Goal: Information Seeking & Learning: Learn about a topic

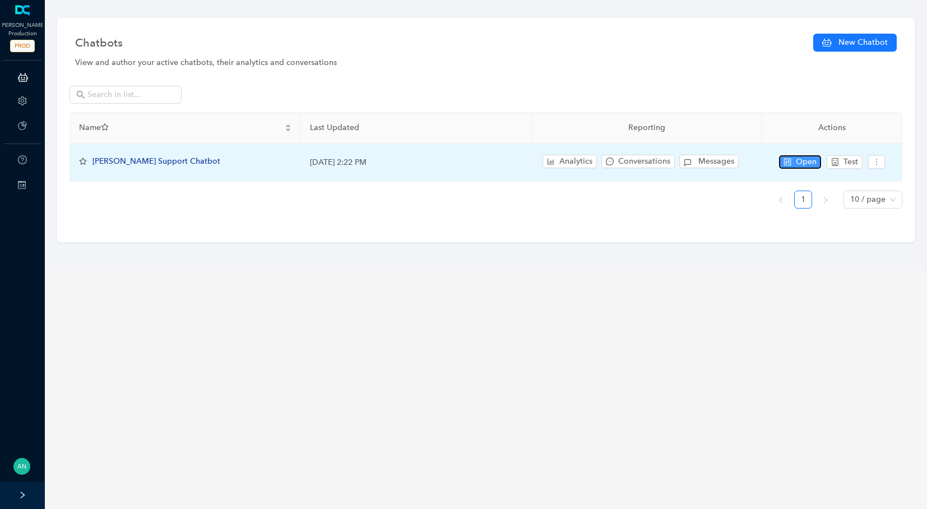
click at [781, 158] on button "Open" at bounding box center [800, 161] width 42 height 13
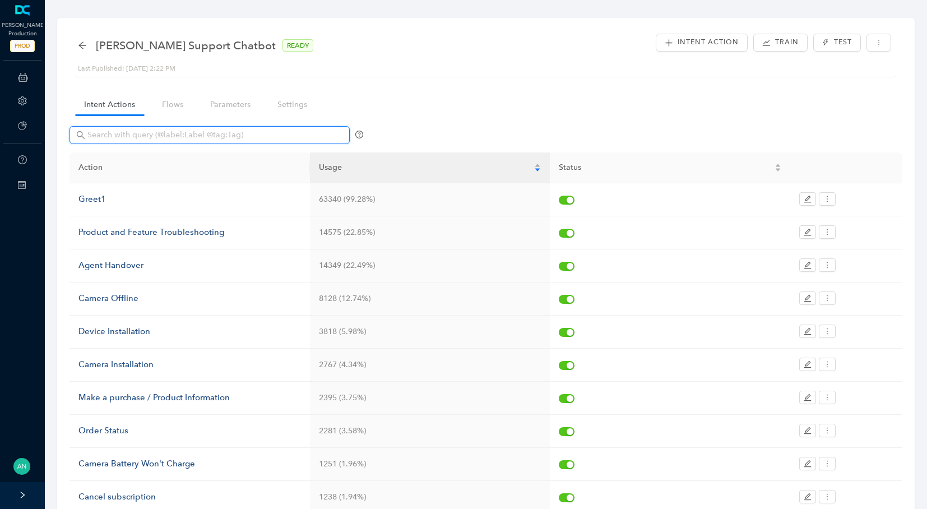
click at [149, 140] on input "text" at bounding box center [210, 135] width 247 height 12
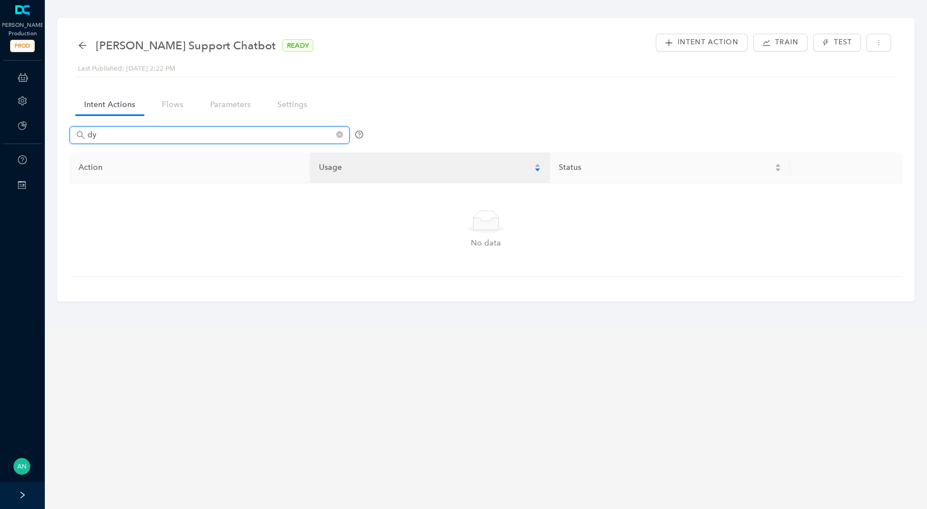
type input "dyn"
click at [339, 133] on icon "close-circle" at bounding box center [339, 134] width 7 height 7
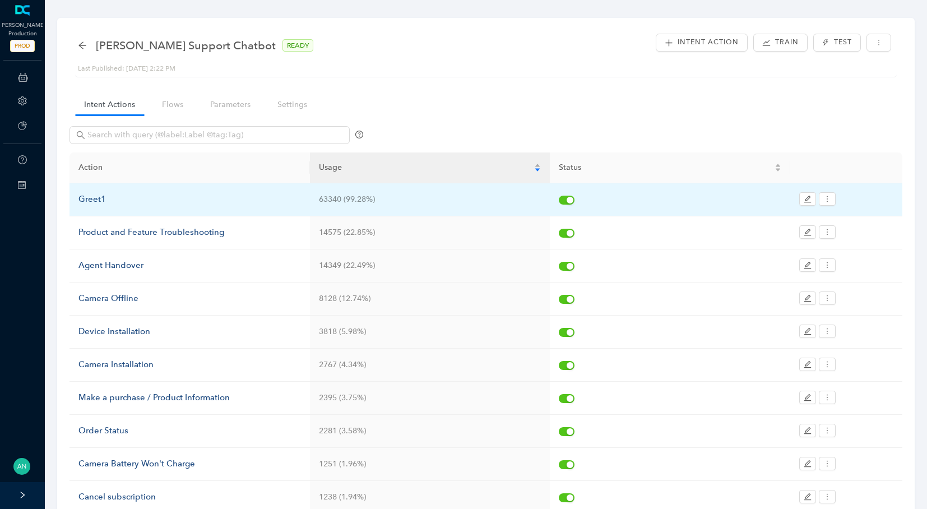
click at [154, 211] on td "Greet1" at bounding box center [190, 199] width 240 height 33
click at [99, 201] on div "Greet1" at bounding box center [189, 199] width 223 height 13
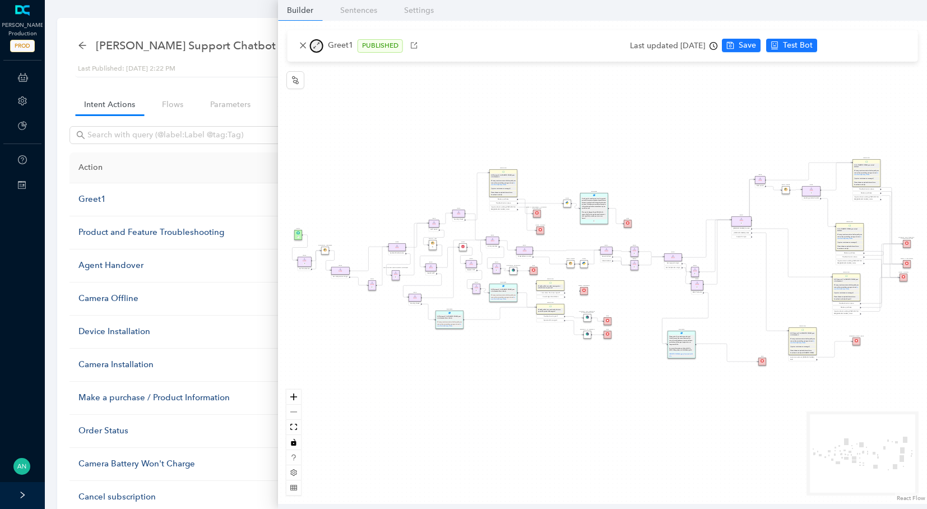
click at [322, 43] on button "button" at bounding box center [316, 45] width 13 height 13
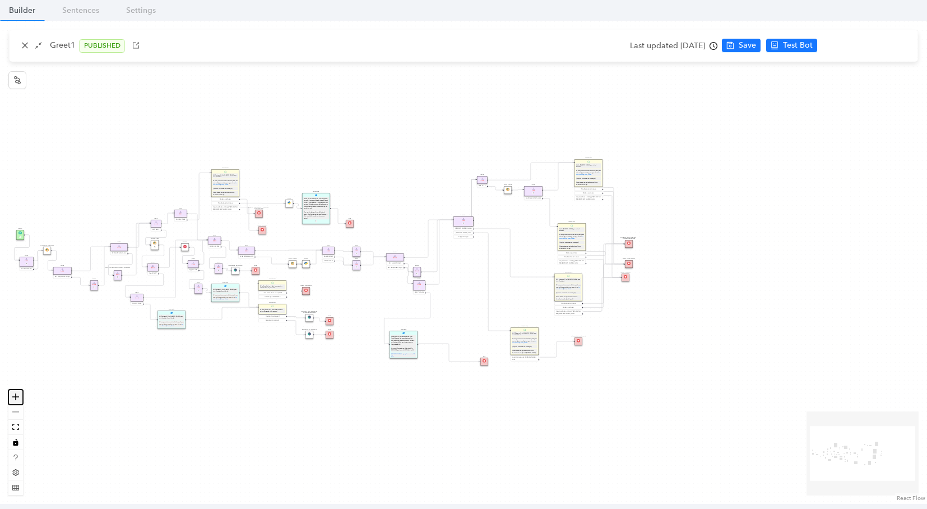
click at [20, 400] on button "zoom in" at bounding box center [15, 397] width 15 height 15
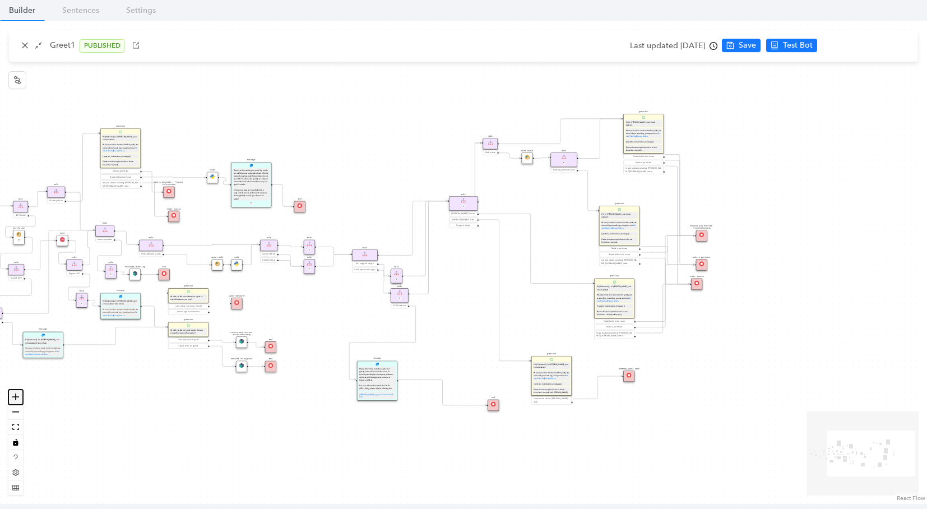
click at [20, 400] on button "zoom in" at bounding box center [15, 397] width 15 height 15
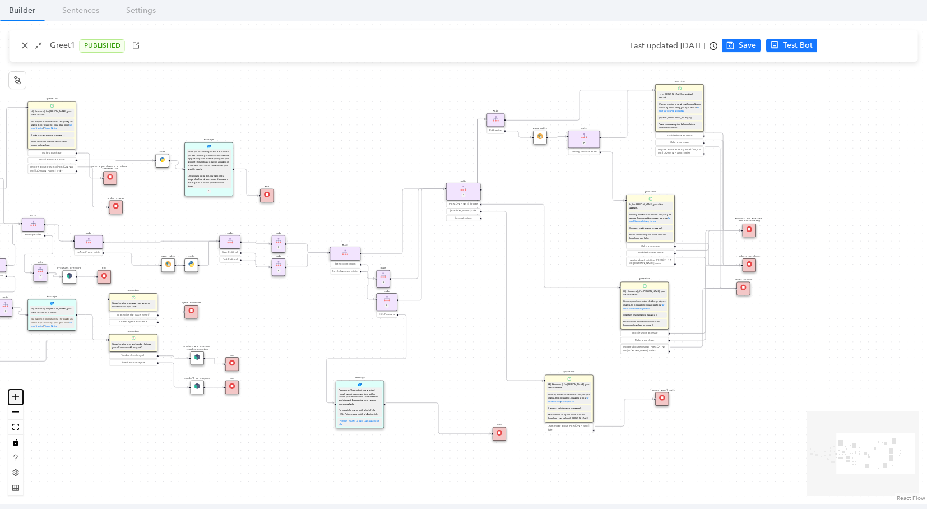
click at [20, 400] on button "zoom in" at bounding box center [15, 397] width 15 height 15
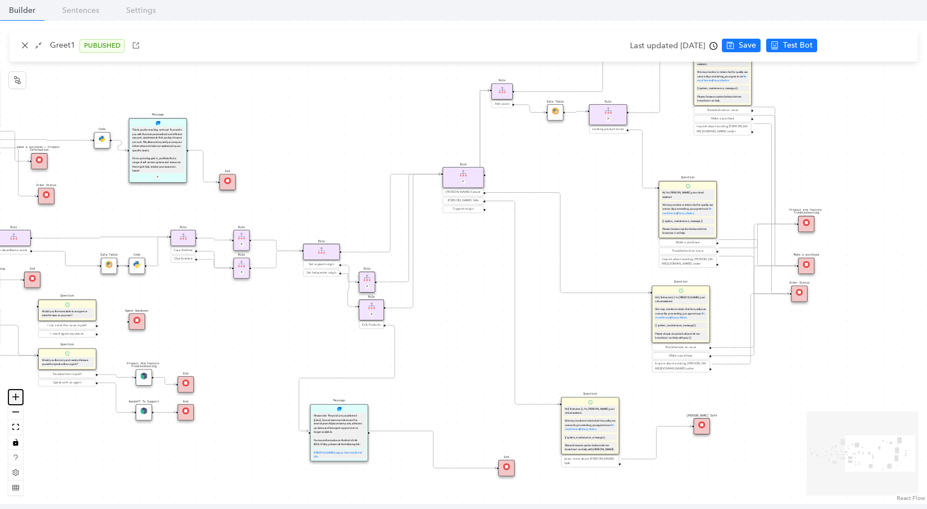
click at [20, 400] on button "zoom in" at bounding box center [15, 397] width 15 height 15
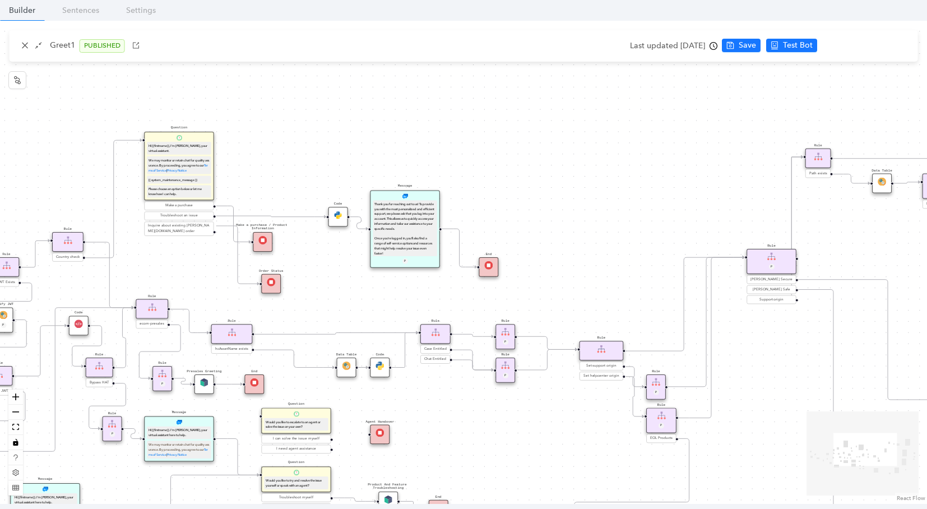
drag, startPoint x: 501, startPoint y: 302, endPoint x: 809, endPoint y: 402, distance: 324.4
click at [809, 402] on div "End End Handoff To Support Product And Feature Troubleshooting Question Would y…" at bounding box center [463, 262] width 927 height 483
drag, startPoint x: 254, startPoint y: 284, endPoint x: 571, endPoint y: 302, distance: 317.2
click at [571, 302] on div "End End Handoff To Support Product And Feature Troubleshooting Question Would y…" at bounding box center [463, 262] width 927 height 483
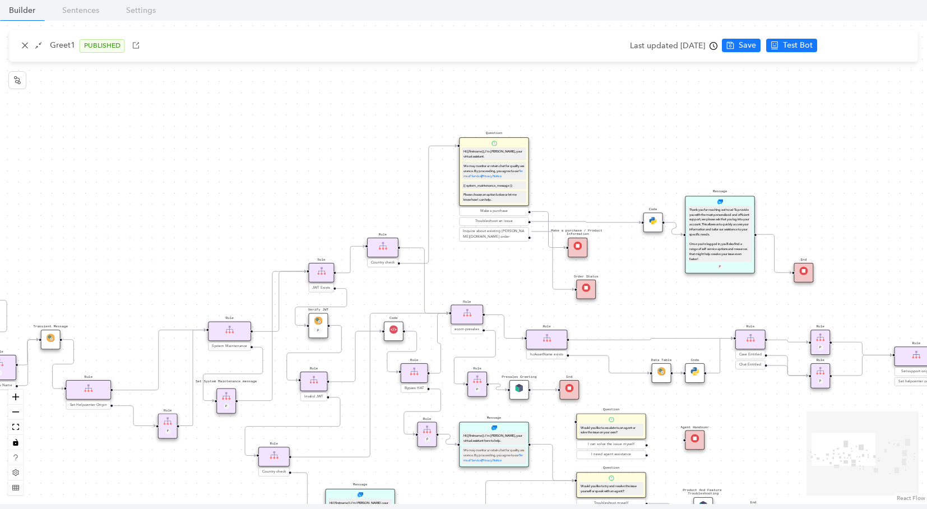
drag, startPoint x: 517, startPoint y: 129, endPoint x: 678, endPoint y: 137, distance: 160.5
click at [678, 137] on div "End End Handoff To Support Product And Feature Troubleshooting Question Would y…" at bounding box center [463, 262] width 927 height 483
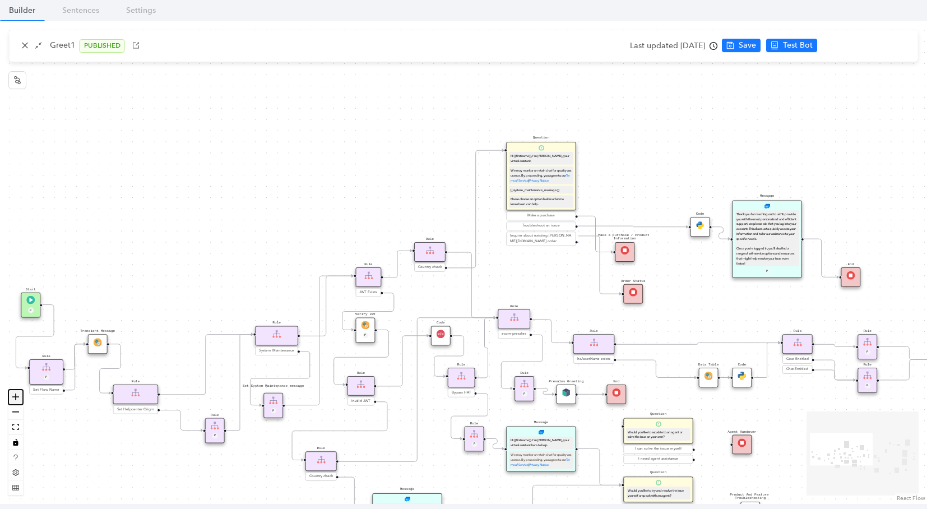
click at [15, 397] on icon "zoom in" at bounding box center [15, 396] width 7 height 7
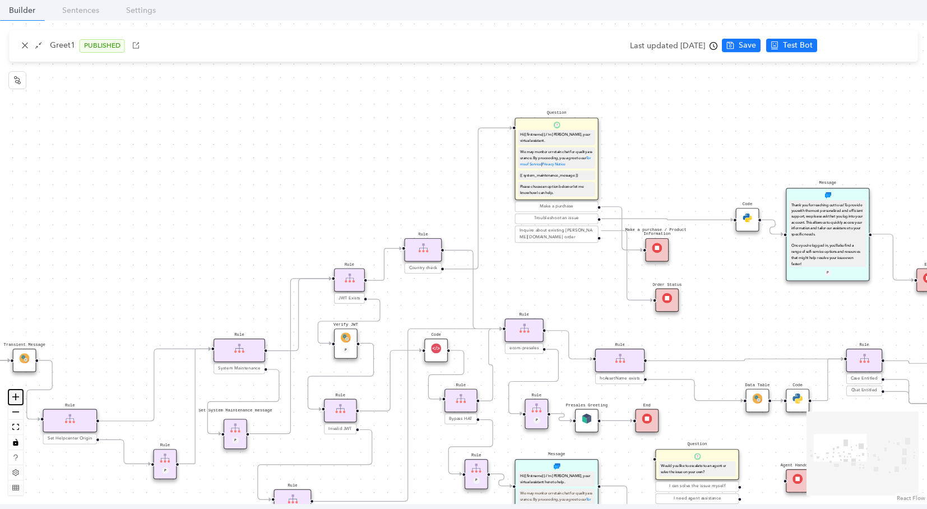
click at [15, 397] on icon "zoom in" at bounding box center [15, 396] width 7 height 7
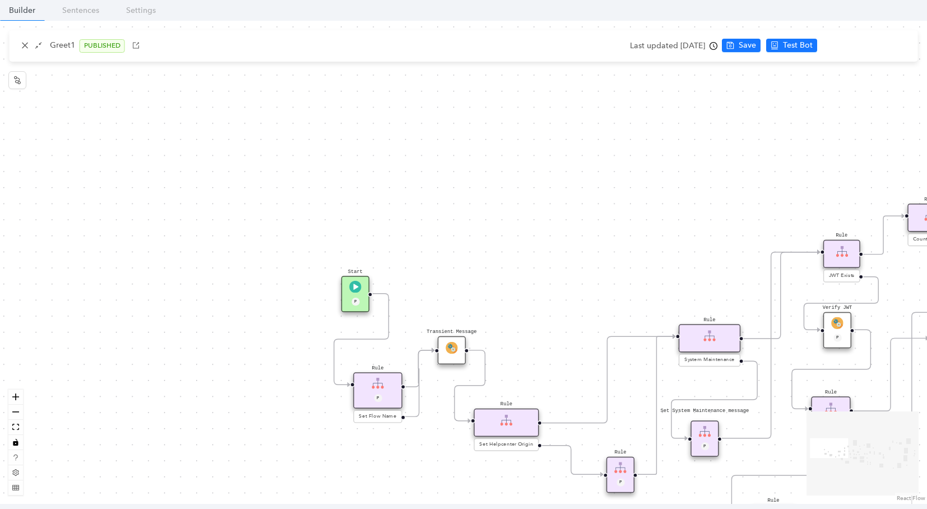
drag, startPoint x: 123, startPoint y: 252, endPoint x: 638, endPoint y: 223, distance: 516.0
click at [638, 223] on div "End End Handoff To Support Product And Feature Troubleshooting Question Would y…" at bounding box center [463, 262] width 927 height 483
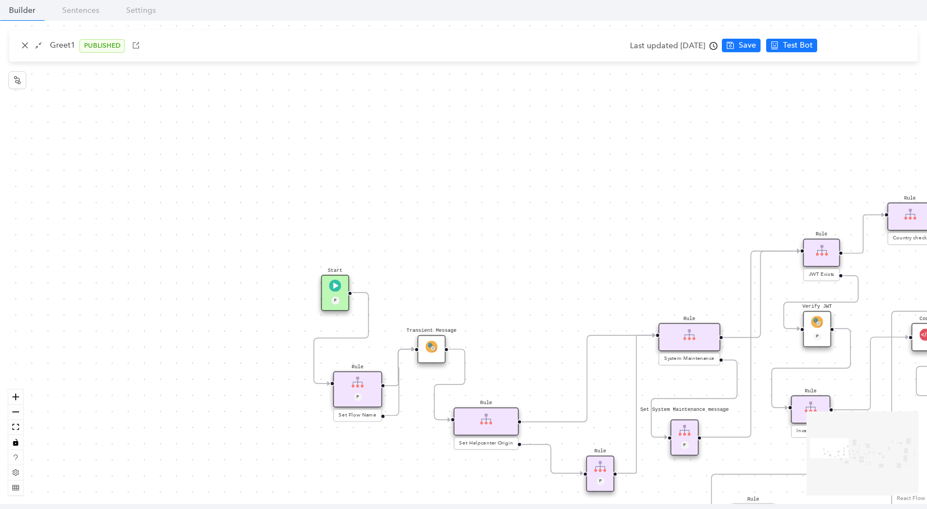
drag, startPoint x: 631, startPoint y: 207, endPoint x: 280, endPoint y: 215, distance: 351.0
click at [280, 215] on div "End End Handoff To Support Product And Feature Troubleshooting Question Would y…" at bounding box center [463, 262] width 927 height 483
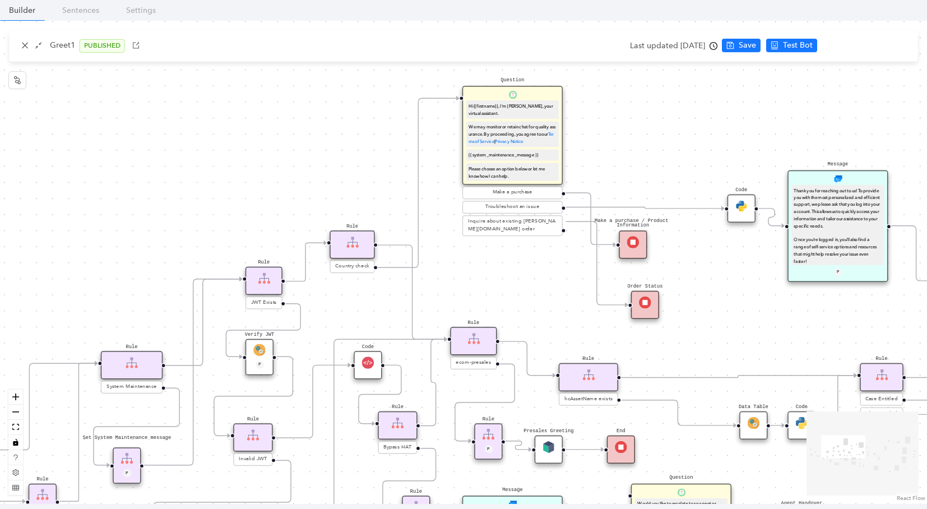
drag, startPoint x: 552, startPoint y: 194, endPoint x: 325, endPoint y: 214, distance: 227.9
click at [325, 214] on div "End End Handoff To Support Product And Feature Troubleshooting Question Would y…" at bounding box center [463, 262] width 927 height 483
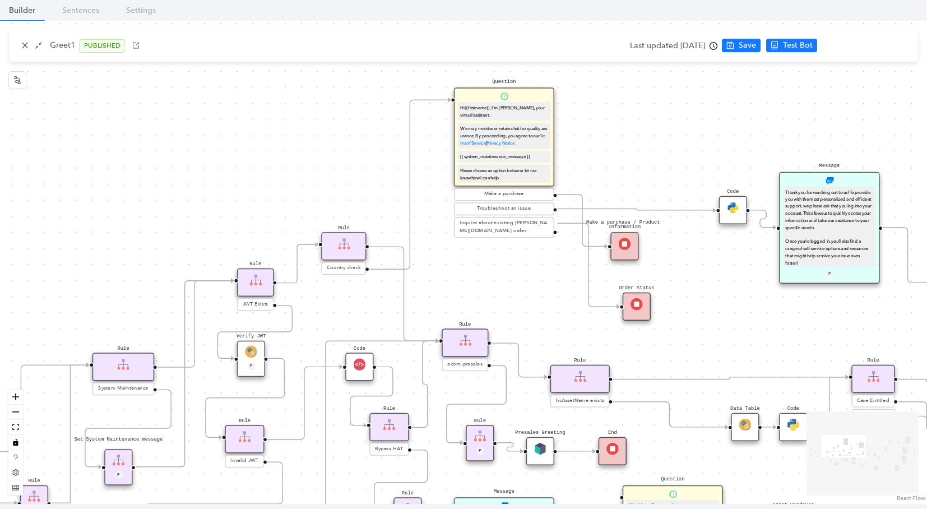
drag, startPoint x: 618, startPoint y: 154, endPoint x: 261, endPoint y: 200, distance: 360.6
click at [261, 200] on div "End End Handoff To Support Product And Feature Troubleshooting Question Would y…" at bounding box center [463, 262] width 927 height 483
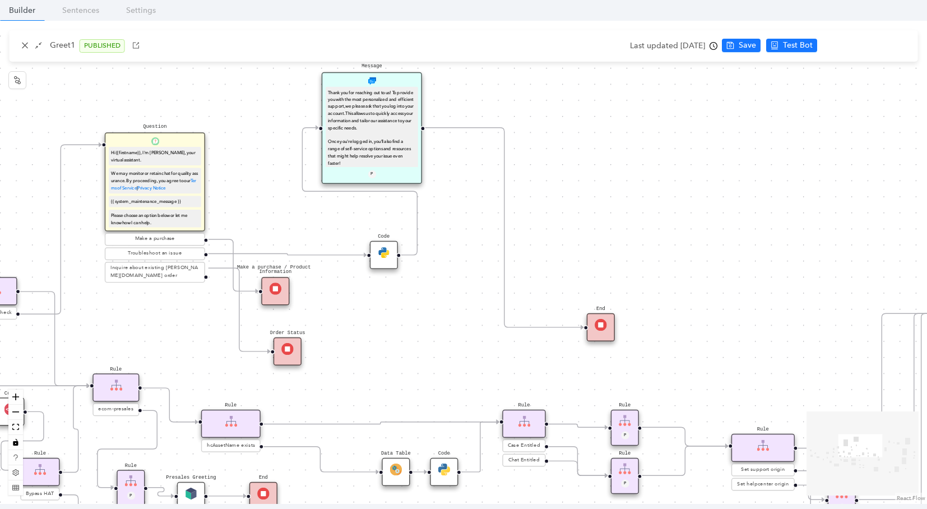
drag, startPoint x: 494, startPoint y: 316, endPoint x: 501, endPoint y: 177, distance: 138.6
click at [422, 177] on div "Message Thank you for reaching out to us! To provide you with the most personal…" at bounding box center [372, 128] width 100 height 112
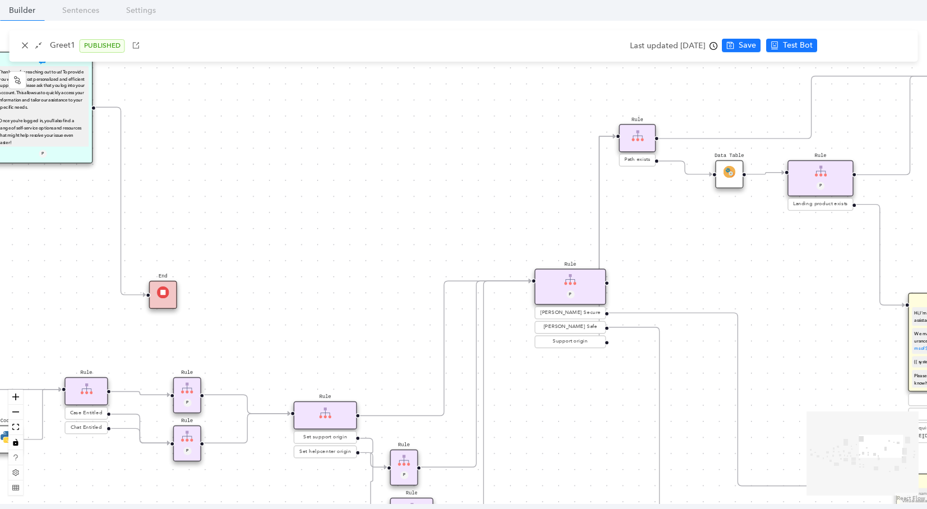
drag, startPoint x: 714, startPoint y: 192, endPoint x: 276, endPoint y: 160, distance: 439.0
click at [276, 160] on div "End End Handoff To Support Product And Feature Troubleshooting Question Would y…" at bounding box center [463, 262] width 927 height 483
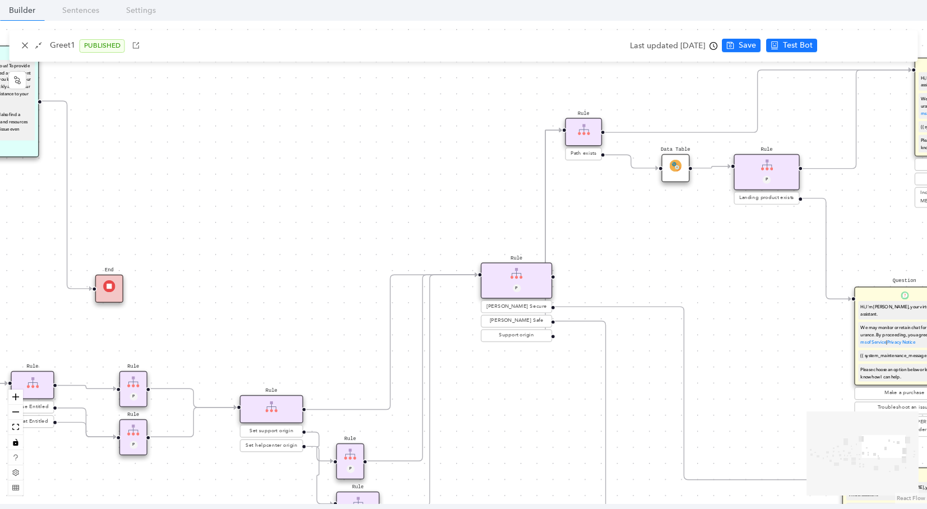
drag, startPoint x: 415, startPoint y: 223, endPoint x: -11, endPoint y: 201, distance: 426.6
click at [0, 201] on html "[PERSON_NAME] Production PROD ChatBots & Ticket Automations Account Plans Help …" at bounding box center [463, 254] width 927 height 509
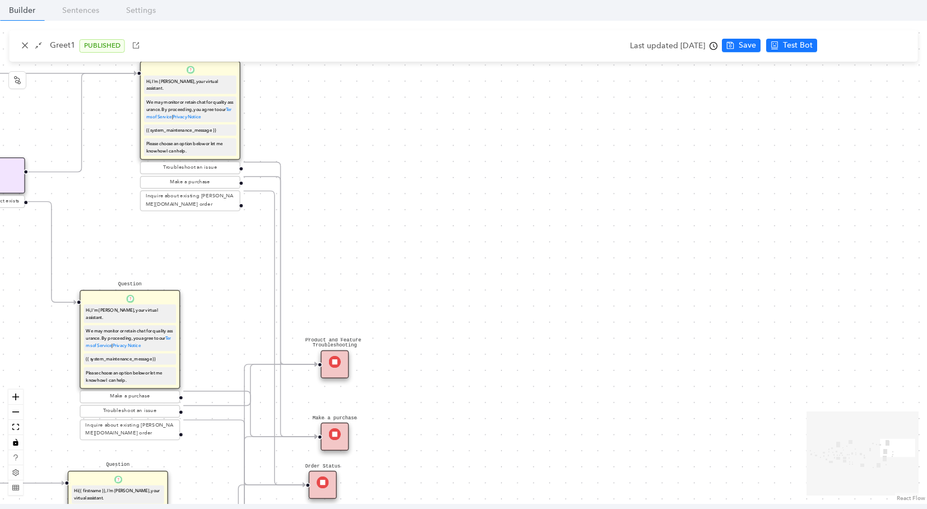
drag, startPoint x: 766, startPoint y: 204, endPoint x: 364, endPoint y: 223, distance: 402.9
click at [364, 223] on div "End End Handoff To Support Product And Feature Troubleshooting Question Would y…" at bounding box center [463, 262] width 927 height 483
click at [25, 48] on icon "close" at bounding box center [25, 45] width 8 height 8
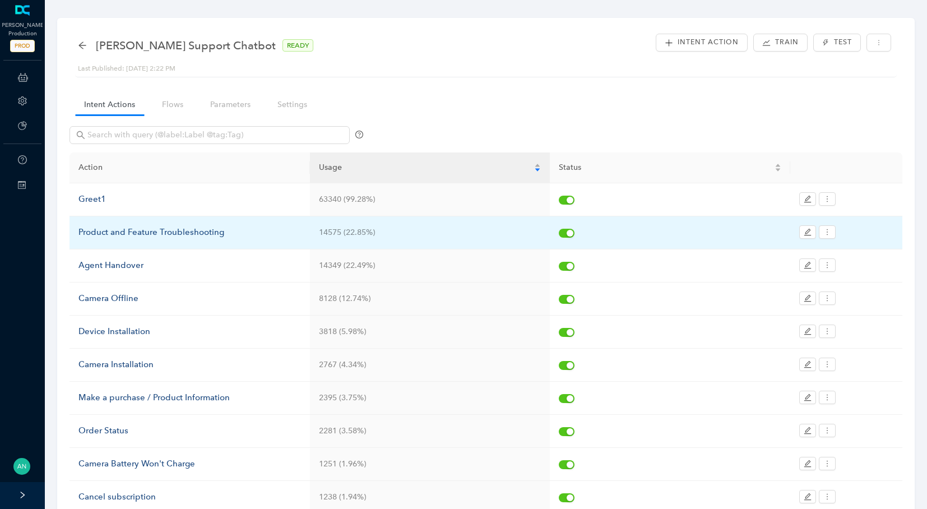
click at [112, 231] on div "Product and Feature Troubleshooting" at bounding box center [189, 232] width 223 height 13
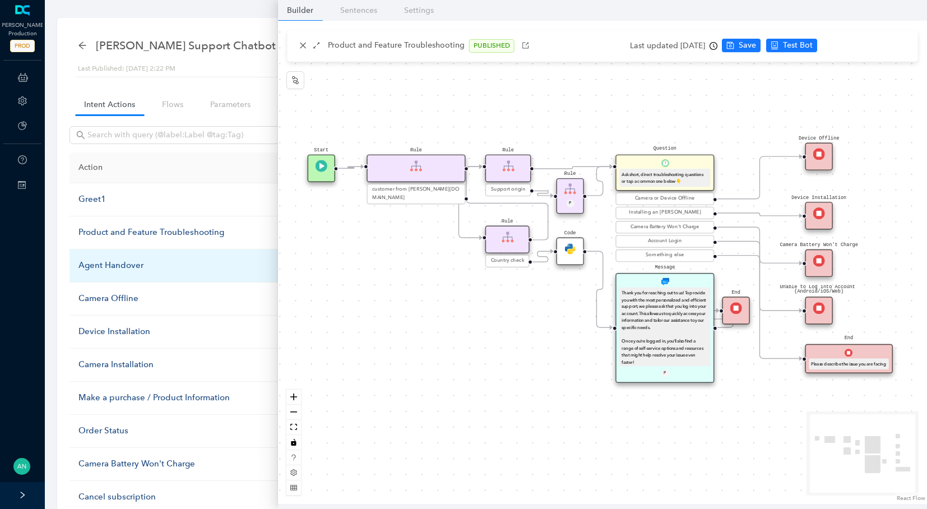
click at [106, 261] on div "Agent Handover" at bounding box center [189, 265] width 223 height 13
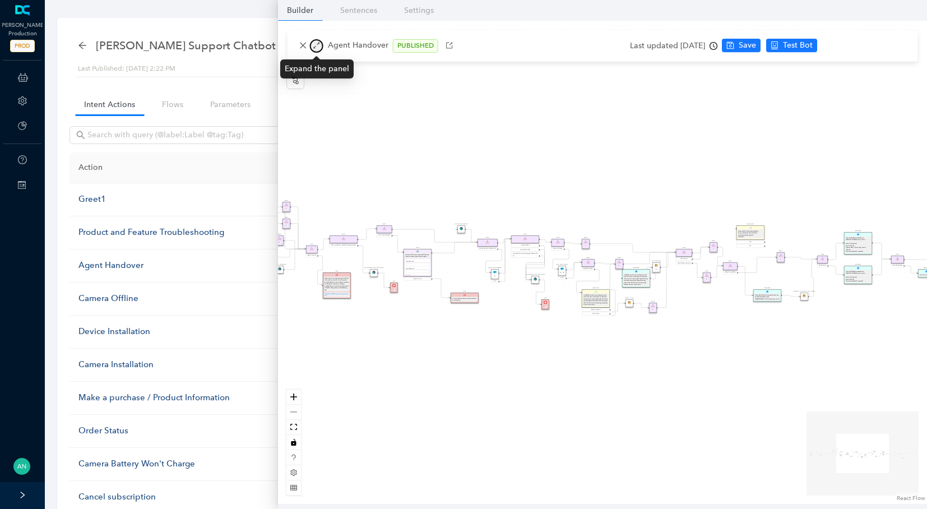
click at [315, 44] on icon "arrows-alt" at bounding box center [317, 45] width 8 height 8
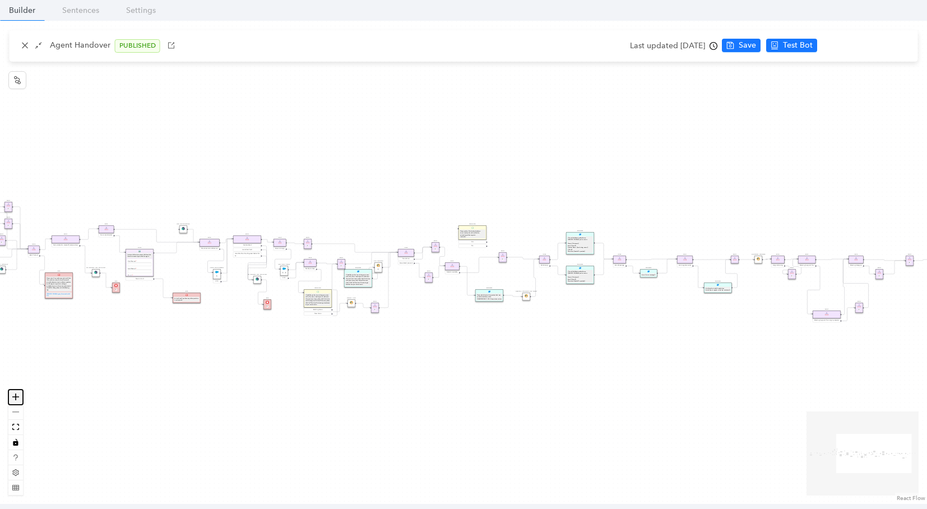
click at [16, 399] on icon "zoom in" at bounding box center [15, 396] width 7 height 7
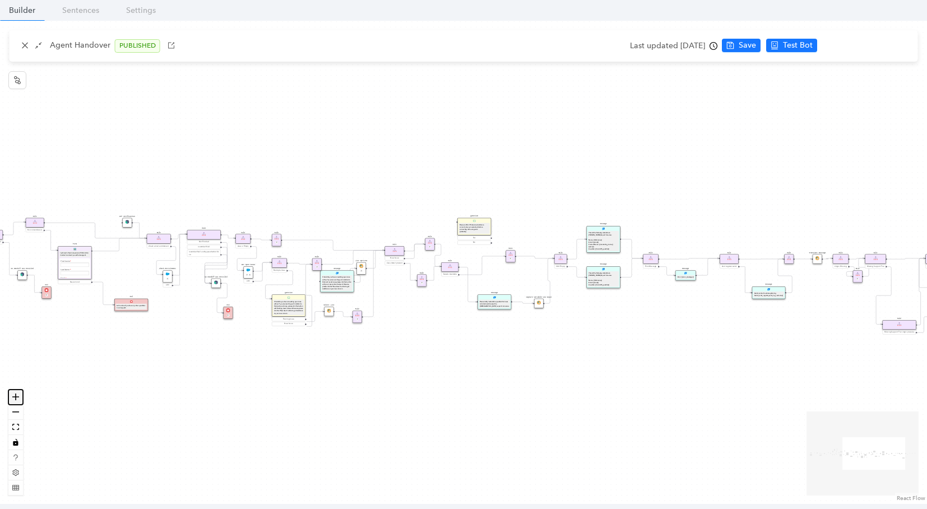
click at [16, 399] on icon "zoom in" at bounding box center [15, 396] width 7 height 7
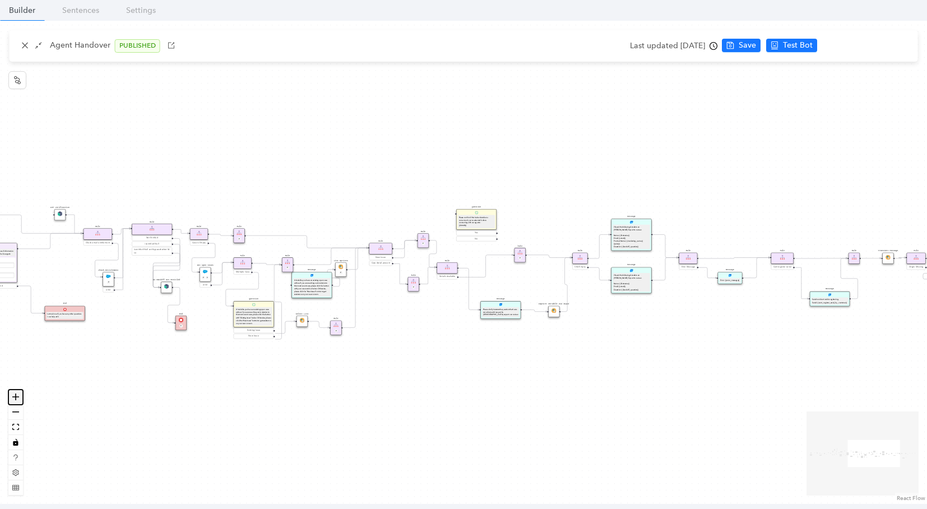
click at [16, 399] on icon "zoom in" at bounding box center [15, 396] width 7 height 7
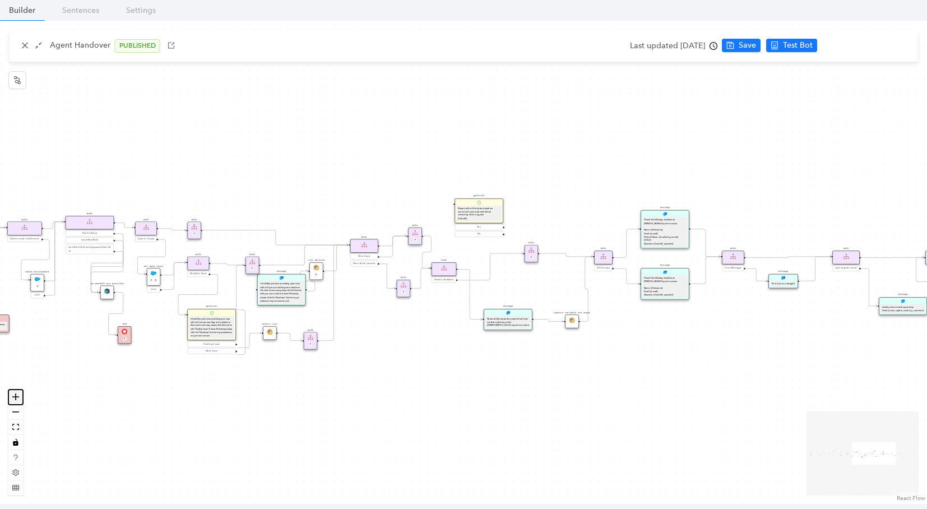
click at [16, 399] on icon "zoom in" at bounding box center [15, 396] width 7 height 7
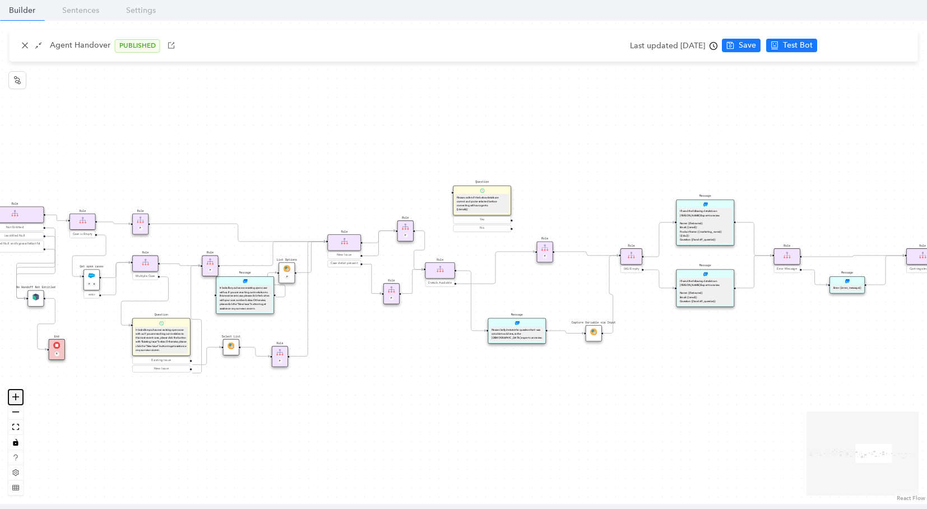
click at [16, 399] on icon "zoom in" at bounding box center [15, 396] width 7 height 7
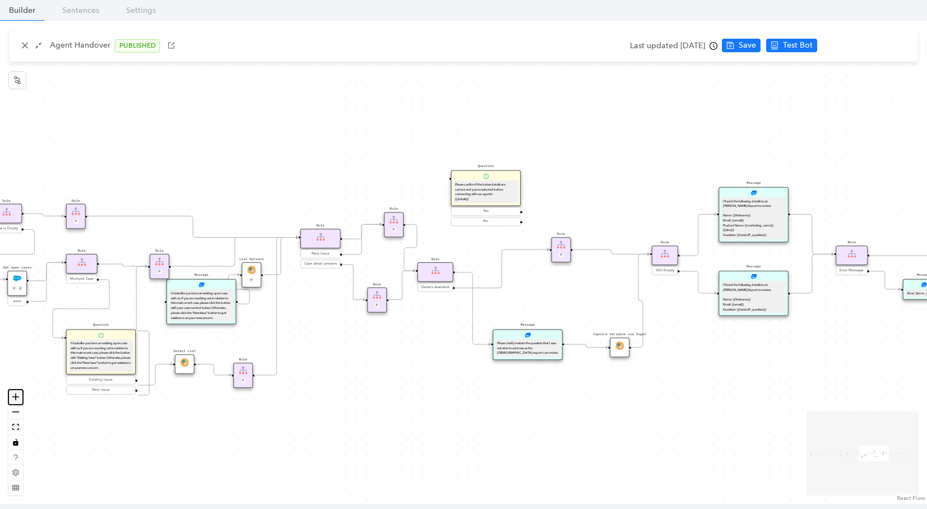
click at [16, 399] on icon "zoom in" at bounding box center [15, 396] width 7 height 7
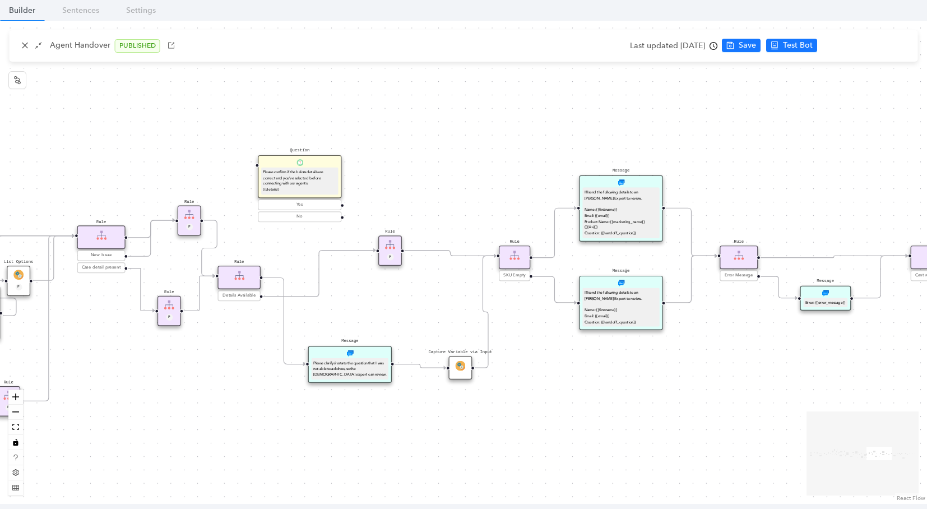
drag, startPoint x: 638, startPoint y: 303, endPoint x: 442, endPoint y: 306, distance: 195.7
click at [442, 306] on div "Rule Missing Support Tier origin presales Rule P Rule Case is Empty Rule P Sele…" at bounding box center [463, 262] width 927 height 483
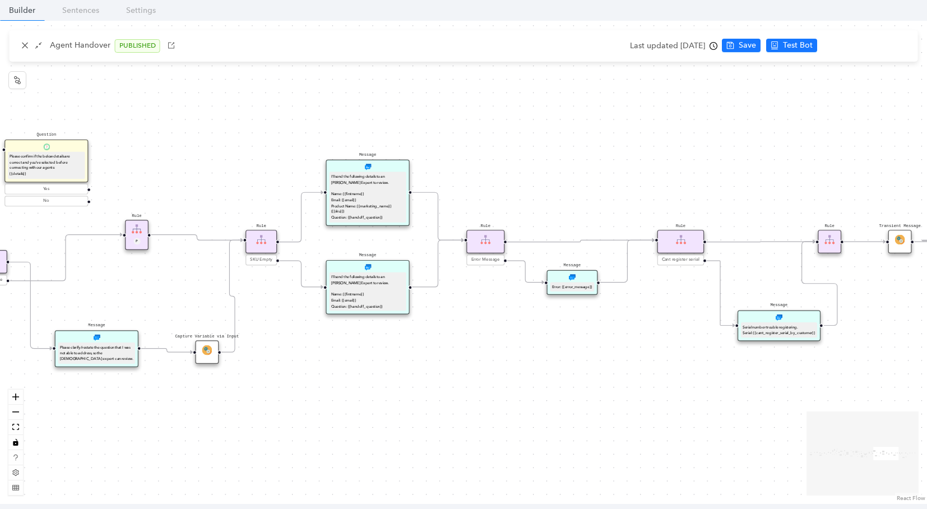
drag, startPoint x: 451, startPoint y: 329, endPoint x: 203, endPoint y: 313, distance: 248.8
click at [203, 313] on div "Rule Missing Support Tier origin presales Rule P Rule Case is Empty Rule P Sele…" at bounding box center [463, 262] width 927 height 483
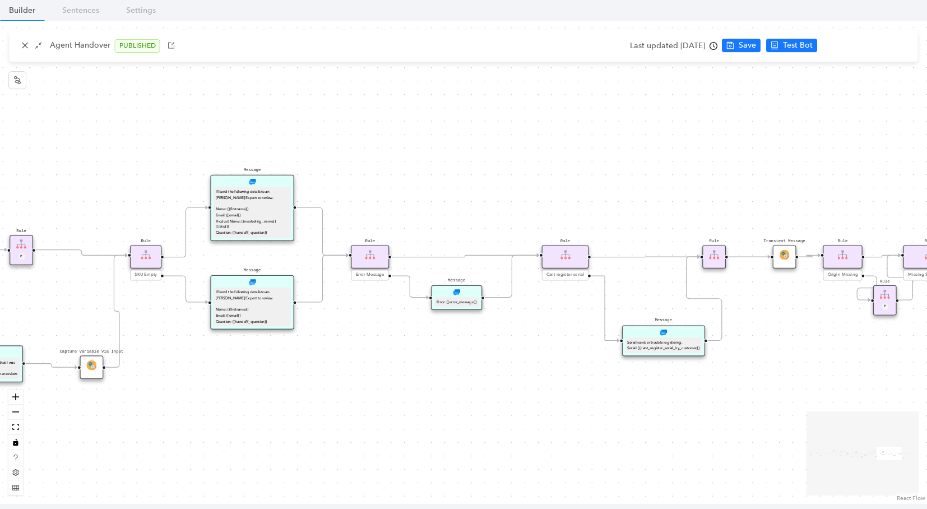
drag, startPoint x: 381, startPoint y: 363, endPoint x: 365, endPoint y: 365, distance: 15.9
click at [365, 365] on div "Rule Missing Support Tier origin presales Rule P Rule Case is Empty Rule P Sele…" at bounding box center [463, 262] width 927 height 483
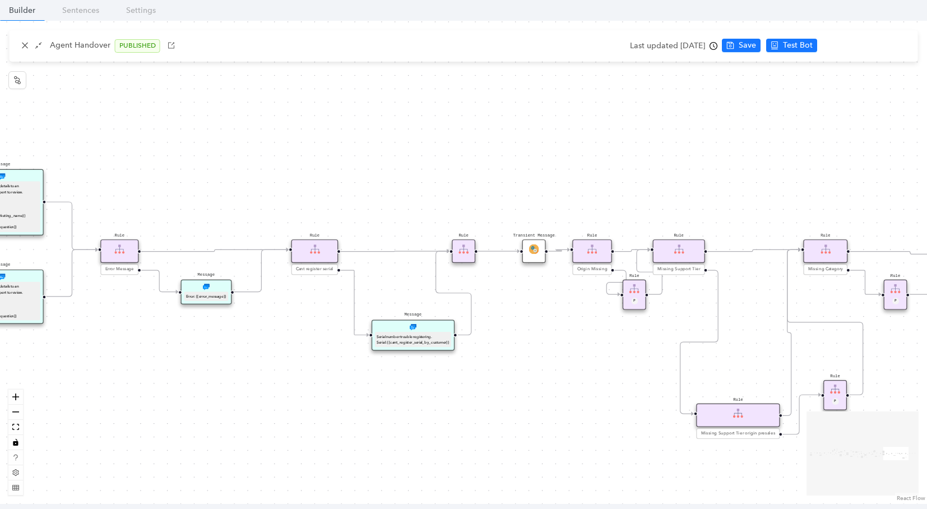
drag, startPoint x: 633, startPoint y: 377, endPoint x: 375, endPoint y: 371, distance: 257.9
click at [375, 371] on div "Rule Missing Support Tier origin presales Rule P Rule Case is Empty Rule P Sele…" at bounding box center [463, 262] width 927 height 483
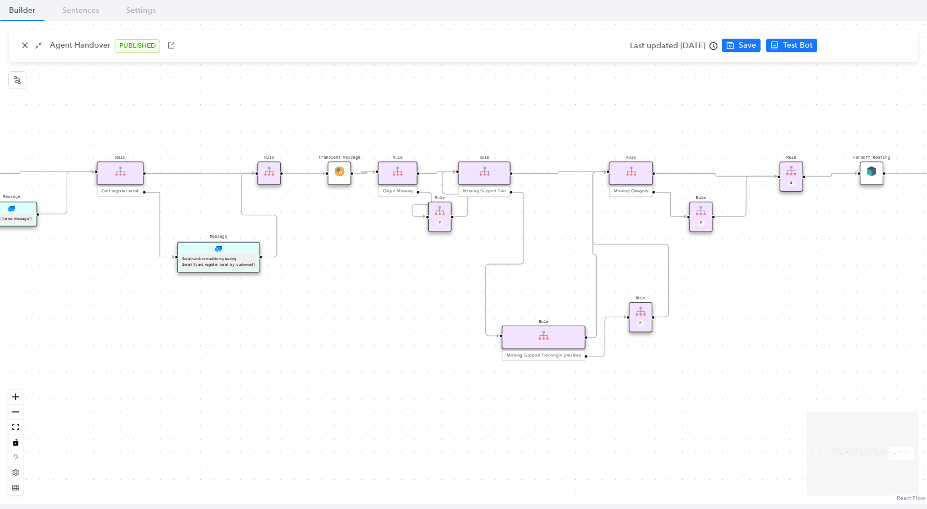
drag, startPoint x: 373, startPoint y: 363, endPoint x: 11, endPoint y: 235, distance: 384.2
click at [11, 235] on div "Rule Missing Support Tier origin presales Rule P Rule Case is Empty Rule P Sele…" at bounding box center [463, 262] width 927 height 483
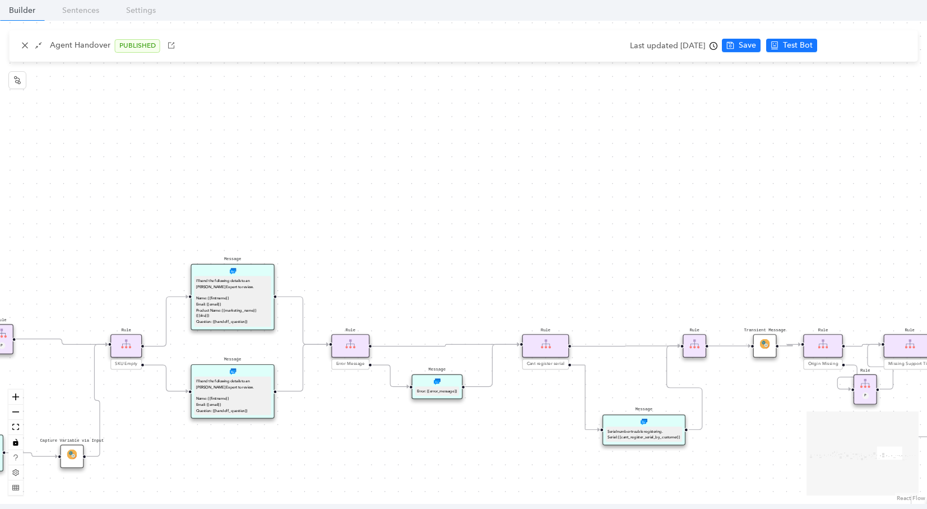
drag, startPoint x: 128, startPoint y: 267, endPoint x: 726, endPoint y: 488, distance: 637.6
click at [728, 489] on div "Rule Missing Support Tier origin presales Rule P Rule Case is Empty Rule P Sele…" at bounding box center [463, 262] width 927 height 483
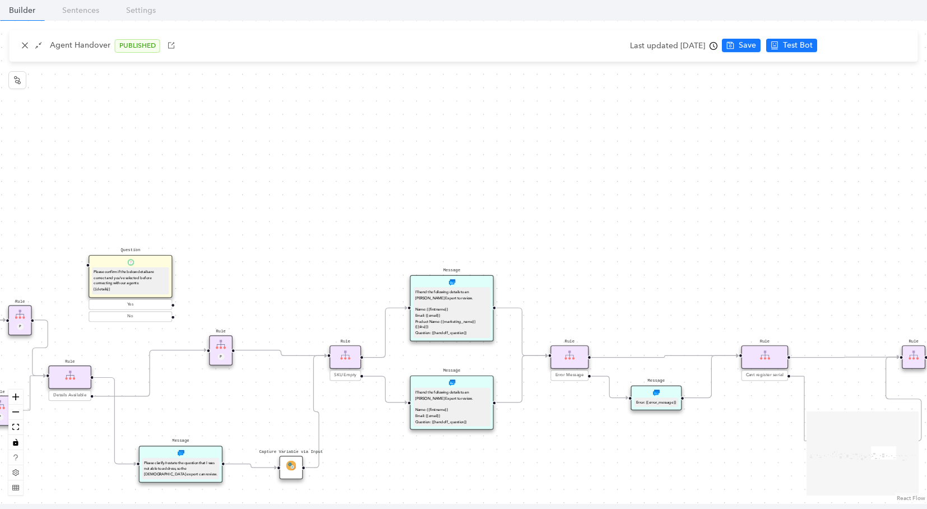
drag, startPoint x: 260, startPoint y: 237, endPoint x: 483, endPoint y: 250, distance: 224.0
click at [487, 251] on div "Rule Missing Support Tier origin presales Rule P Rule Case is Empty Rule P Sele…" at bounding box center [463, 262] width 927 height 483
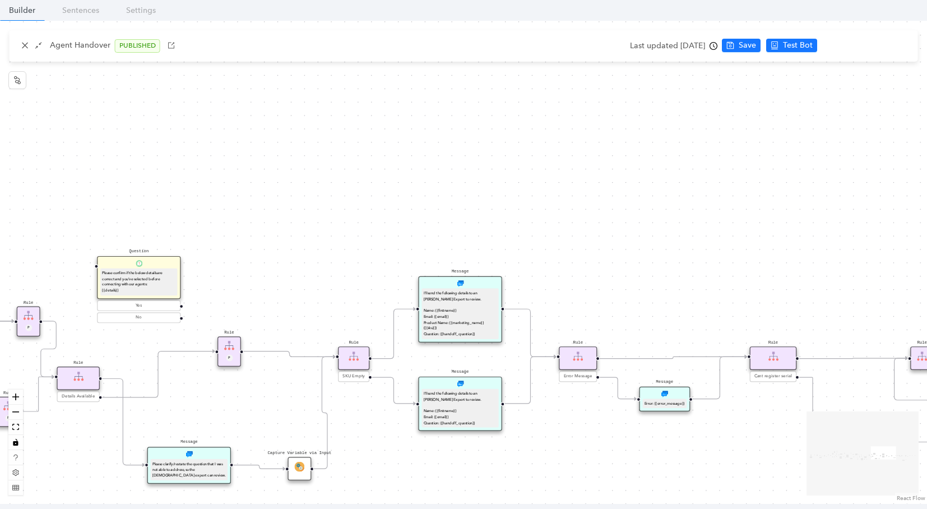
drag, startPoint x: 218, startPoint y: 264, endPoint x: 957, endPoint y: 127, distance: 751.4
click at [927, 127] on html "[PERSON_NAME] Production PROD ChatBots & Ticket Automations Account Plans Help …" at bounding box center [463, 254] width 927 height 509
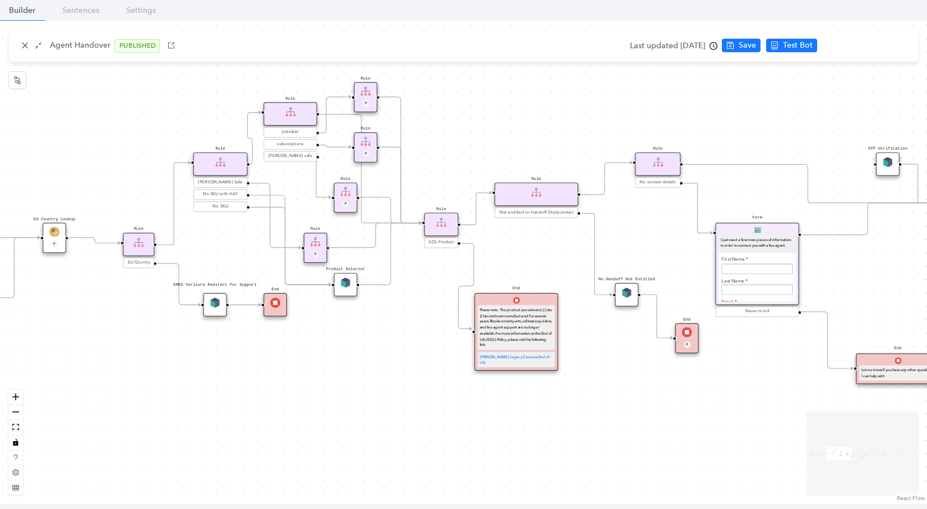
drag, startPoint x: 80, startPoint y: 264, endPoint x: 953, endPoint y: 297, distance: 874.5
click at [927, 297] on html "[PERSON_NAME] Production PROD ChatBots & Ticket Automations Account Plans Help …" at bounding box center [463, 254] width 927 height 509
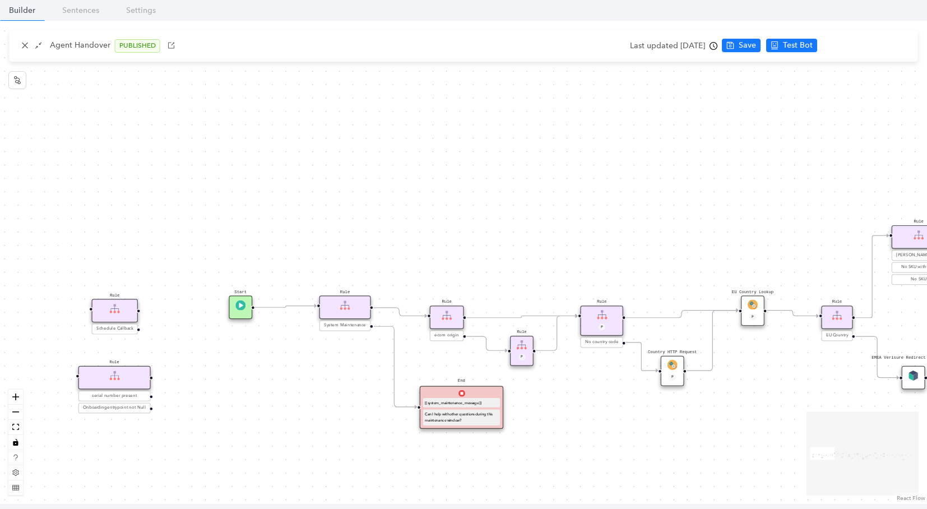
drag, startPoint x: 93, startPoint y: 202, endPoint x: 791, endPoint y: 261, distance: 700.4
click at [791, 270] on div "Rule Missing Support Tier origin presales Rule P Rule Case is Empty Rule P Sele…" at bounding box center [463, 262] width 927 height 483
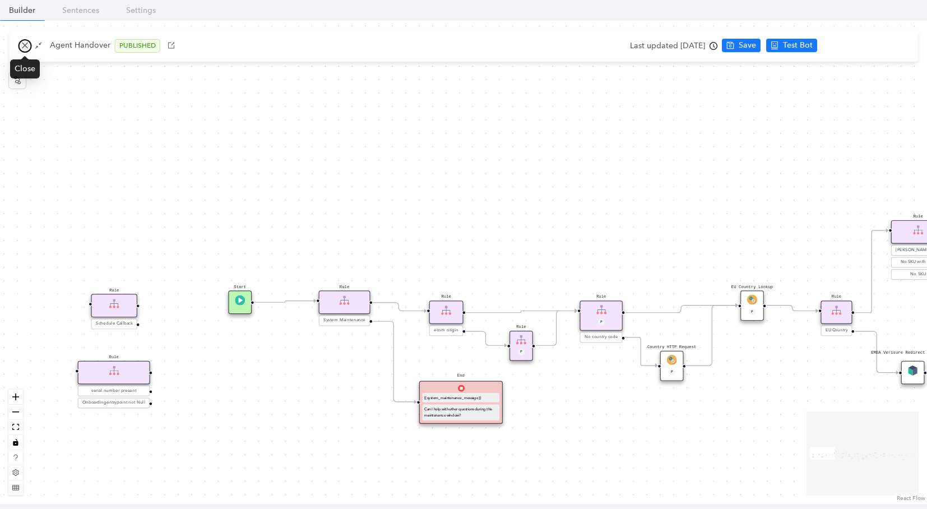
click at [24, 50] on button "button" at bounding box center [24, 45] width 13 height 13
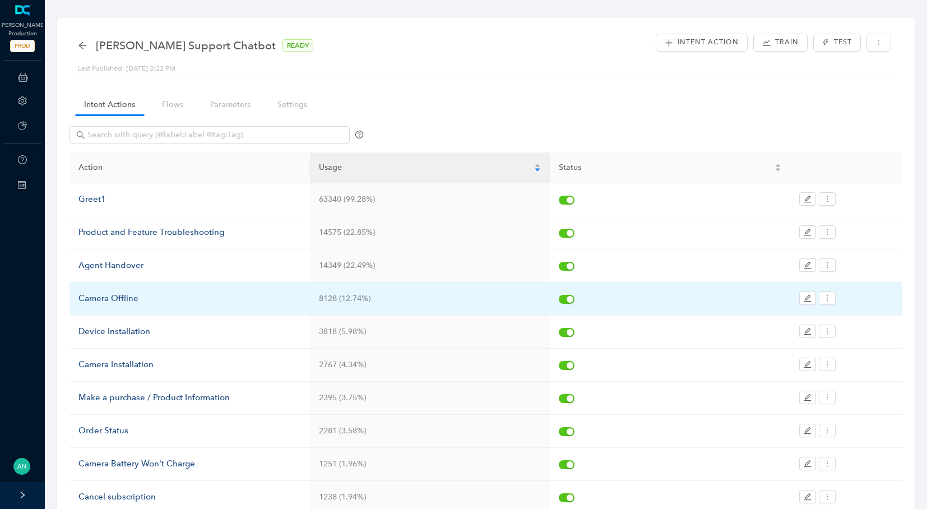
click at [141, 297] on div "Camera Offline" at bounding box center [189, 298] width 223 height 13
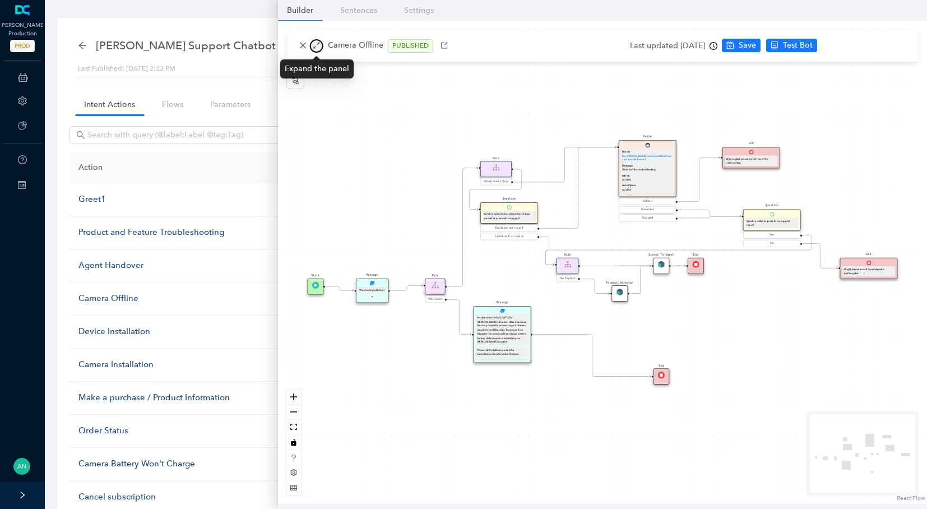
click at [317, 45] on icon "arrows-alt" at bounding box center [317, 45] width 8 height 8
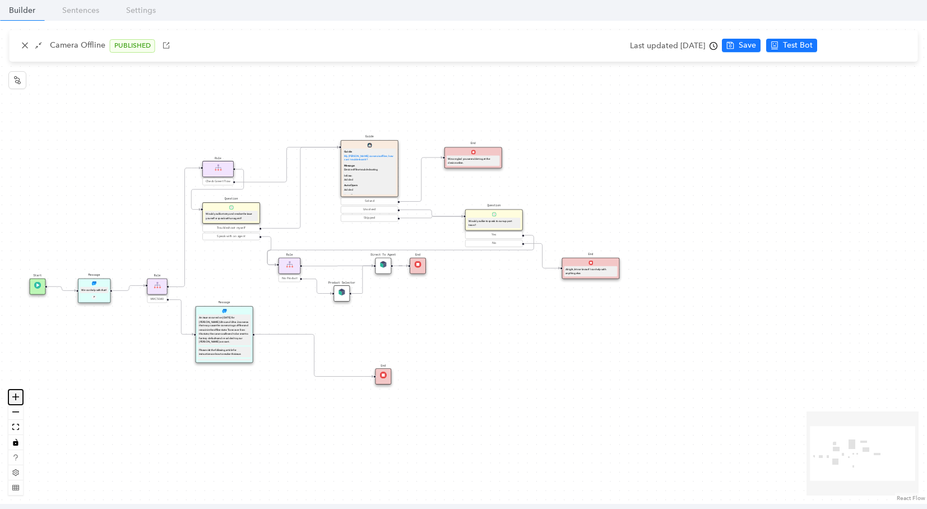
click at [18, 398] on icon "zoom in" at bounding box center [15, 396] width 7 height 7
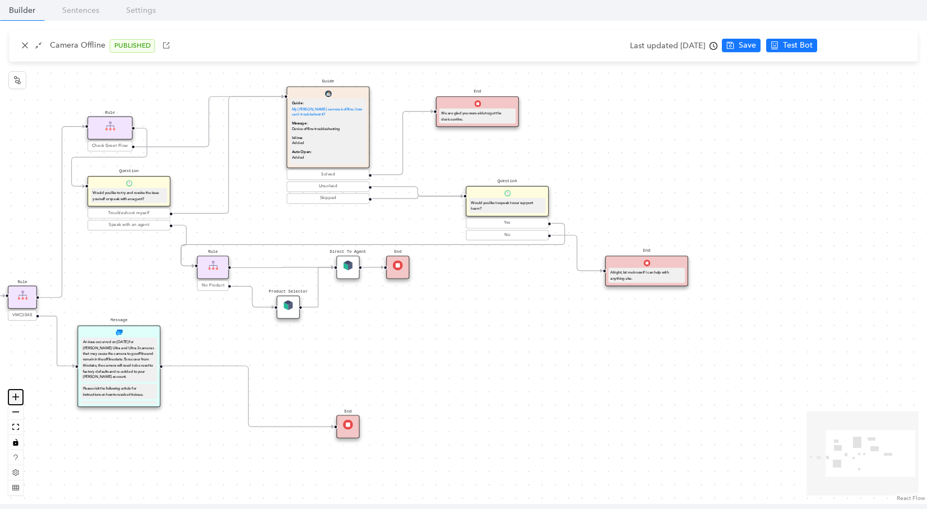
click at [18, 398] on icon "zoom in" at bounding box center [15, 396] width 7 height 7
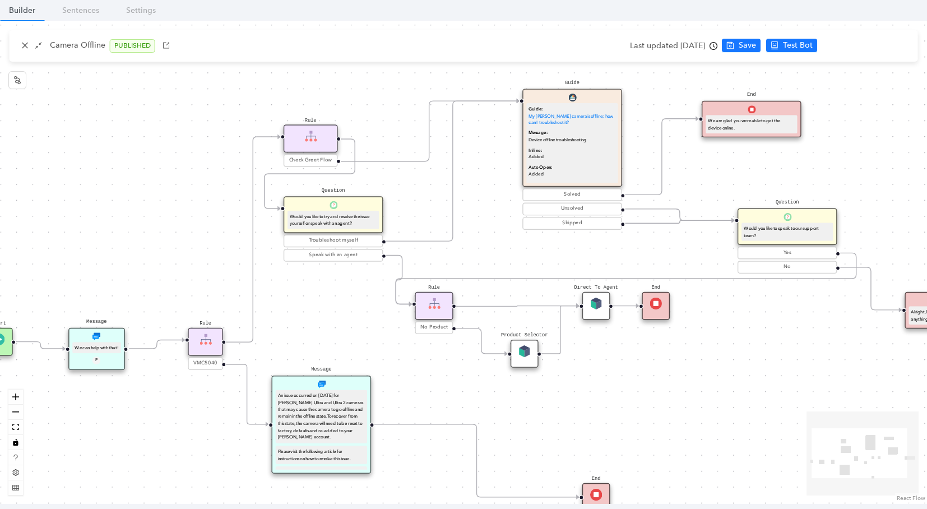
drag, startPoint x: 362, startPoint y: 382, endPoint x: 633, endPoint y: 420, distance: 273.9
click at [633, 420] on div "Rule Check Greet Flow Start End Message We can help with that! P Rule VMC5040 M…" at bounding box center [463, 262] width 927 height 483
click at [591, 312] on div "Direct To Agent" at bounding box center [596, 306] width 28 height 28
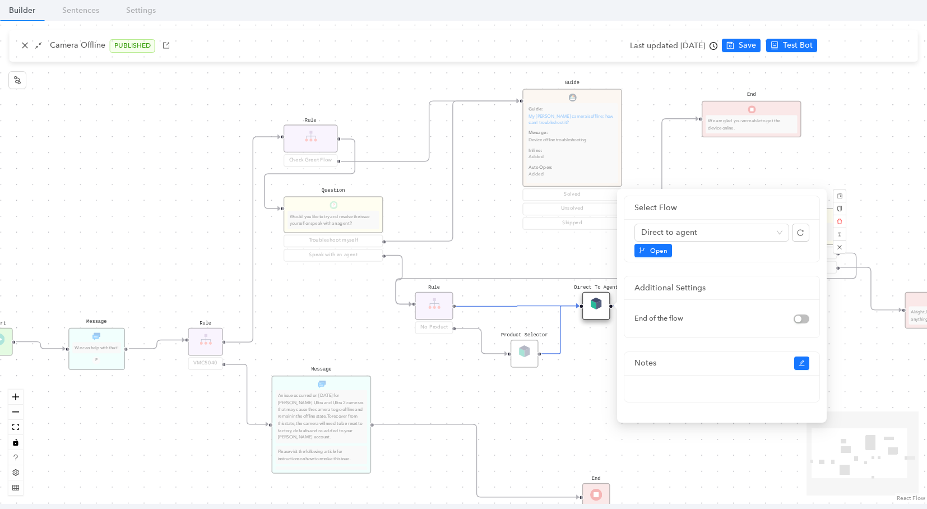
click at [491, 230] on div "Rule Check Greet Flow Start End Message We can help with that! P Rule VMC5040 M…" at bounding box center [463, 262] width 927 height 483
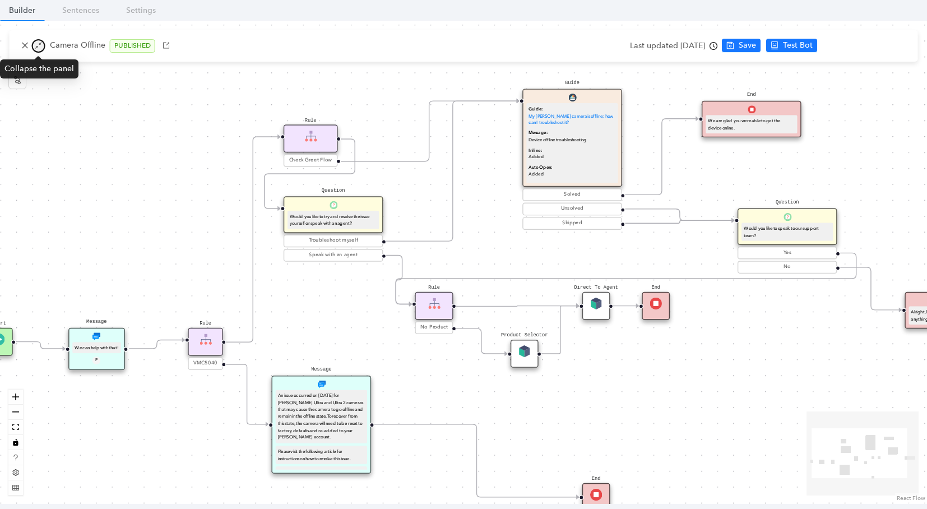
click at [41, 48] on icon "shrink" at bounding box center [39, 45] width 8 height 8
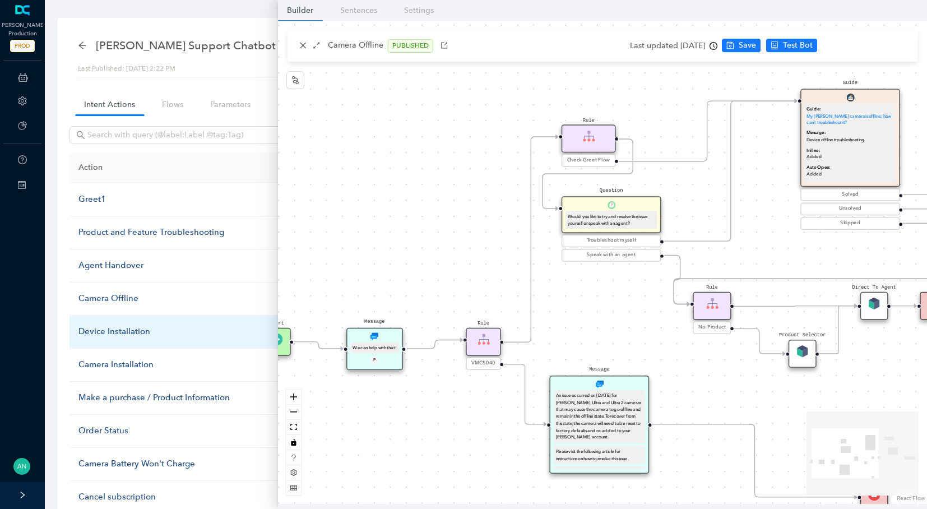
click at [140, 326] on div "Device Installation" at bounding box center [189, 331] width 223 height 13
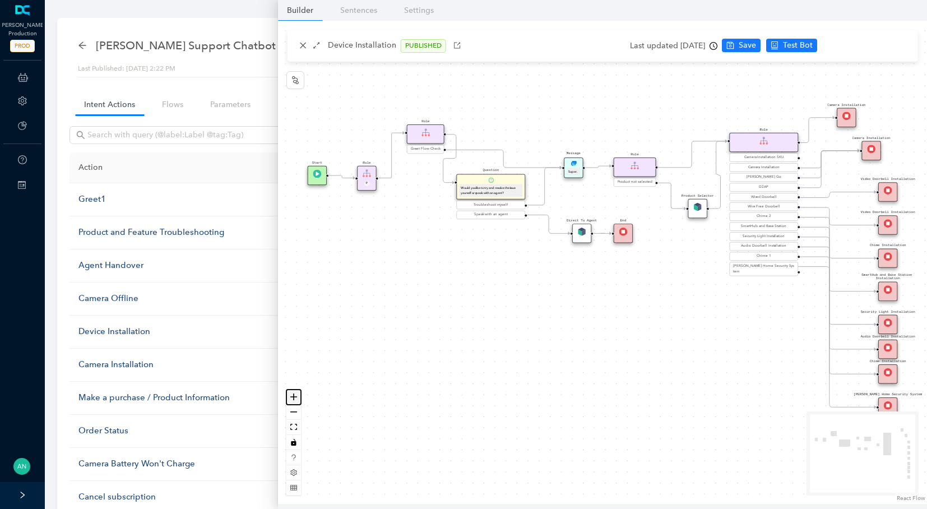
click at [290, 403] on button "zoom in" at bounding box center [293, 397] width 15 height 15
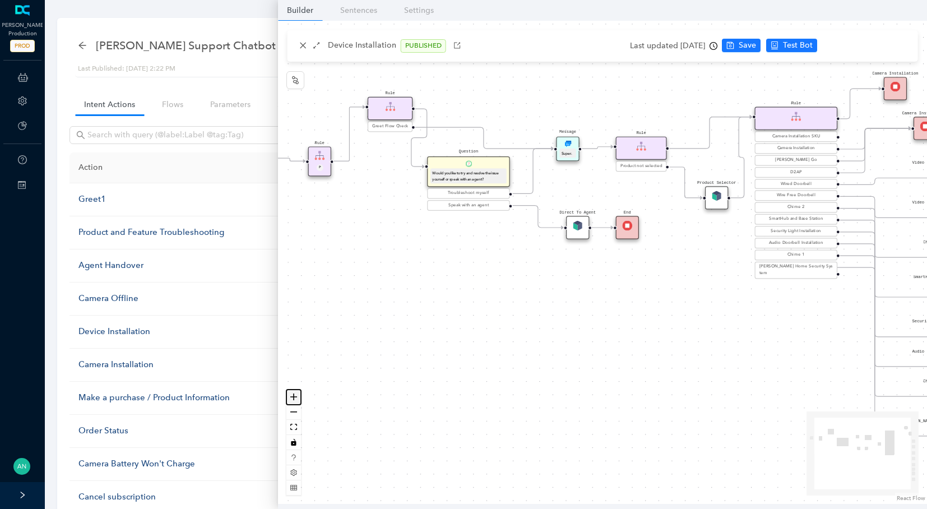
click at [290, 403] on button "zoom in" at bounding box center [293, 397] width 15 height 15
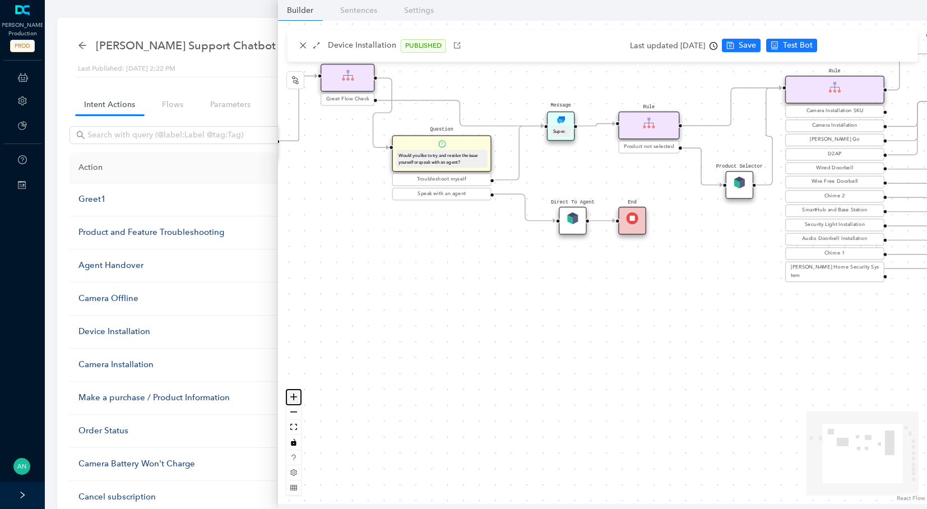
click at [290, 403] on button "zoom in" at bounding box center [293, 397] width 15 height 15
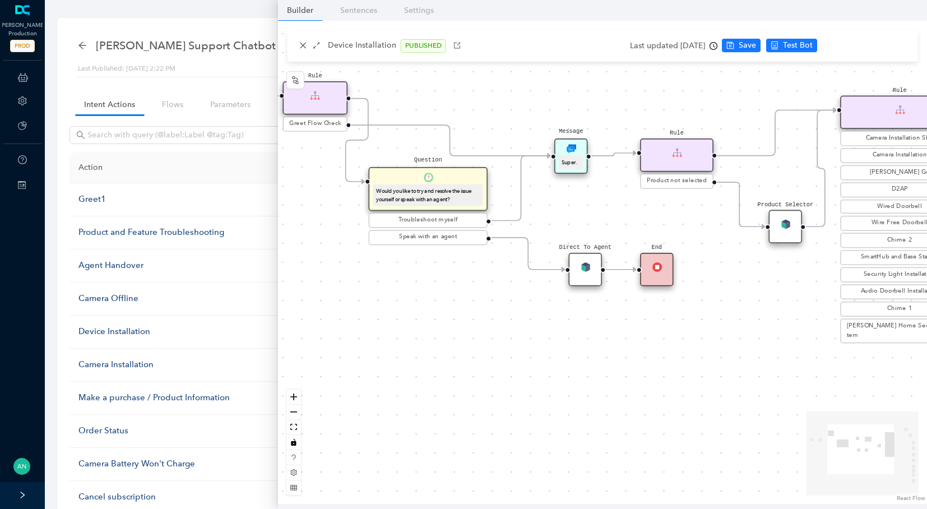
drag, startPoint x: 409, startPoint y: 326, endPoint x: 440, endPoint y: 427, distance: 105.0
click at [440, 427] on div "Rule Greet Flow Check Start Camera Installation Rule P Question Would you like …" at bounding box center [602, 262] width 649 height 483
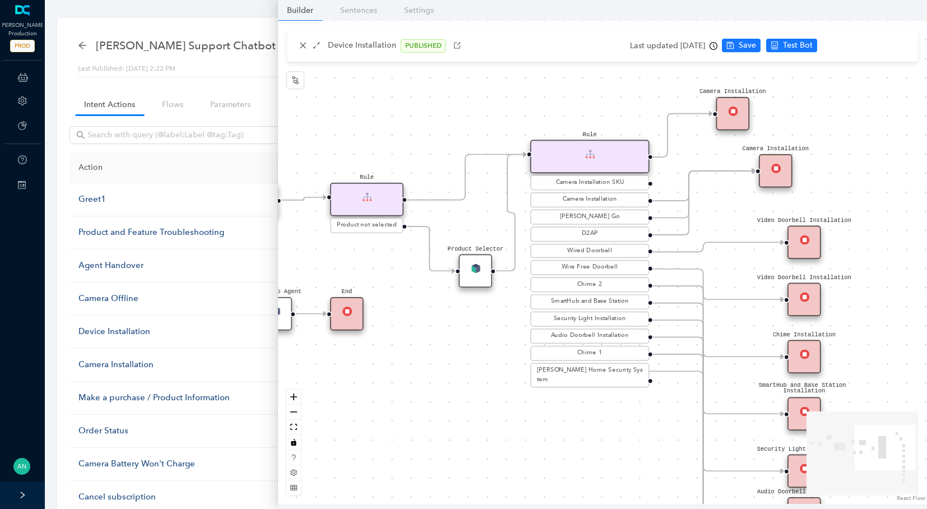
drag, startPoint x: 620, startPoint y: 381, endPoint x: 311, endPoint y: 384, distance: 309.4
click at [311, 384] on div "Rule Greet Flow Check Start Camera Installation Rule P Question Would you like …" at bounding box center [602, 262] width 649 height 483
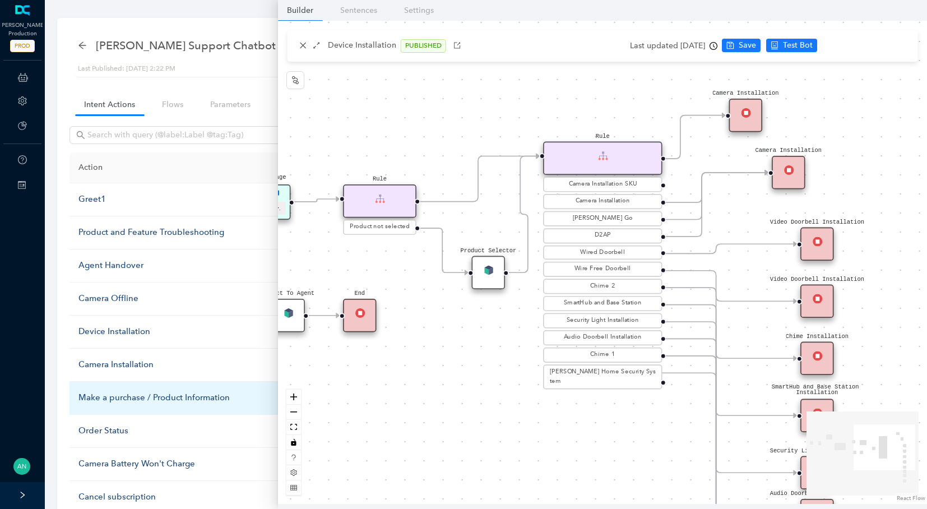
click at [124, 396] on div "Make a purchase / Product Information" at bounding box center [189, 397] width 223 height 13
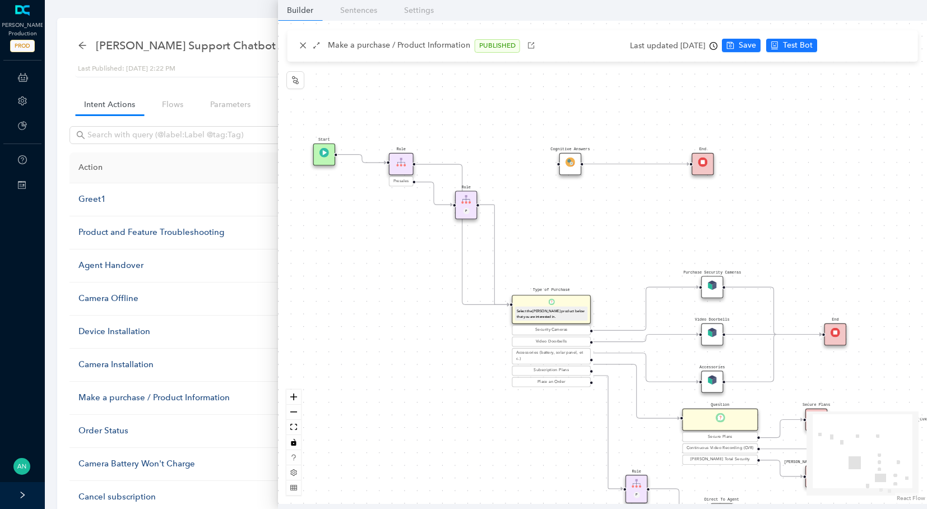
drag, startPoint x: 336, startPoint y: 296, endPoint x: 341, endPoint y: 373, distance: 77.0
click at [341, 373] on div "Rule P Start Type of Purchase Select the [PERSON_NAME] product below that you a…" at bounding box center [602, 262] width 649 height 483
drag, startPoint x: 628, startPoint y: 160, endPoint x: 570, endPoint y: 161, distance: 58.9
click at [570, 200] on div "Rule P Start Type of Purchase Select the [PERSON_NAME] product below that you a…" at bounding box center [896, 472] width 731 height 544
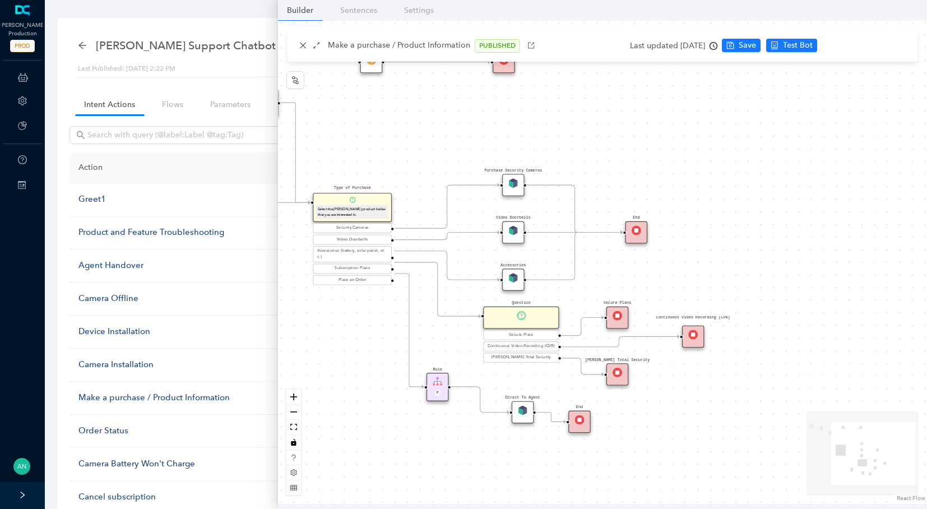
drag, startPoint x: 669, startPoint y: 233, endPoint x: 470, endPoint y: 131, distance: 223.6
click at [470, 131] on div "Rule P Start Type of Purchase Select the [PERSON_NAME] product below that you a…" at bounding box center [602, 262] width 649 height 483
click at [301, 48] on icon "close" at bounding box center [303, 45] width 8 height 8
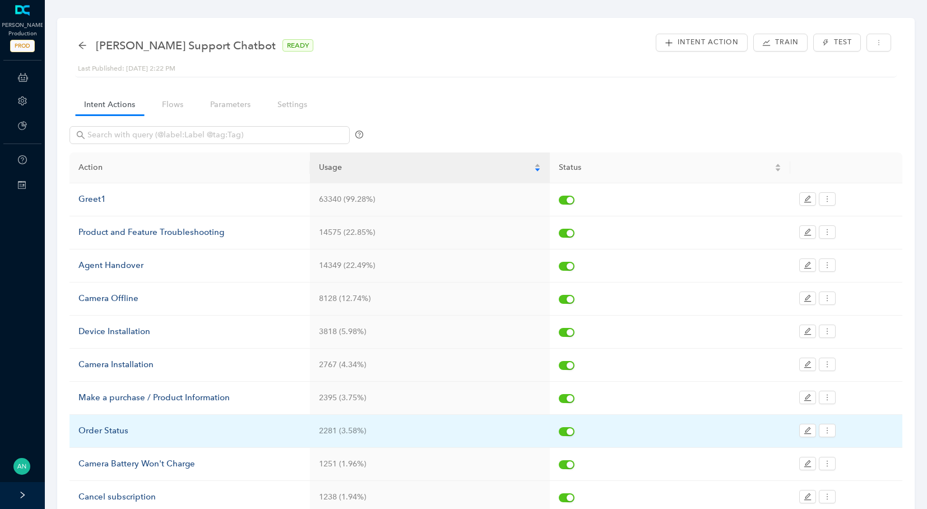
click at [129, 424] on div "Order Status" at bounding box center [189, 430] width 223 height 13
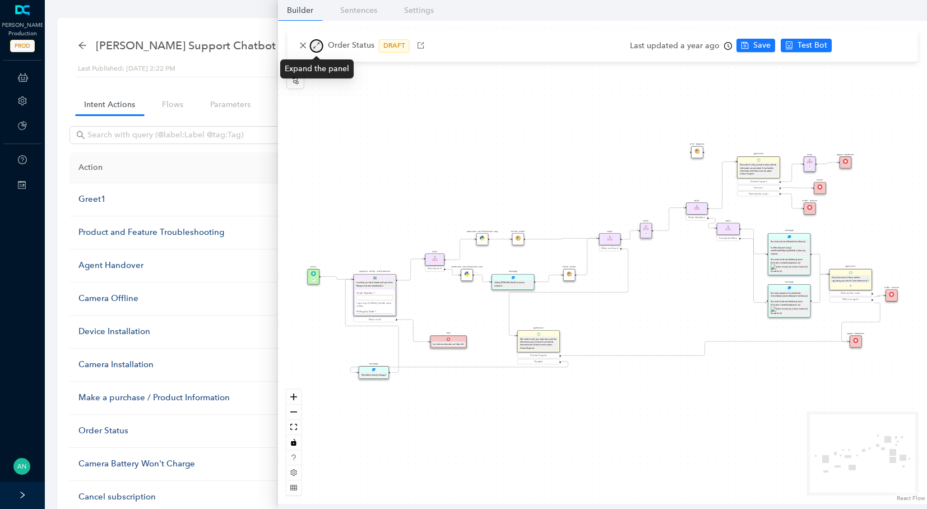
click at [318, 44] on icon "arrows-alt" at bounding box center [316, 46] width 6 height 6
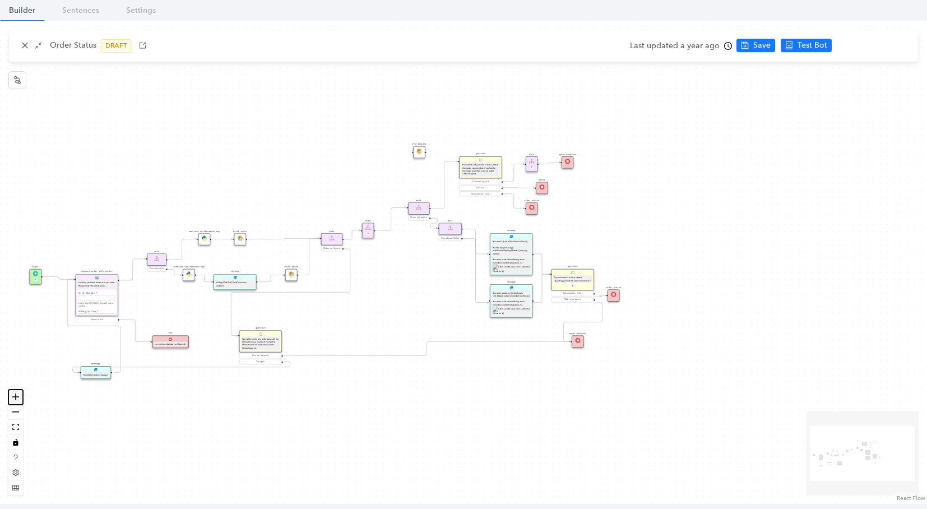
click at [21, 401] on button "zoom in" at bounding box center [15, 397] width 15 height 15
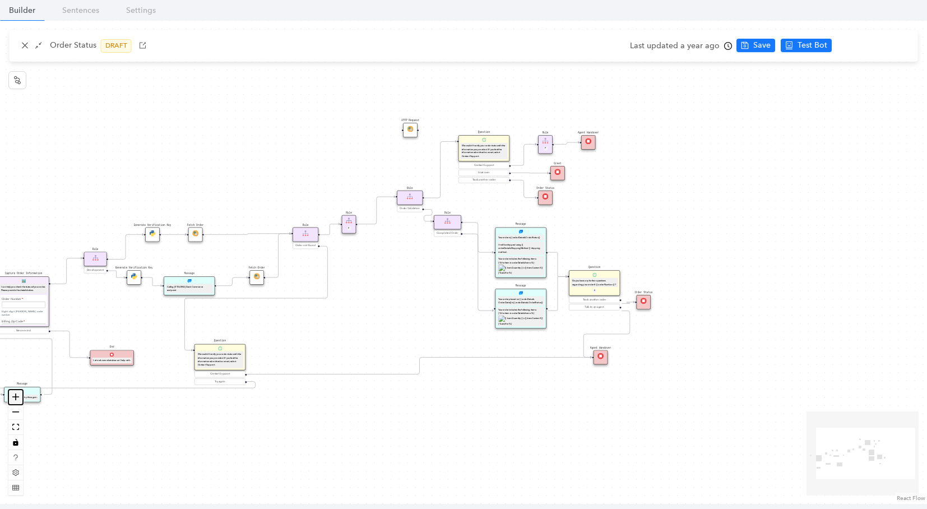
click at [21, 401] on button "zoom in" at bounding box center [15, 397] width 15 height 15
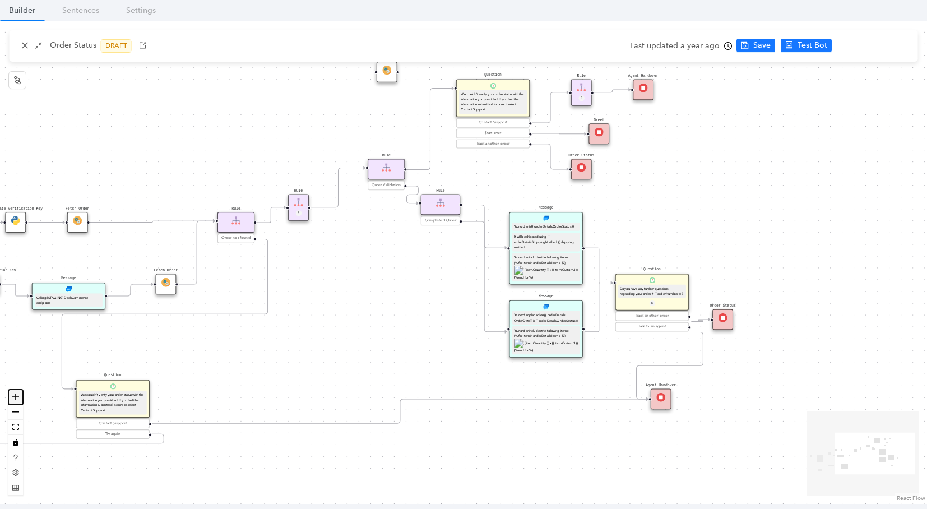
click at [21, 401] on button "zoom in" at bounding box center [15, 397] width 15 height 15
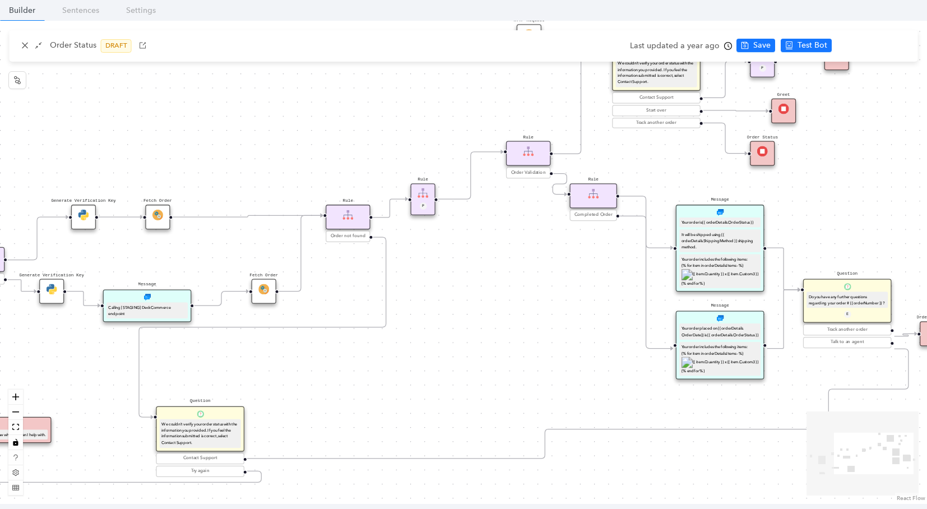
drag, startPoint x: 228, startPoint y: 349, endPoint x: 391, endPoint y: 351, distance: 163.1
click at [391, 351] on div "Message Your order placed on {{ orderDetails. OrderDate}} is {{ orderDetails.Or…" at bounding box center [463, 262] width 927 height 483
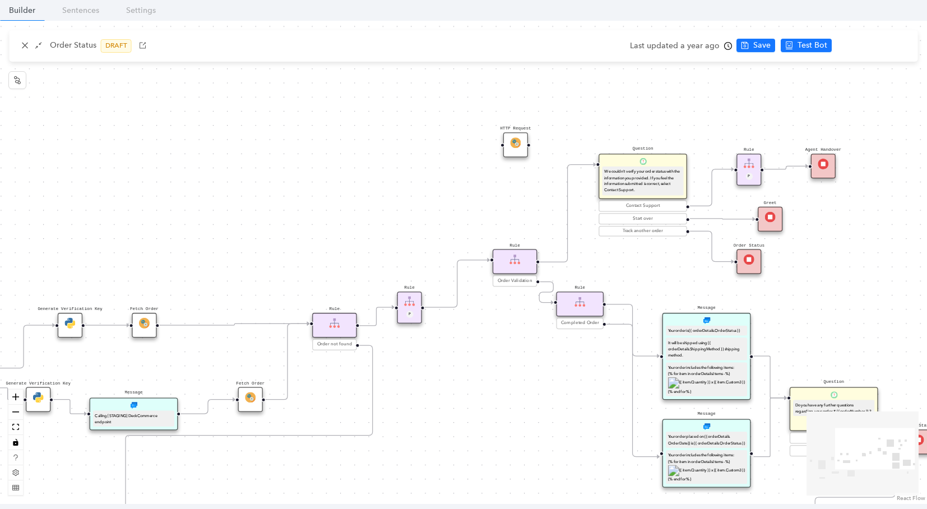
drag, startPoint x: 391, startPoint y: 351, endPoint x: 372, endPoint y: 459, distance: 109.3
click at [372, 459] on div "Message Your order placed on {{ orderDetails. OrderDate}} is {{ orderDetails.Or…" at bounding box center [463, 262] width 927 height 483
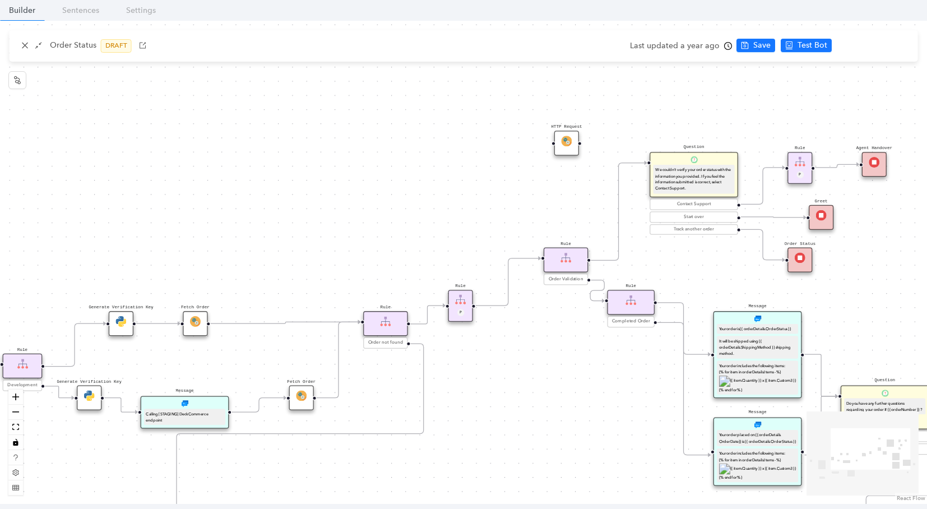
drag, startPoint x: 323, startPoint y: 417, endPoint x: 374, endPoint y: 416, distance: 51.0
click at [374, 416] on div "Message Your order placed on {{ orderDetails. OrderDate}} is {{ orderDetails.Or…" at bounding box center [463, 262] width 927 height 483
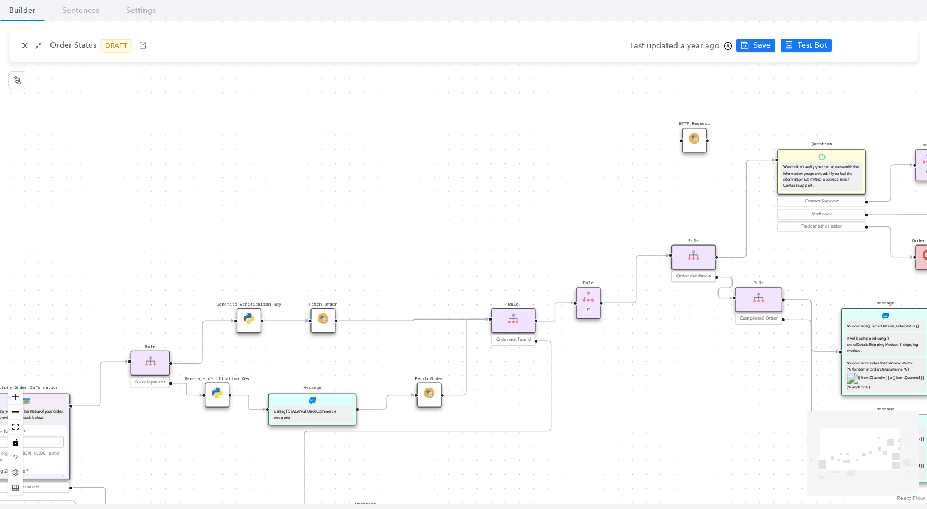
drag, startPoint x: 193, startPoint y: 376, endPoint x: 321, endPoint y: 373, distance: 127.8
click at [321, 373] on div "Message Your order placed on {{ orderDetails. OrderDate}} is {{ orderDetails.Or…" at bounding box center [463, 262] width 927 height 483
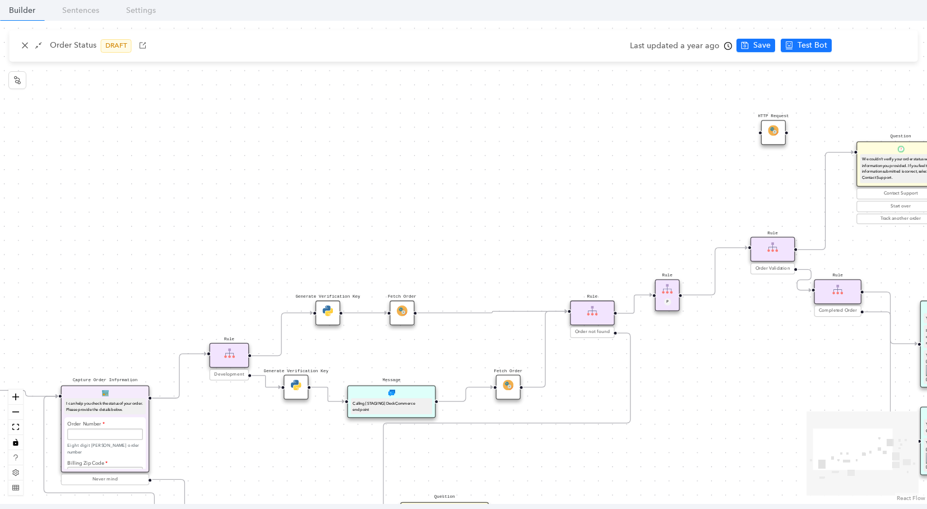
drag, startPoint x: 321, startPoint y: 367, endPoint x: 400, endPoint y: 359, distance: 79.4
click at [400, 359] on div "Message Your order placed on {{ orderDetails. OrderDate}} is {{ orderDetails.Or…" at bounding box center [463, 262] width 927 height 483
click at [399, 311] on img at bounding box center [402, 310] width 11 height 11
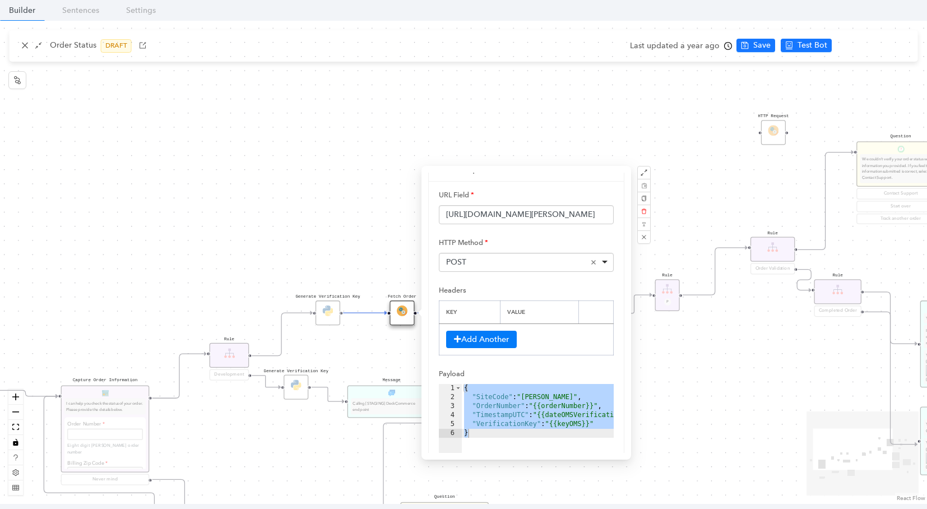
scroll to position [8, 0]
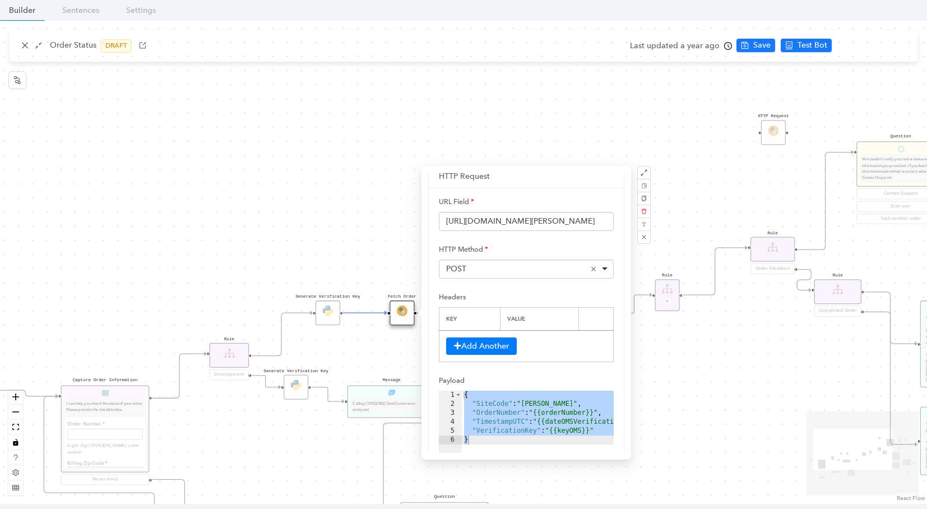
click at [163, 144] on div "Message Your order placed on {{ orderDetails. OrderDate}} is {{ orderDetails.Or…" at bounding box center [463, 262] width 927 height 483
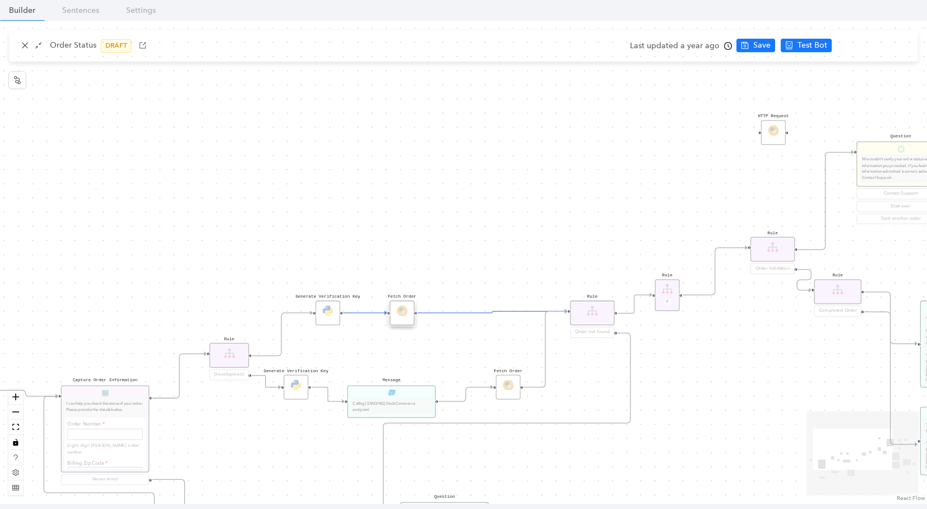
scroll to position [0, 0]
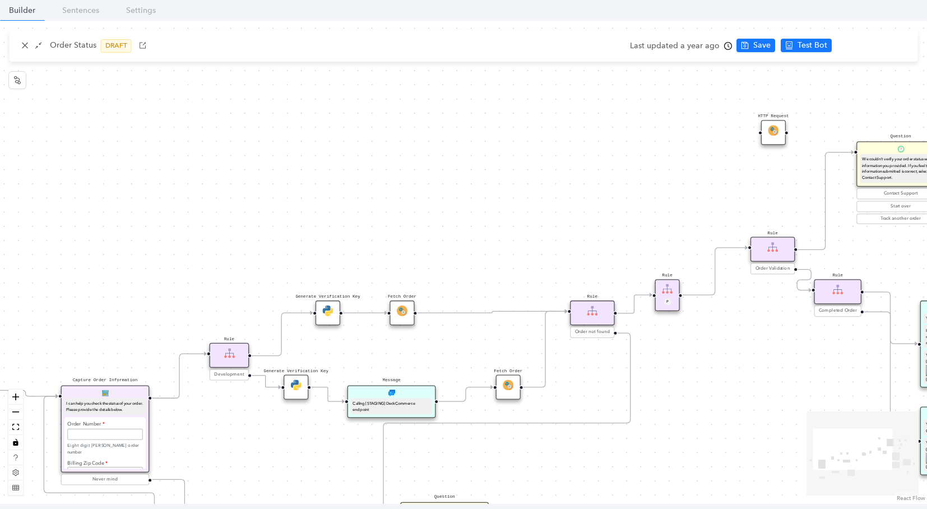
click at [300, 380] on img at bounding box center [296, 384] width 11 height 11
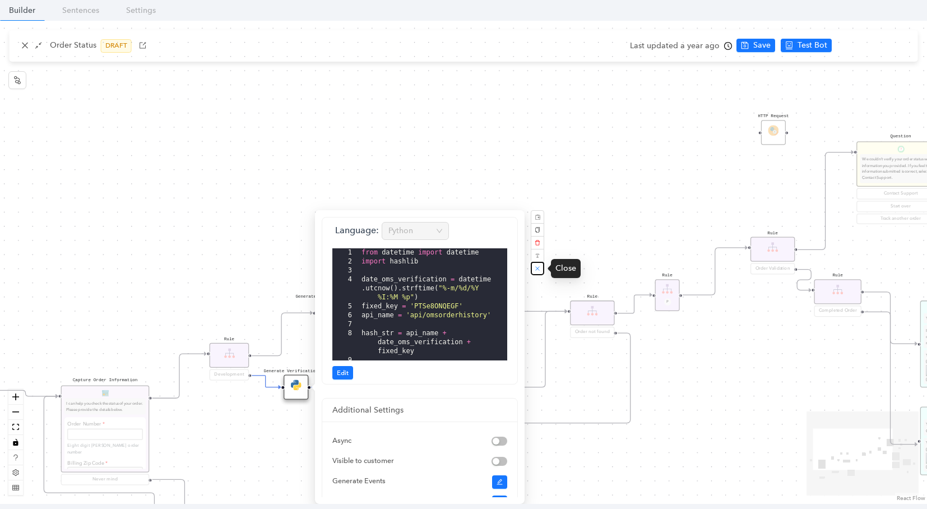
click at [539, 270] on icon "close" at bounding box center [538, 269] width 6 height 6
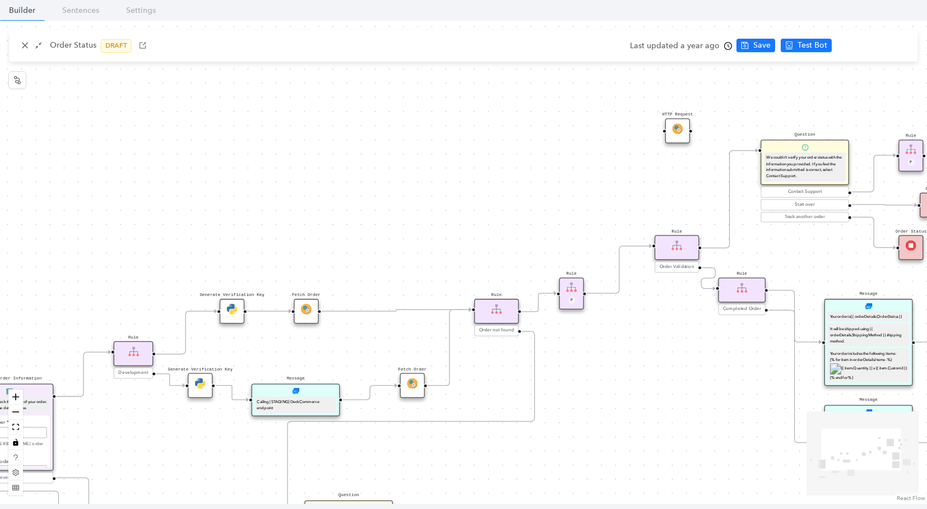
drag, startPoint x: 650, startPoint y: 170, endPoint x: 334, endPoint y: 181, distance: 315.8
click at [334, 181] on div "Message Your order placed on {{ orderDetails. OrderDate}} is {{ orderDetails.Or…" at bounding box center [463, 262] width 927 height 483
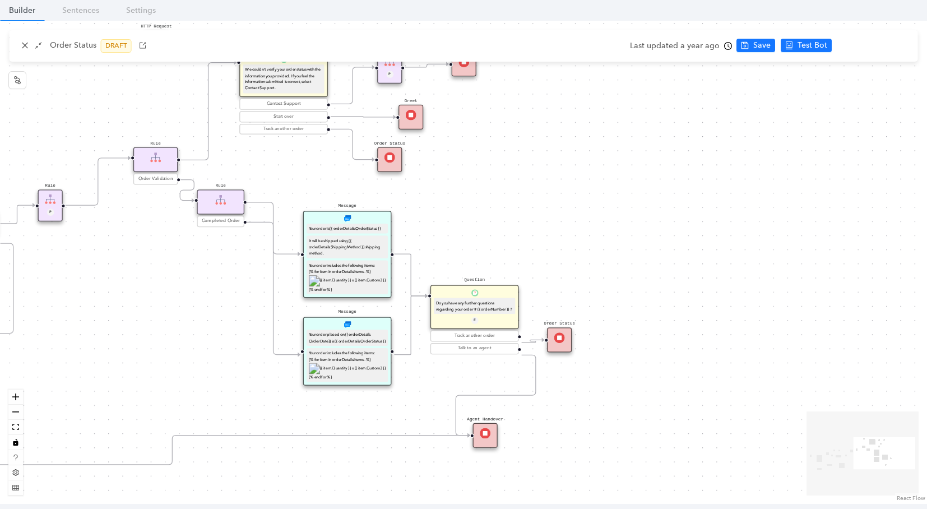
drag, startPoint x: 834, startPoint y: 291, endPoint x: 541, endPoint y: 172, distance: 315.7
click at [541, 172] on div "Message Your order placed on {{ orderDetails. OrderDate}} is {{ orderDetails.Or…" at bounding box center [463, 262] width 927 height 483
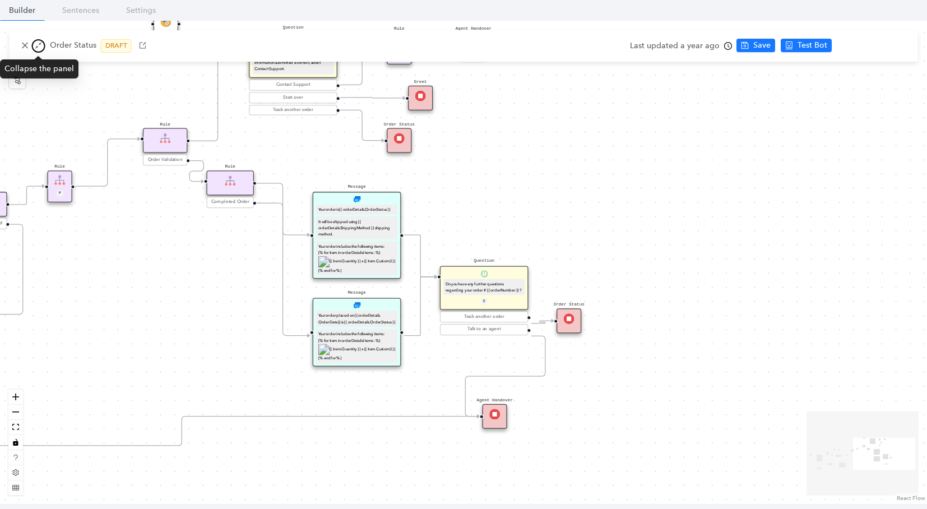
click at [40, 43] on icon "shrink" at bounding box center [39, 45] width 8 height 8
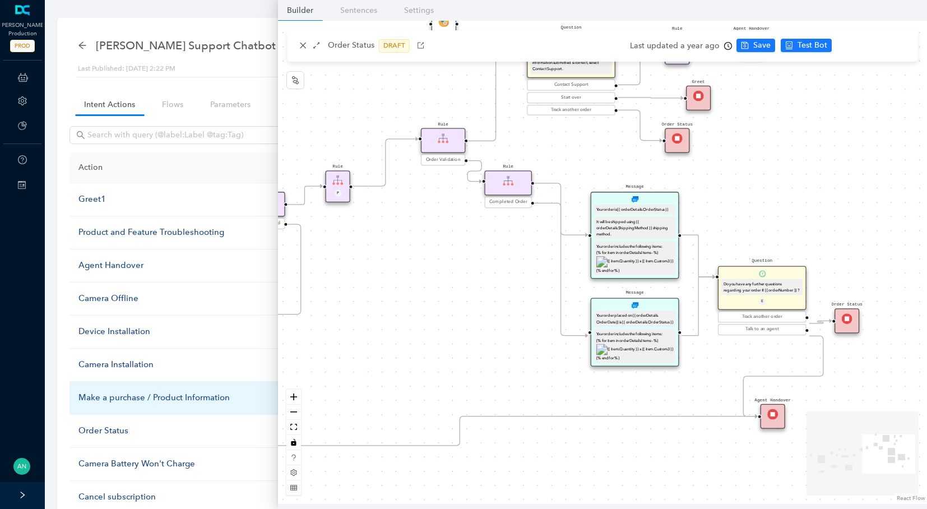
scroll to position [2, 0]
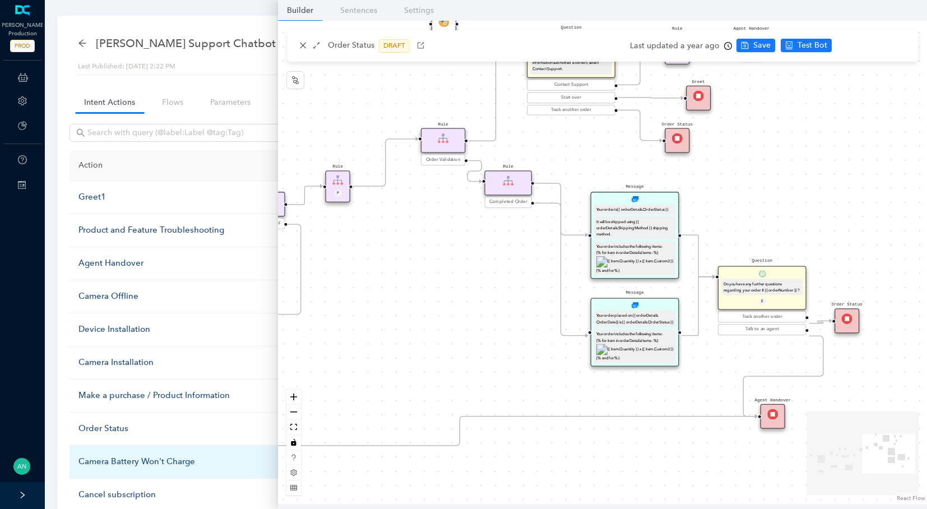
click at [132, 456] on div "Camera Battery Won't Charge" at bounding box center [189, 461] width 223 height 13
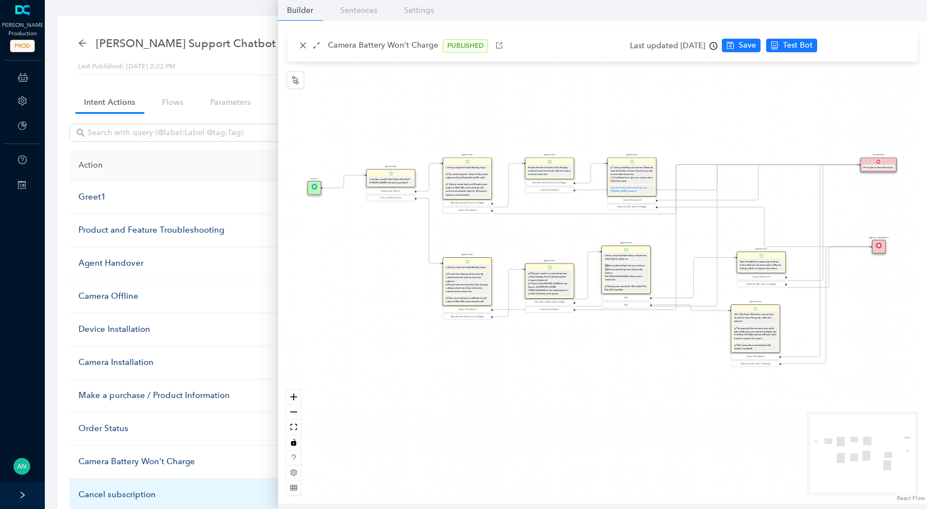
click at [113, 488] on div "Cancel subscription" at bounding box center [189, 494] width 223 height 13
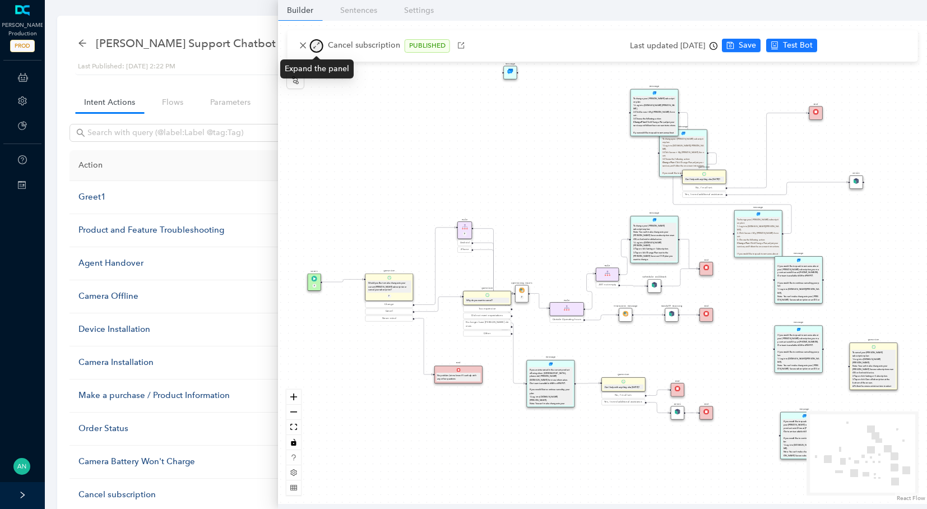
click at [315, 52] on button "button" at bounding box center [316, 45] width 13 height 13
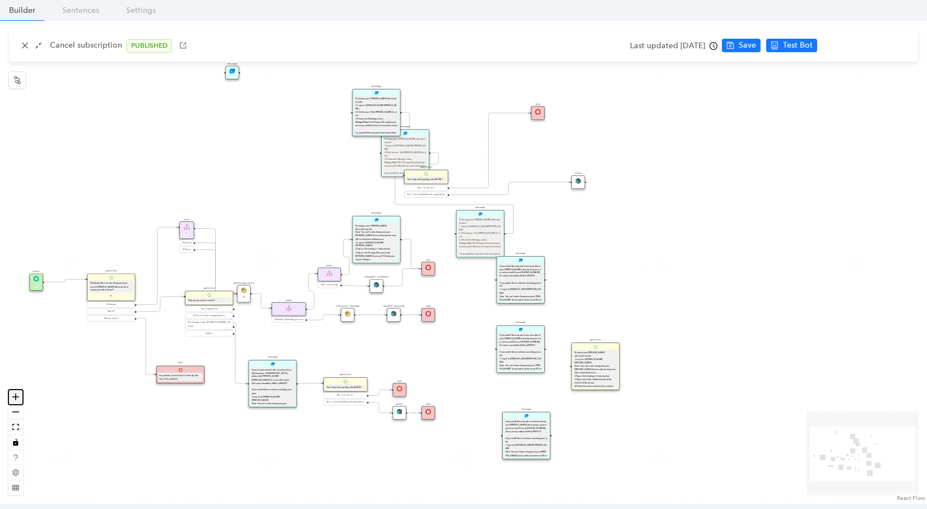
click at [18, 400] on button "zoom in" at bounding box center [15, 397] width 15 height 15
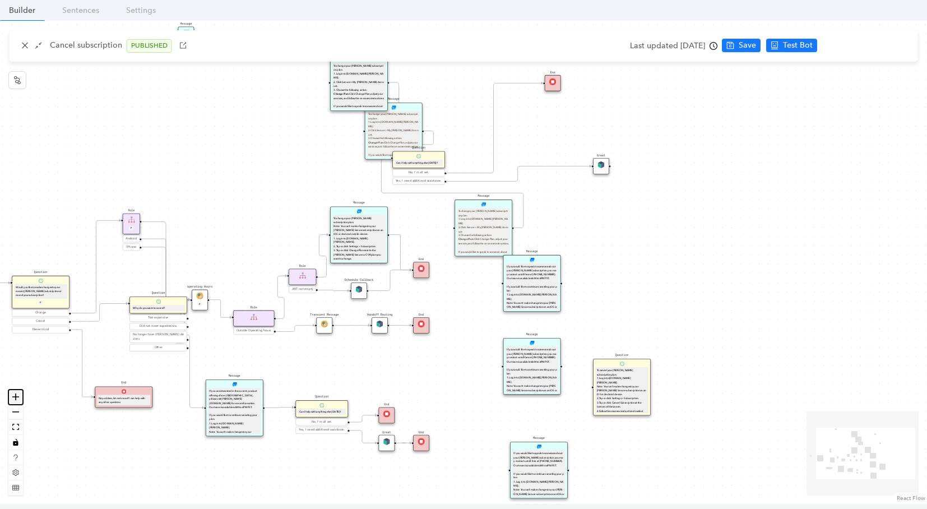
click at [18, 400] on button "zoom in" at bounding box center [15, 397] width 15 height 15
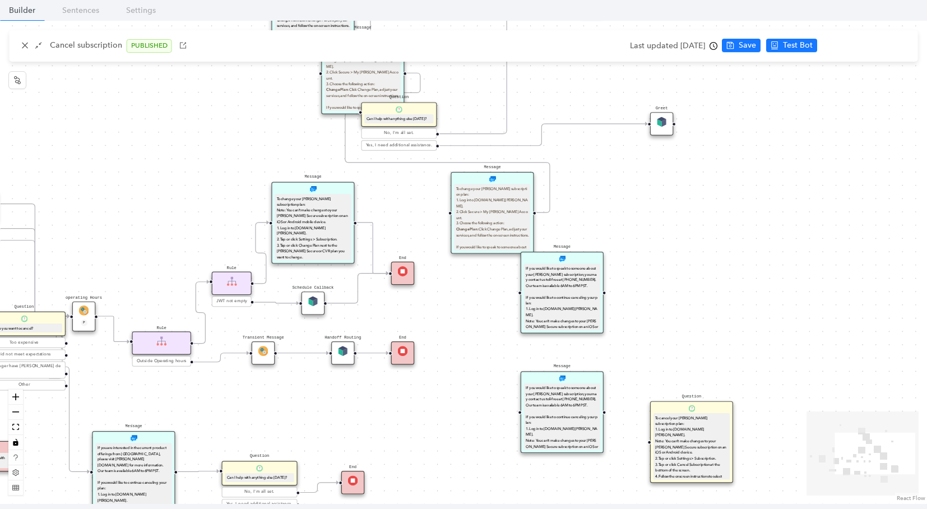
click at [82, 316] on div "operating Hours P" at bounding box center [83, 317] width 23 height 30
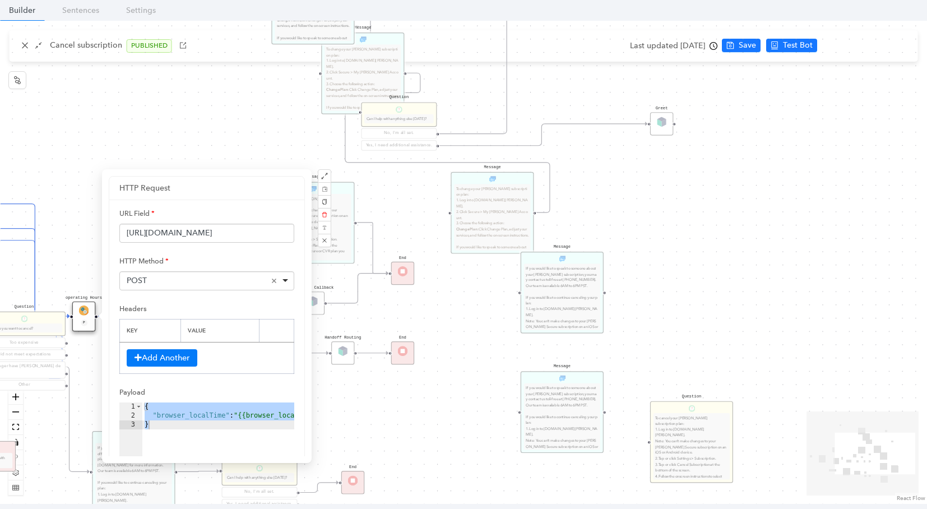
click at [70, 224] on div "End Message To change your [PERSON_NAME] subscription plan: Note: You can’t mak…" at bounding box center [463, 262] width 927 height 483
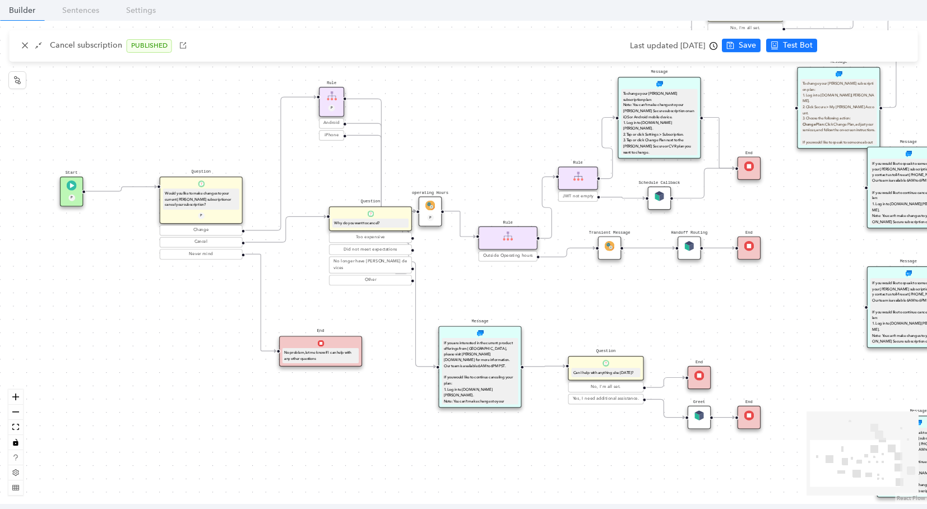
drag, startPoint x: 268, startPoint y: 286, endPoint x: 614, endPoint y: 326, distance: 348.8
click at [614, 326] on div "End Message To change your [PERSON_NAME] subscription plan: Note: You can’t mak…" at bounding box center [463, 262] width 927 height 483
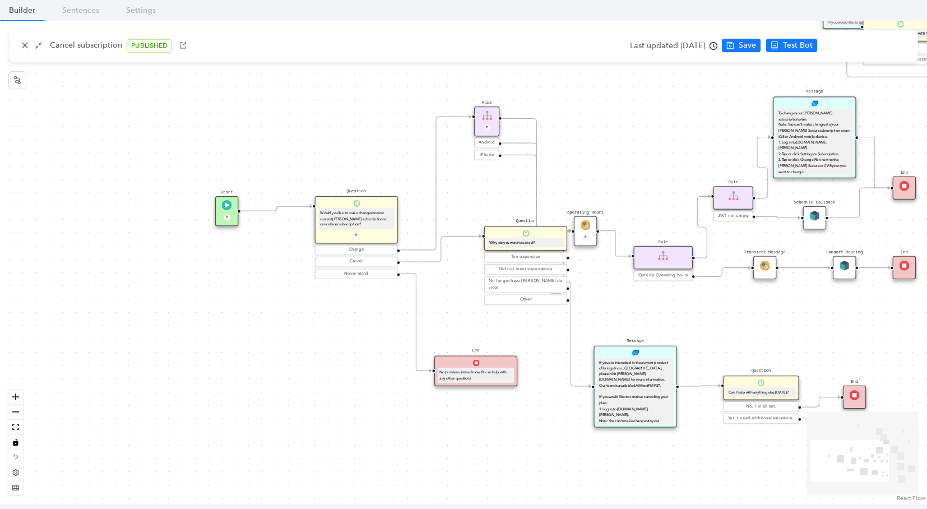
drag, startPoint x: 457, startPoint y: 305, endPoint x: 612, endPoint y: 325, distance: 156.5
click at [612, 325] on div "End Message To change your [PERSON_NAME] subscription plan: Note: You can’t mak…" at bounding box center [463, 262] width 927 height 483
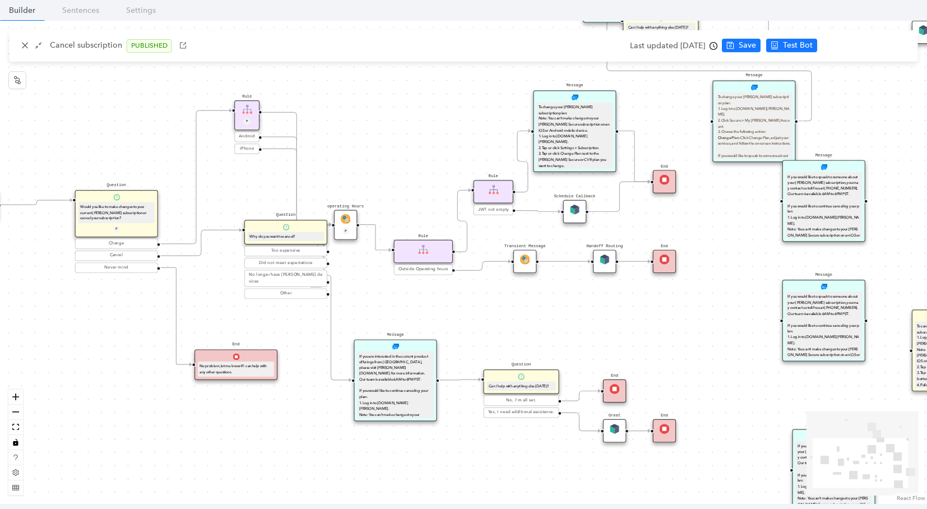
drag, startPoint x: 406, startPoint y: 189, endPoint x: 90, endPoint y: 188, distance: 316.7
click at [90, 188] on div "End Message To change your [PERSON_NAME] subscription plan: Note: You can’t mak…" at bounding box center [463, 262] width 927 height 483
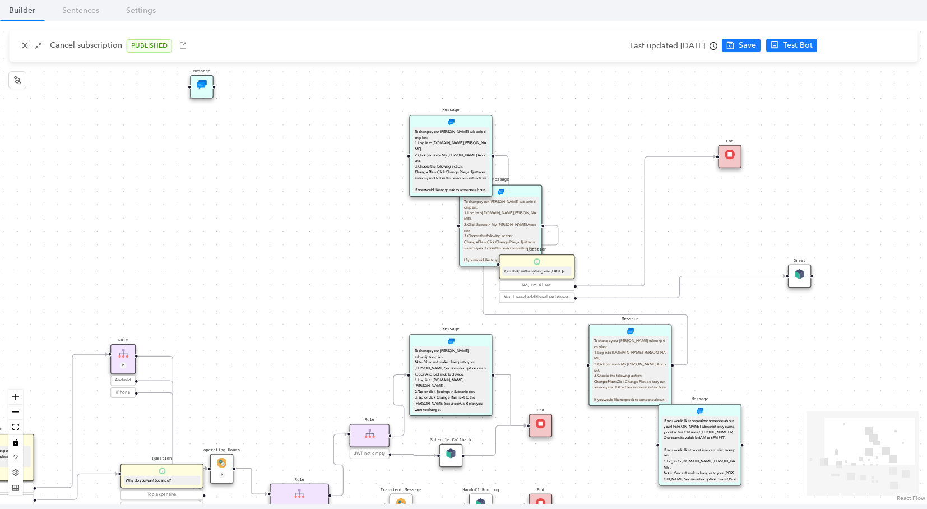
drag, startPoint x: 521, startPoint y: 195, endPoint x: 475, endPoint y: 446, distance: 255.7
click at [475, 446] on div "End Message To change your [PERSON_NAME] subscription plan: Note: You can’t mak…" at bounding box center [463, 262] width 927 height 483
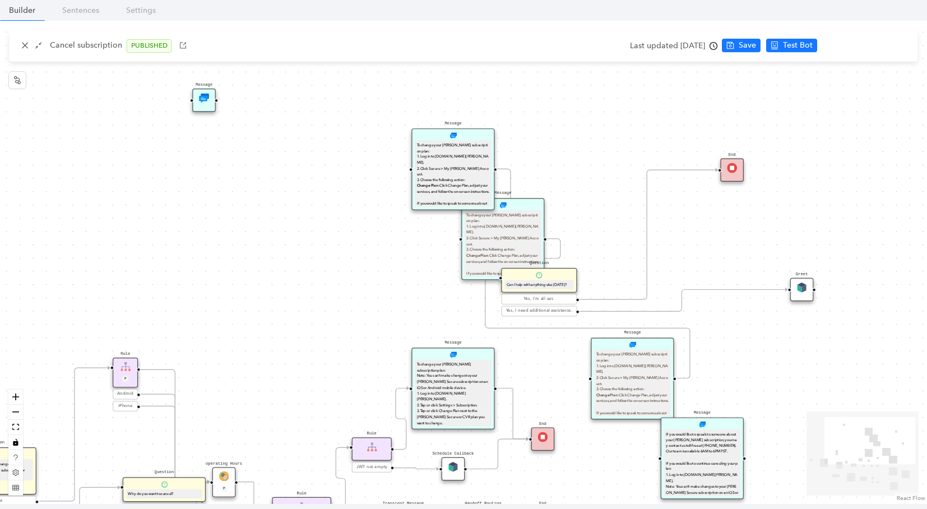
drag, startPoint x: 483, startPoint y: 325, endPoint x: 354, endPoint y: 297, distance: 131.5
click at [354, 297] on div "End Message To change your [PERSON_NAME] subscription plan: Note: You can’t mak…" at bounding box center [463, 262] width 927 height 483
click at [39, 44] on icon "shrink" at bounding box center [39, 45] width 8 height 8
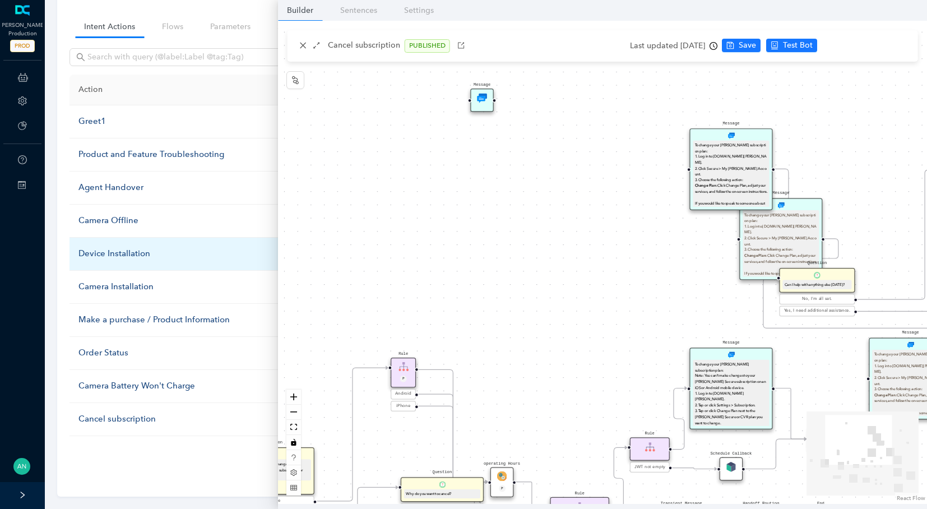
scroll to position [87, 0]
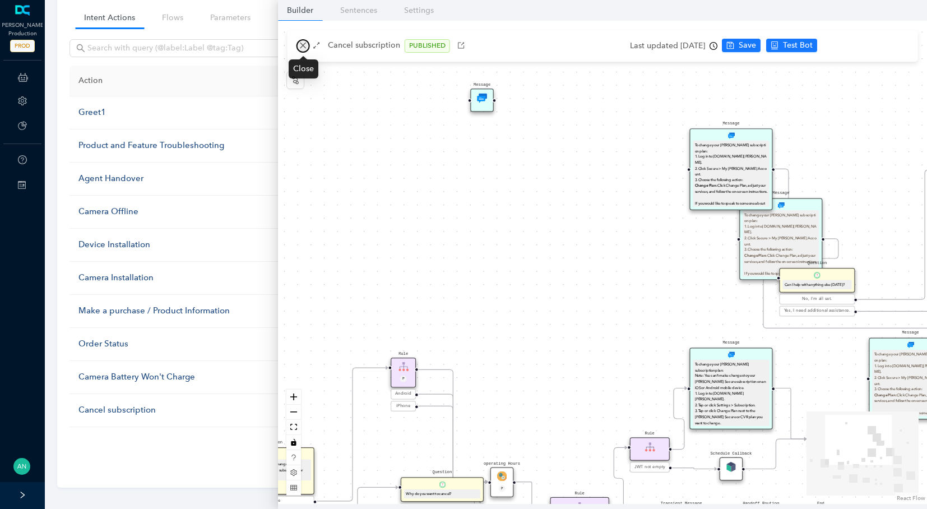
click at [299, 47] on icon "close" at bounding box center [303, 45] width 8 height 8
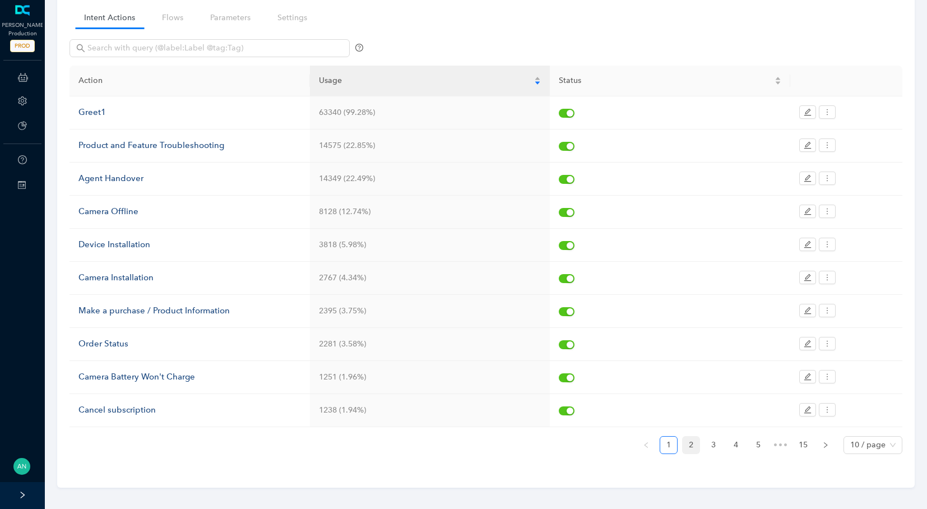
click at [687, 439] on link "2" at bounding box center [691, 445] width 17 height 17
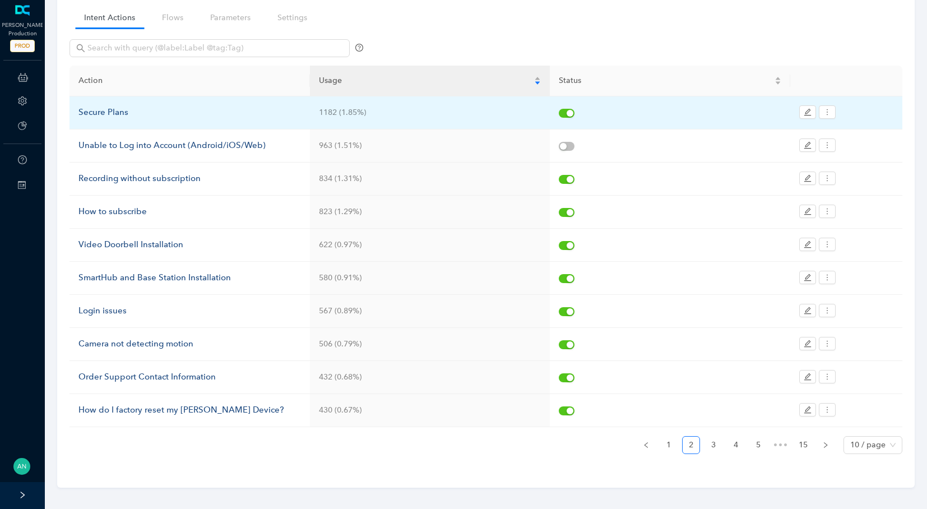
click at [89, 116] on div "Secure Plans" at bounding box center [189, 112] width 223 height 13
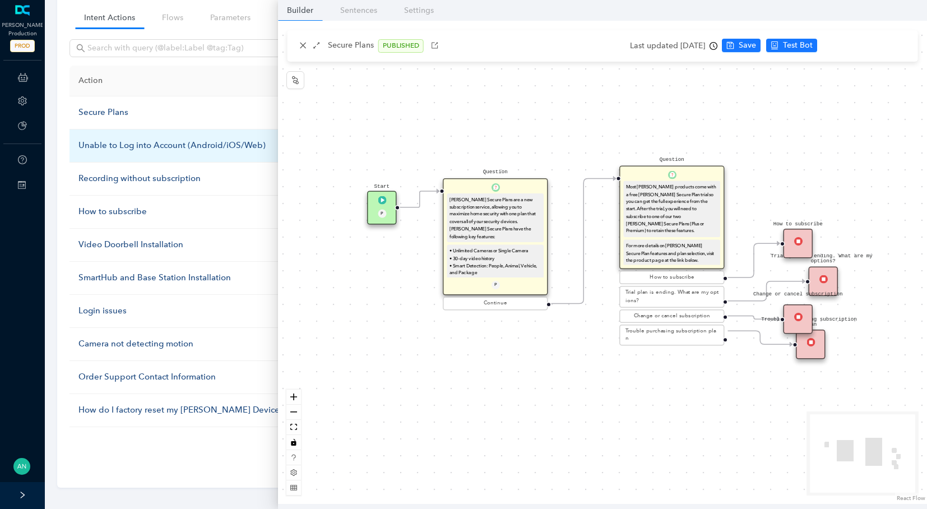
click at [107, 146] on div "Unable to Log into Account (Android/iOS/Web)" at bounding box center [189, 145] width 223 height 13
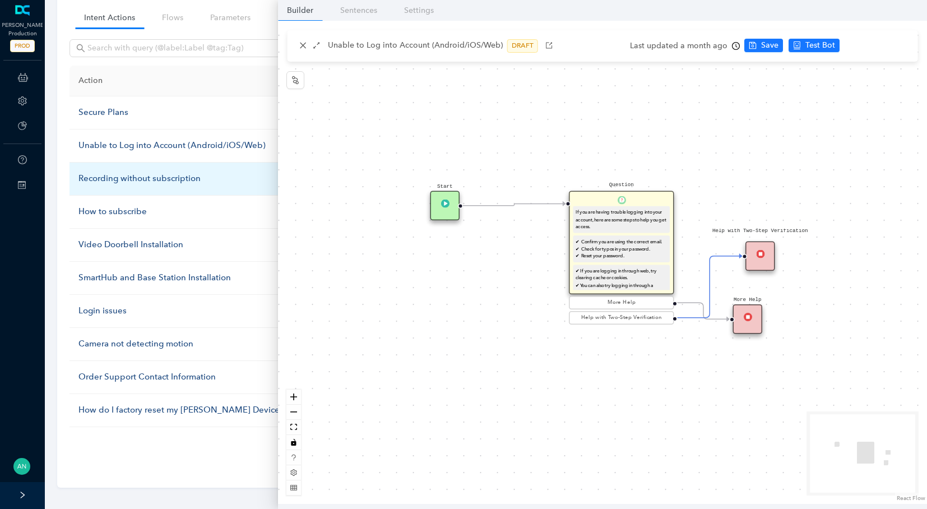
click at [132, 182] on div "Recording without subscription" at bounding box center [189, 178] width 223 height 13
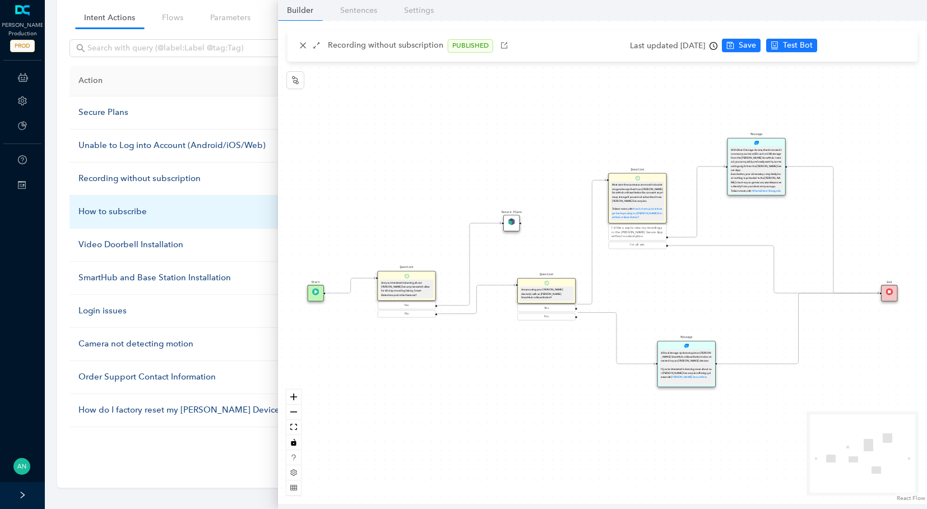
click at [129, 207] on div "How to subscribe" at bounding box center [189, 211] width 223 height 13
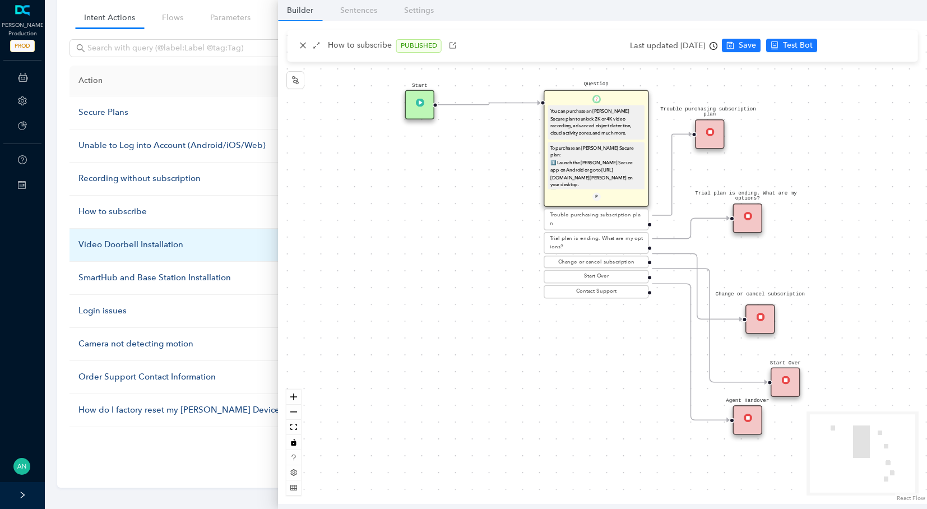
click at [136, 239] on div "Video Doorbell Installation" at bounding box center [189, 244] width 223 height 13
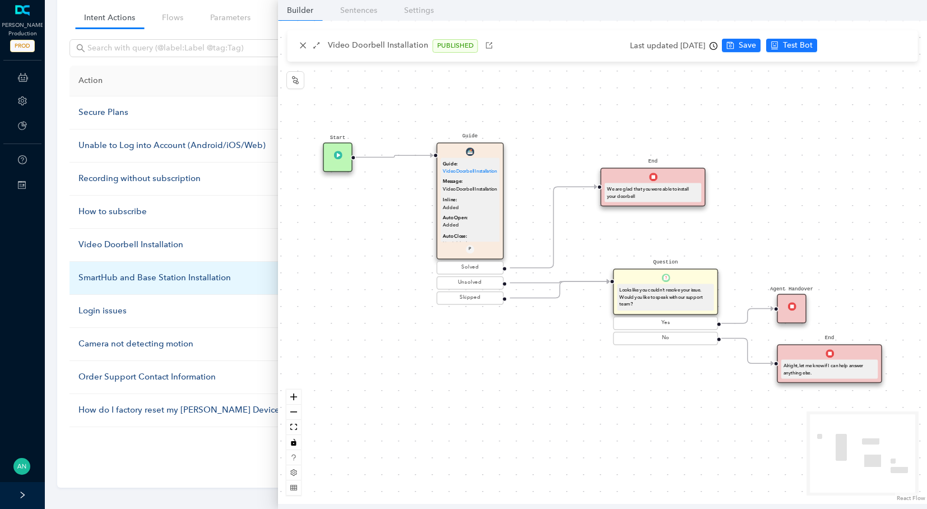
click at [141, 272] on div "SmartHub and Base Station Installation" at bounding box center [189, 277] width 223 height 13
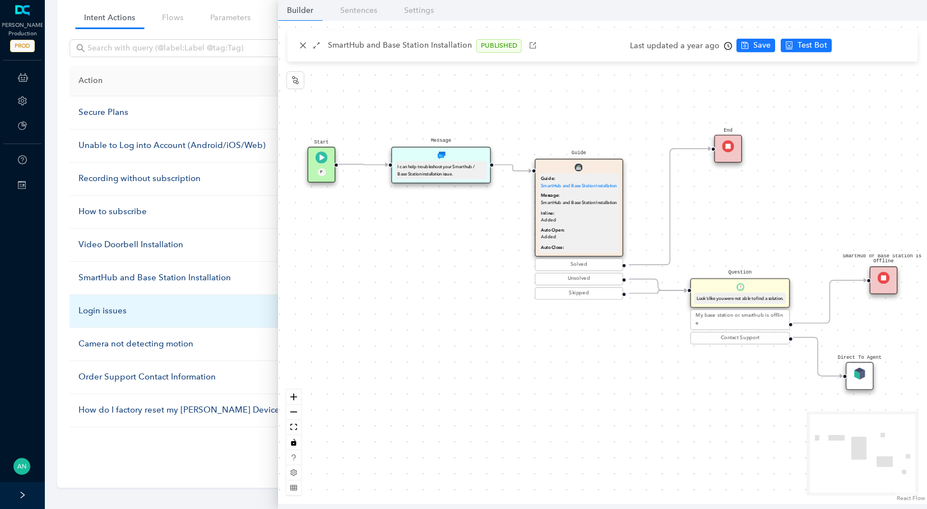
click at [119, 309] on div "Login issues" at bounding box center [189, 310] width 223 height 13
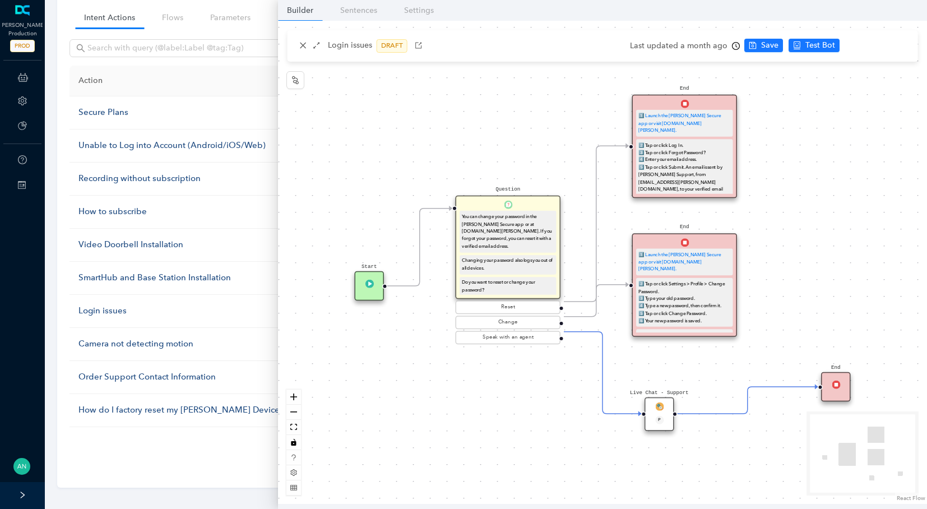
click at [664, 406] on div "Live Chat - Support P" at bounding box center [660, 414] width 30 height 34
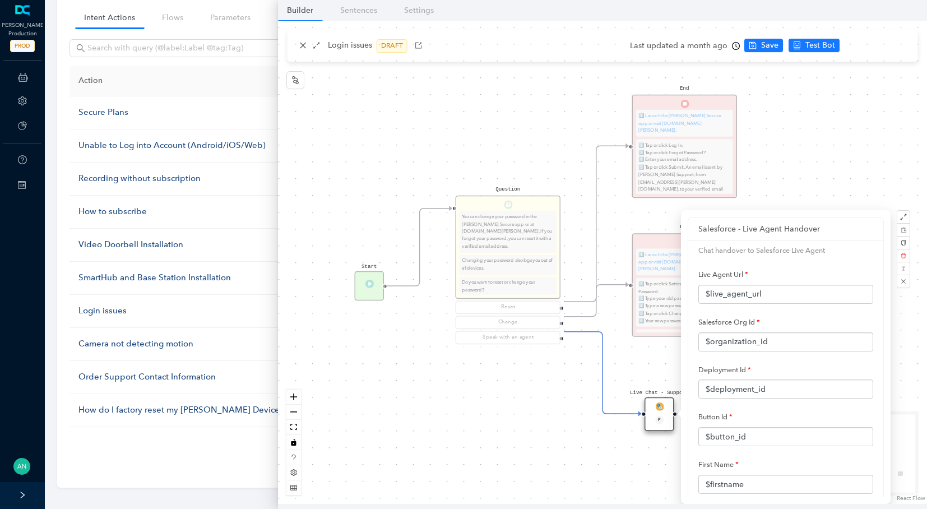
click at [625, 358] on div "End 1️⃣ Launch the [PERSON_NAME] Secure app or visit [DOMAIN_NAME][PERSON_NAME]…" at bounding box center [602, 262] width 649 height 483
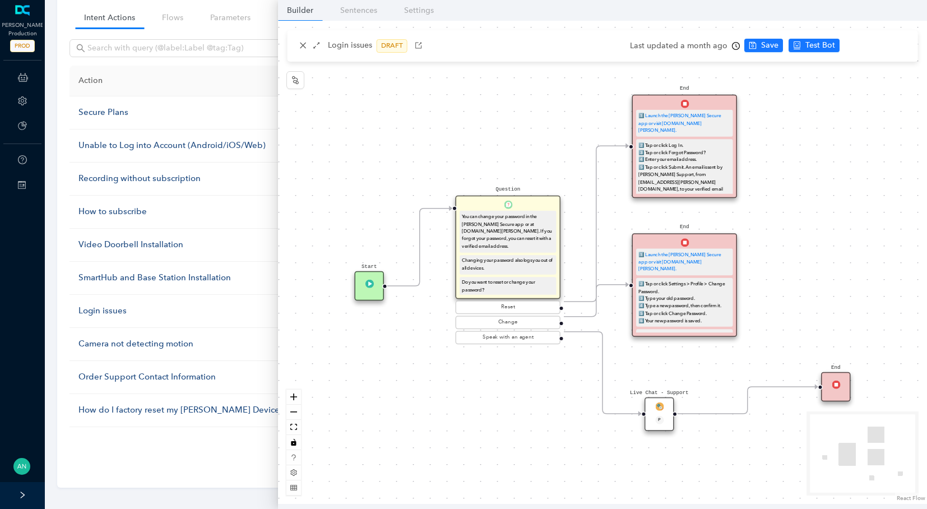
click at [655, 416] on div "P" at bounding box center [660, 421] width 20 height 10
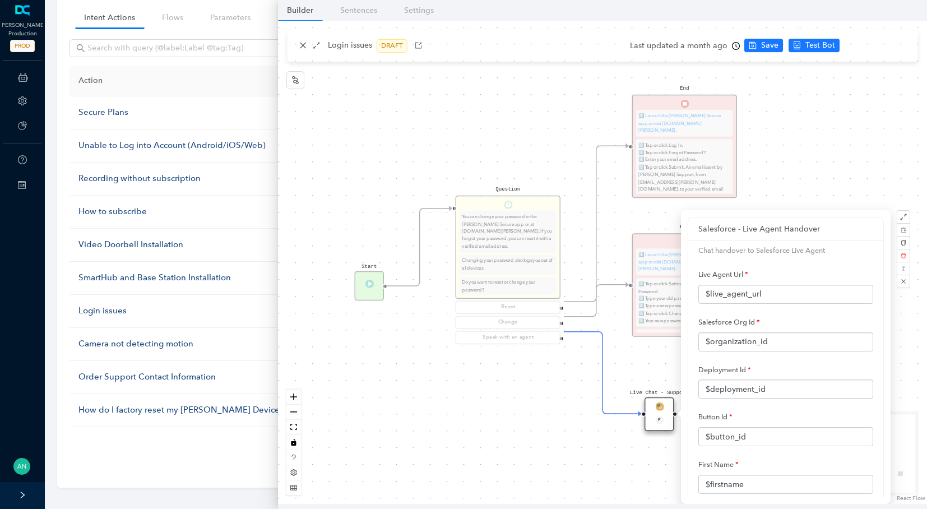
click at [374, 290] on div "Start" at bounding box center [370, 286] width 30 height 30
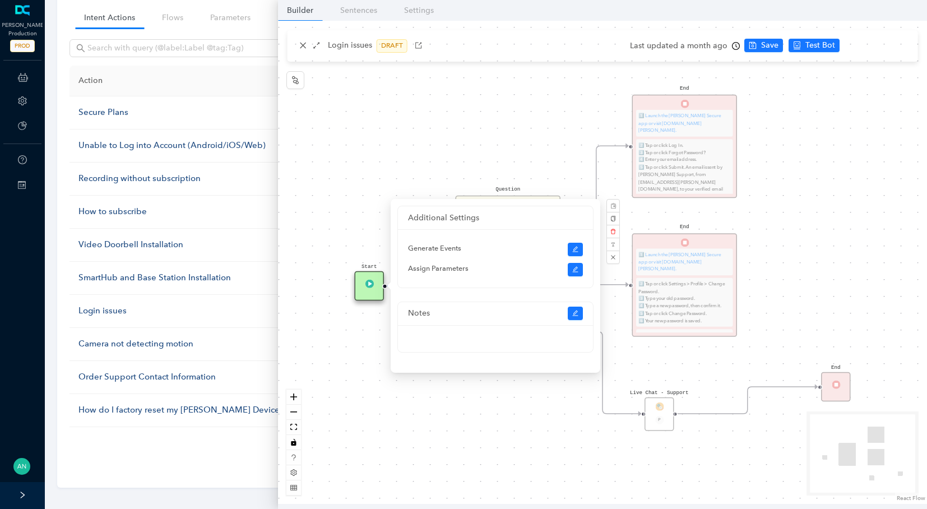
click at [360, 174] on div "End 1️⃣ Launch the [PERSON_NAME] Secure app or visit [DOMAIN_NAME][PERSON_NAME]…" at bounding box center [602, 262] width 649 height 483
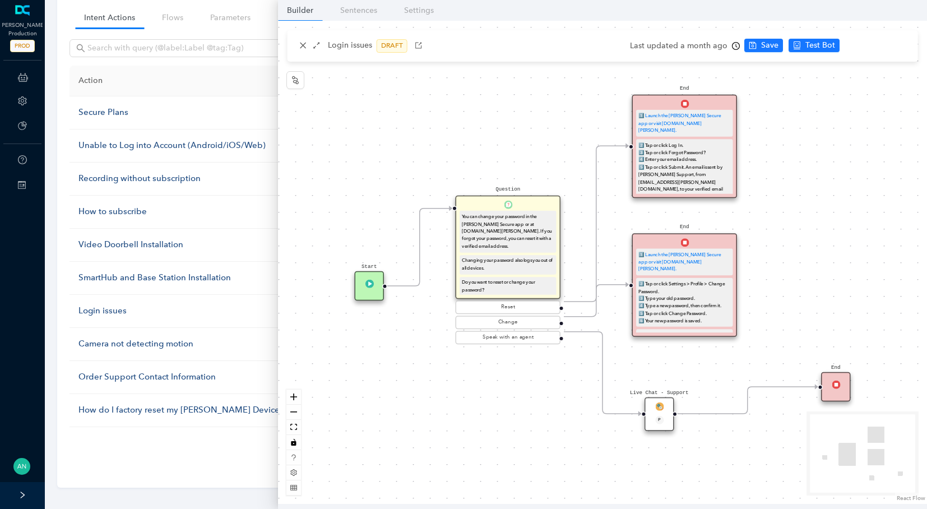
click at [531, 234] on div "You can change your password in the [PERSON_NAME] Secure app or at [DOMAIN_NAME…" at bounding box center [508, 231] width 92 height 37
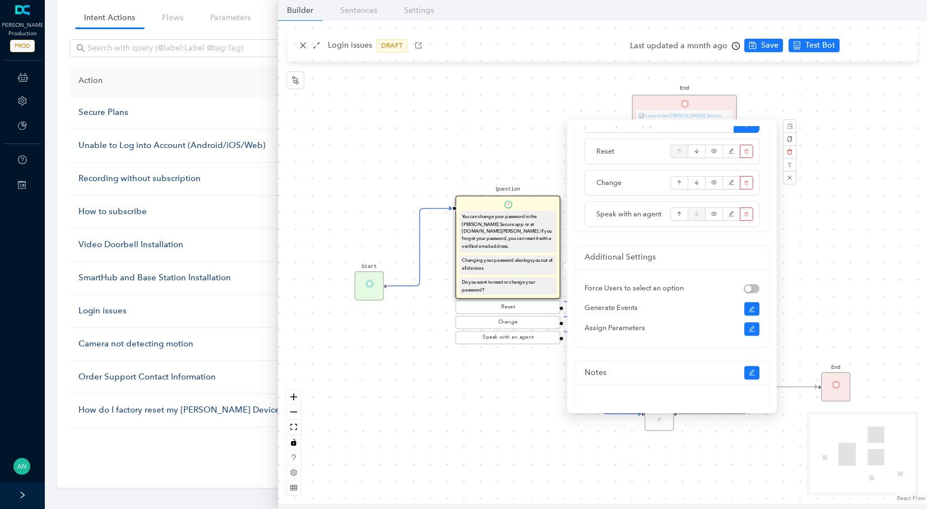
scroll to position [336, 0]
click at [508, 145] on div "End 1️⃣ Launch the [PERSON_NAME] Secure app or visit [DOMAIN_NAME][PERSON_NAME]…" at bounding box center [602, 262] width 649 height 483
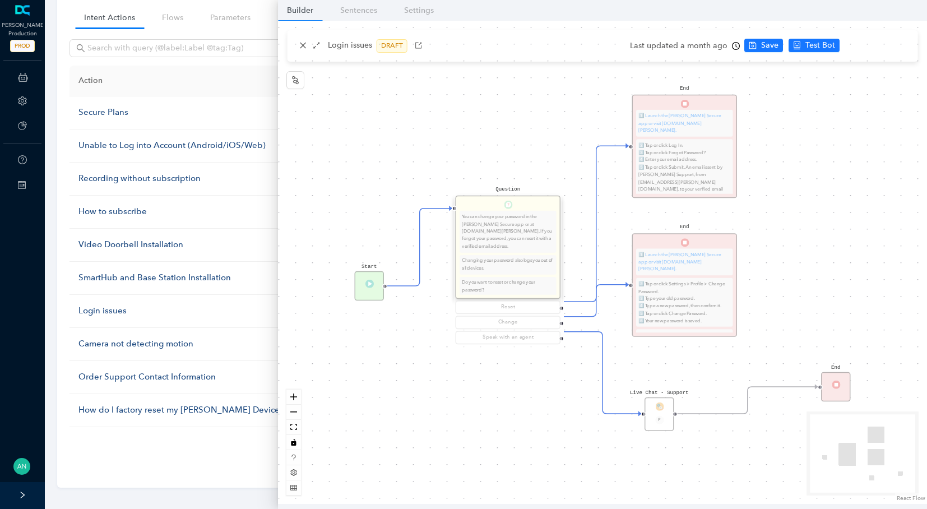
scroll to position [0, 0]
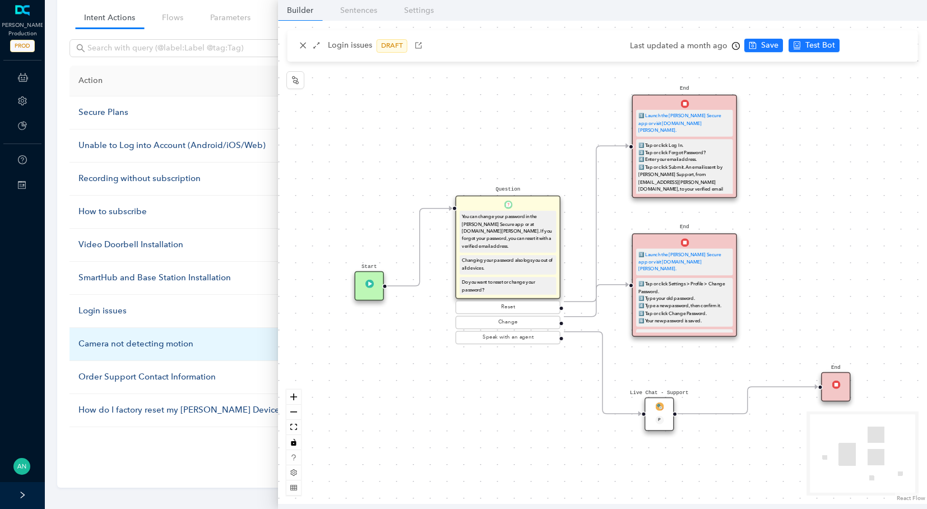
click at [135, 342] on div "Camera not detecting motion" at bounding box center [189, 343] width 223 height 13
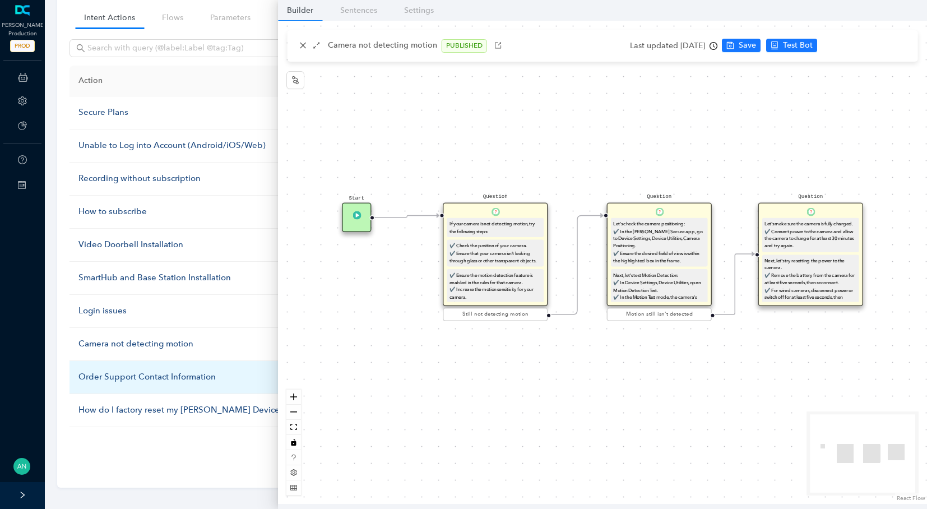
click at [139, 379] on td "Order Support Contact Information" at bounding box center [190, 377] width 240 height 33
click at [141, 371] on div "Order Support Contact Information" at bounding box center [189, 377] width 223 height 13
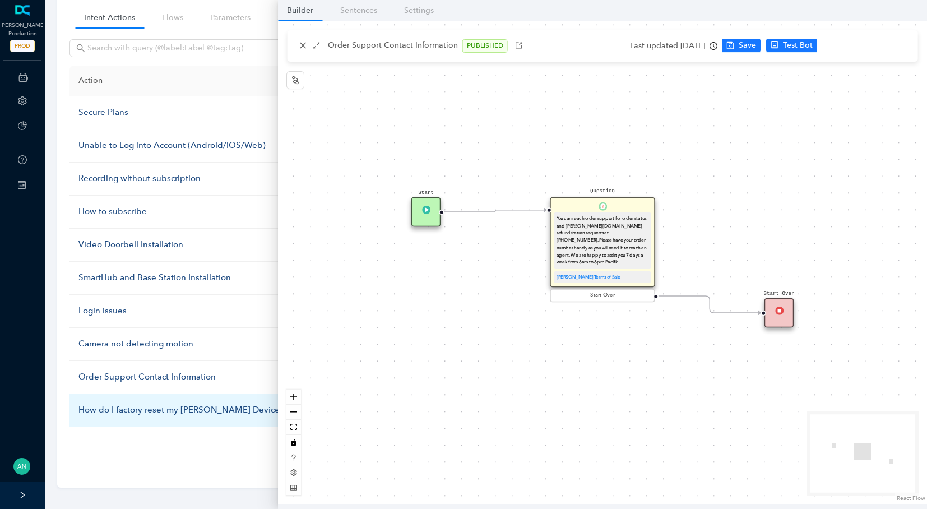
click at [180, 404] on div "How do I factory reset my [PERSON_NAME] Device?" at bounding box center [189, 410] width 223 height 13
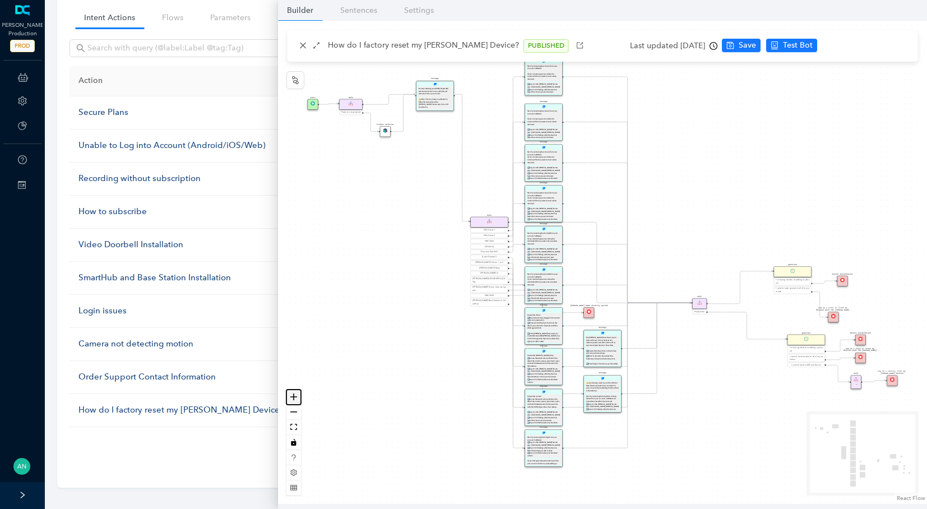
click at [296, 398] on icon "zoom in" at bounding box center [293, 396] width 7 height 7
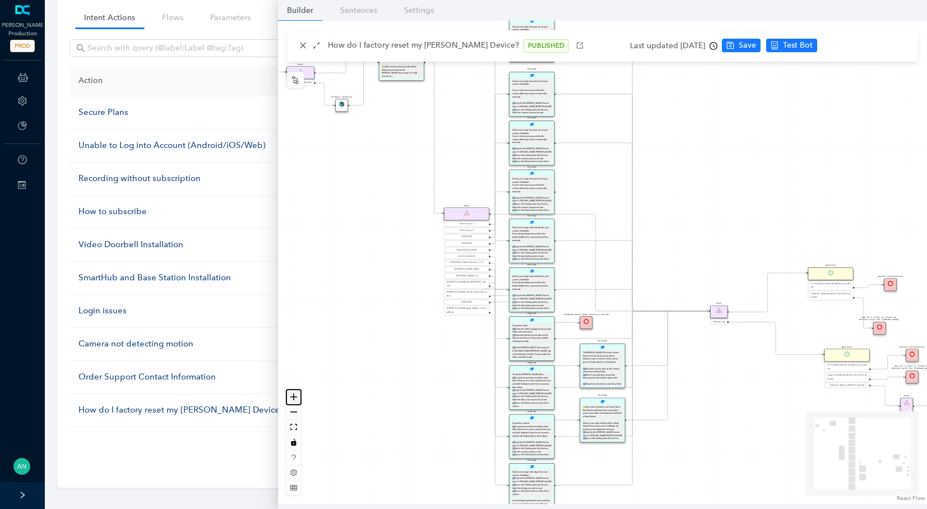
click at [296, 398] on icon "zoom in" at bounding box center [293, 396] width 7 height 7
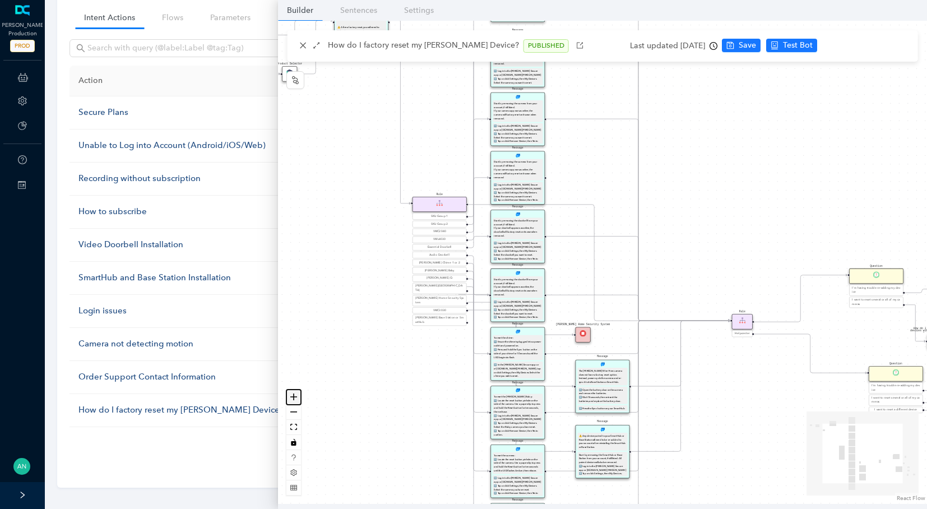
click at [296, 398] on icon "zoom in" at bounding box center [293, 396] width 7 height 7
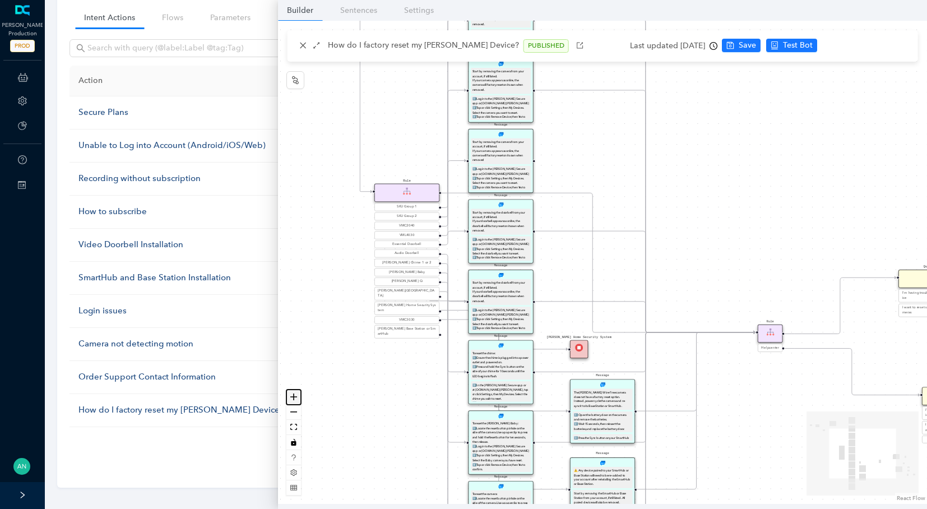
click at [299, 393] on button "zoom in" at bounding box center [293, 397] width 15 height 15
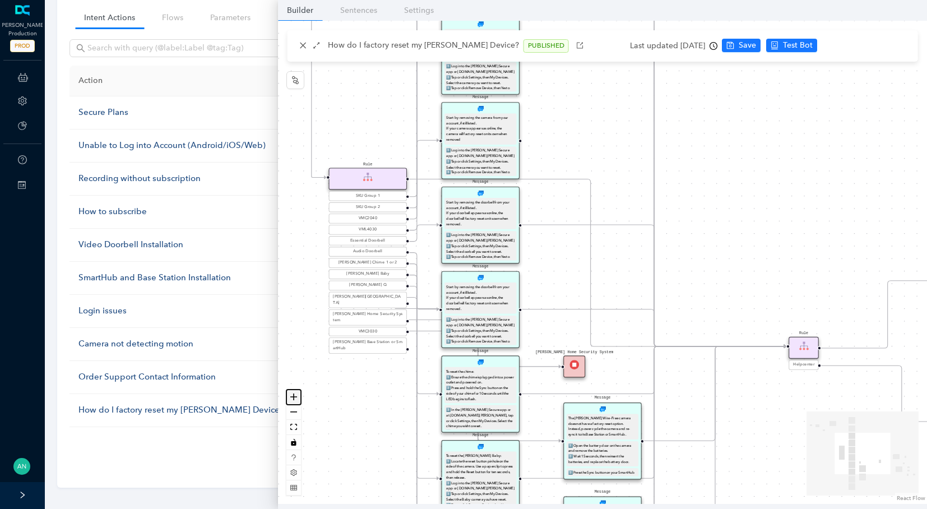
click at [299, 393] on button "zoom in" at bounding box center [293, 397] width 15 height 15
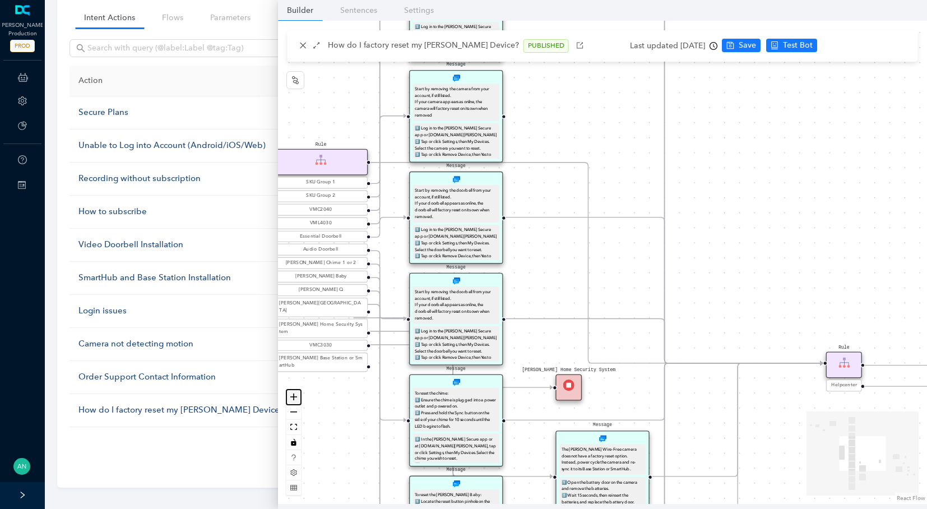
click at [300, 390] on button "zoom in" at bounding box center [293, 397] width 15 height 15
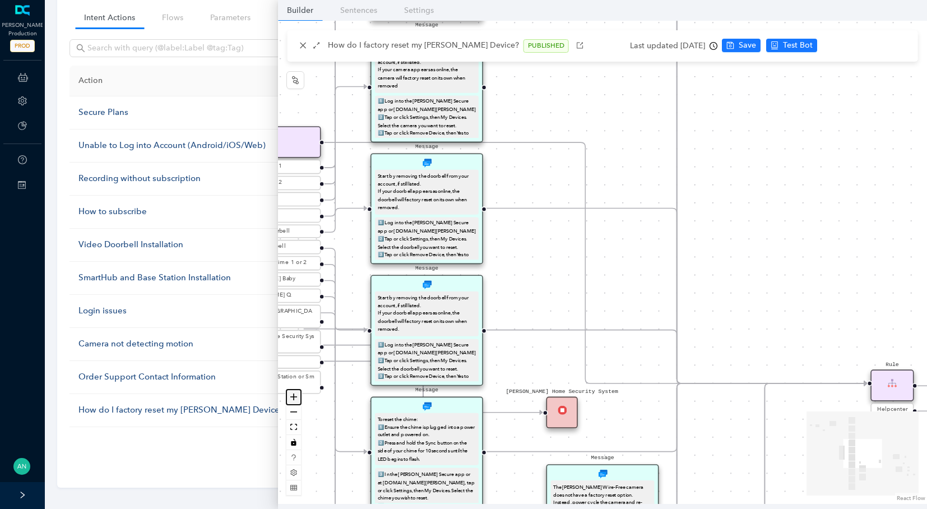
click at [300, 390] on button "zoom in" at bounding box center [293, 397] width 15 height 15
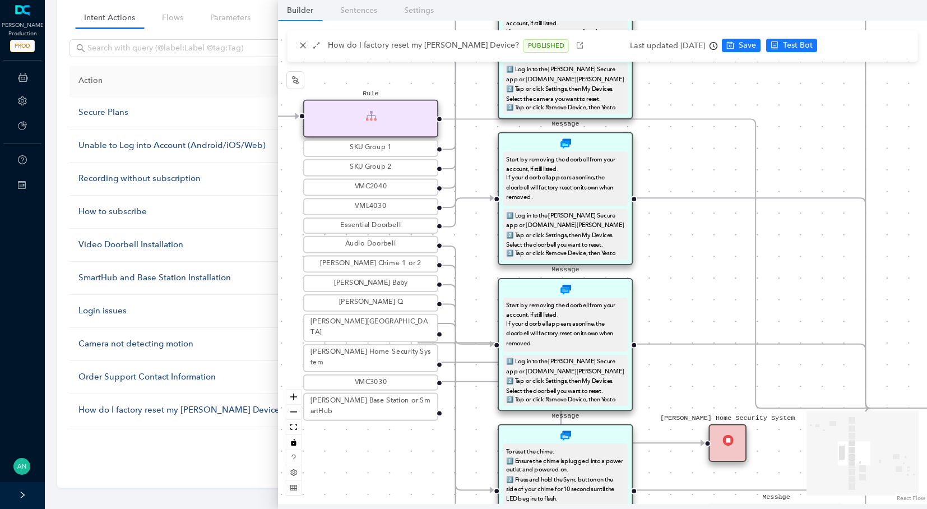
drag, startPoint x: 491, startPoint y: 286, endPoint x: 665, endPoint y: 287, distance: 173.8
click at [665, 287] on div "Start Rule Product not selected Product Selector Message Factory resetting your…" at bounding box center [602, 262] width 649 height 483
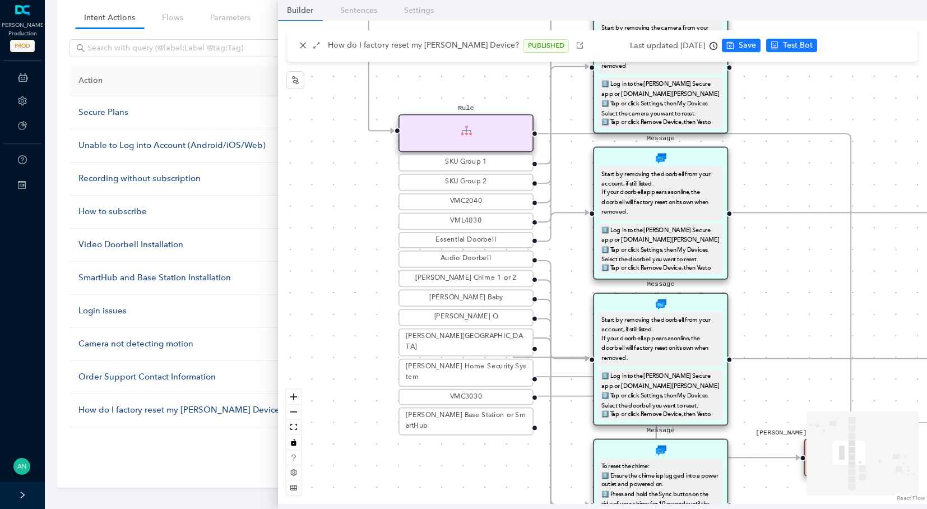
drag, startPoint x: 422, startPoint y: 418, endPoint x: 565, endPoint y: 445, distance: 146.0
click at [565, 445] on div "Start Rule Product not selected Product Selector Message Factory resetting your…" at bounding box center [602, 262] width 649 height 483
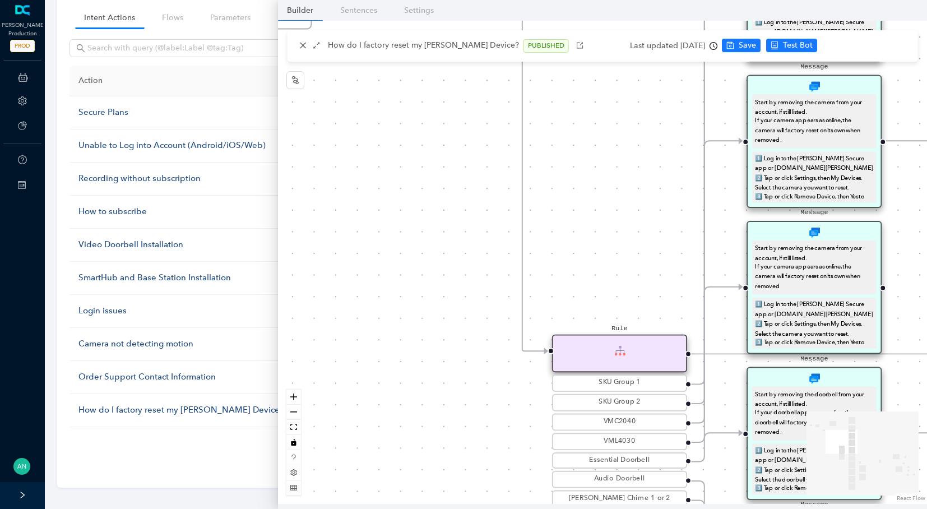
drag, startPoint x: 385, startPoint y: 253, endPoint x: 490, endPoint y: 461, distance: 233.1
click at [490, 461] on div "Start Rule Product not selected Product Selector Message Factory resetting your…" at bounding box center [602, 262] width 649 height 483
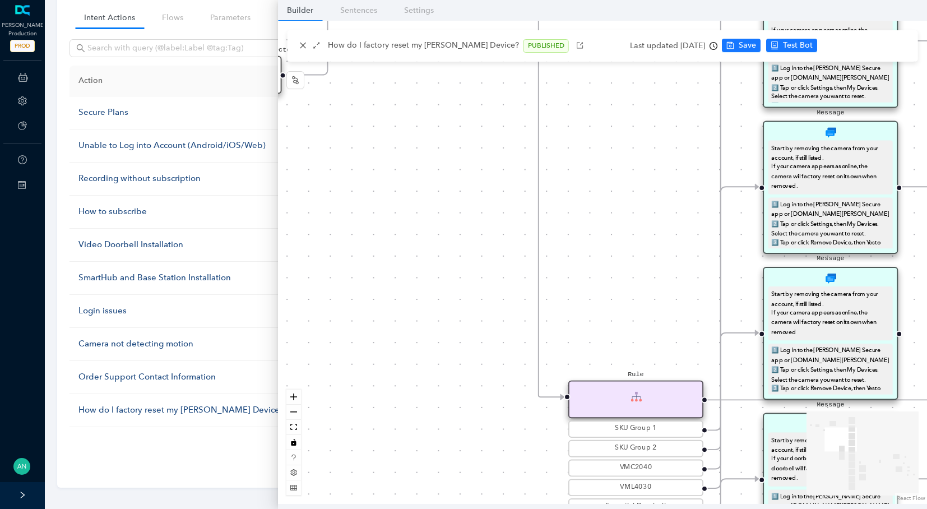
drag, startPoint x: 395, startPoint y: 359, endPoint x: 482, endPoint y: 544, distance: 204.4
click at [482, 422] on html "[PERSON_NAME] Production PROD ChatBots & Ticket Automations Account Plans Help …" at bounding box center [463, 167] width 927 height 509
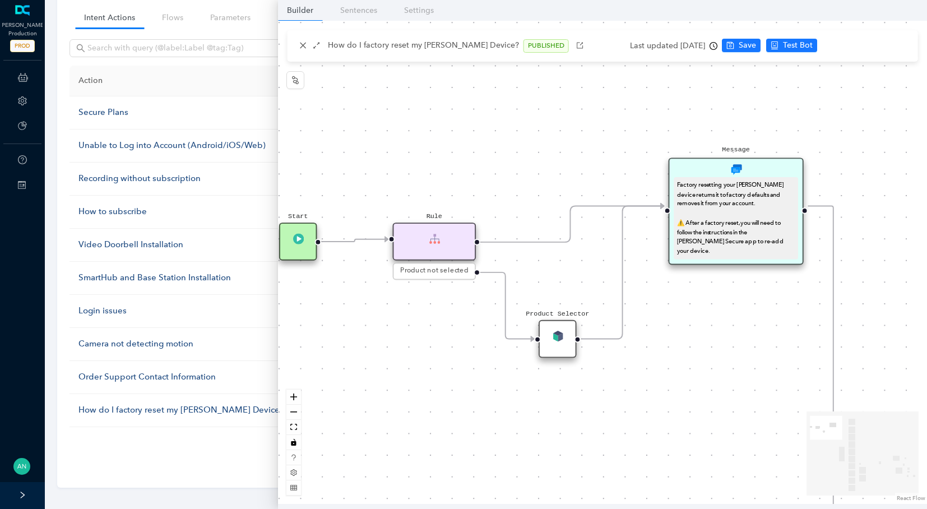
drag, startPoint x: 462, startPoint y: 379, endPoint x: 211, endPoint y: 400, distance: 251.4
click at [211, 400] on body "[PERSON_NAME] Production PROD ChatBots & Ticket Automations Account Plans Help …" at bounding box center [463, 167] width 927 height 509
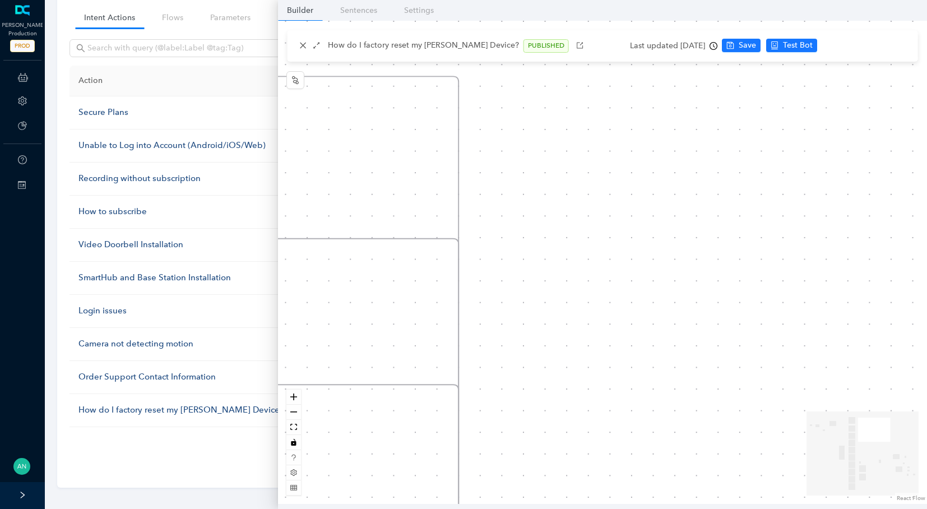
drag, startPoint x: 837, startPoint y: 238, endPoint x: 337, endPoint y: 277, distance: 500.9
click at [337, 277] on div "Start Rule Product not selected Product Selector Message Factory resetting your…" at bounding box center [602, 262] width 649 height 483
drag, startPoint x: 653, startPoint y: 291, endPoint x: 509, endPoint y: 280, distance: 144.5
click at [509, 280] on div "Start Rule Product not selected Product Selector Message Factory resetting your…" at bounding box center [602, 262] width 649 height 483
click at [293, 414] on button "zoom out" at bounding box center [293, 412] width 15 height 15
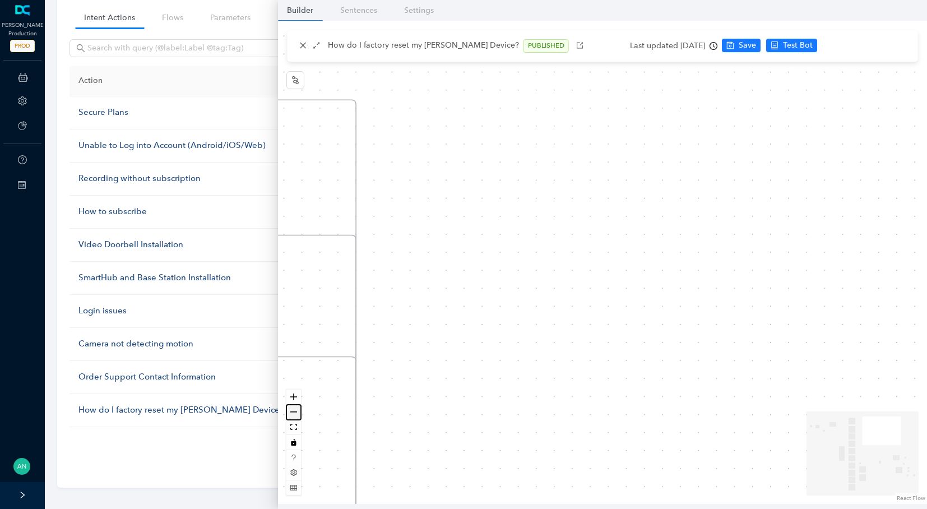
click at [295, 413] on button "zoom out" at bounding box center [293, 412] width 15 height 15
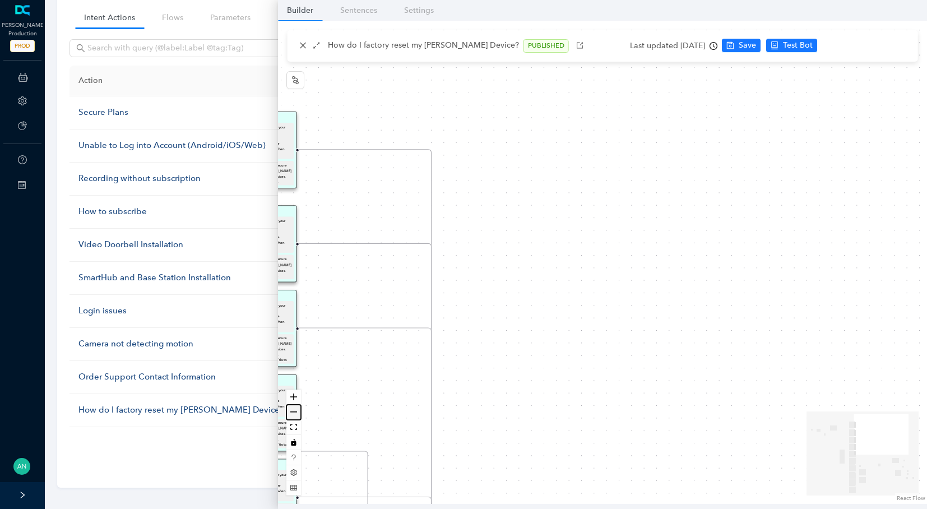
click at [295, 413] on button "zoom out" at bounding box center [293, 412] width 15 height 15
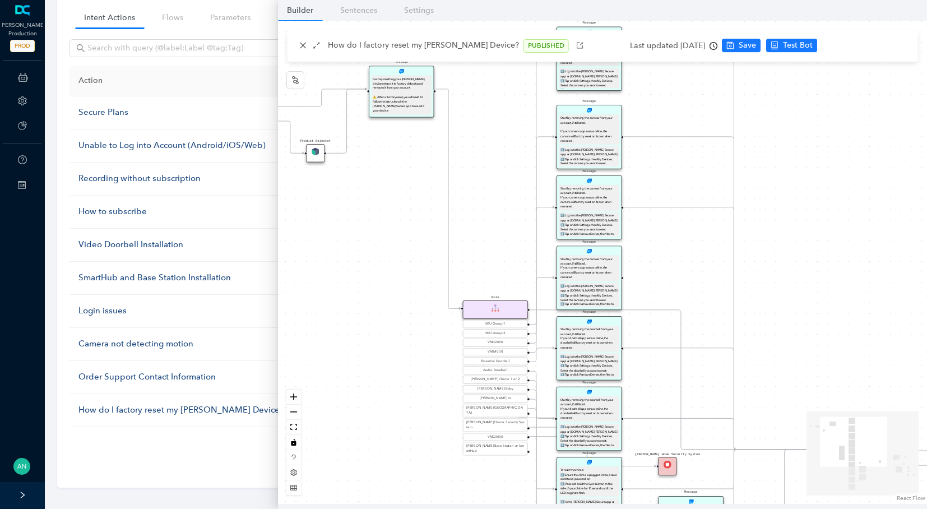
drag, startPoint x: 419, startPoint y: 370, endPoint x: 725, endPoint y: 251, distance: 328.3
click at [725, 251] on div "Start Rule Product not selected Product Selector Message Factory resetting your…" at bounding box center [602, 262] width 649 height 483
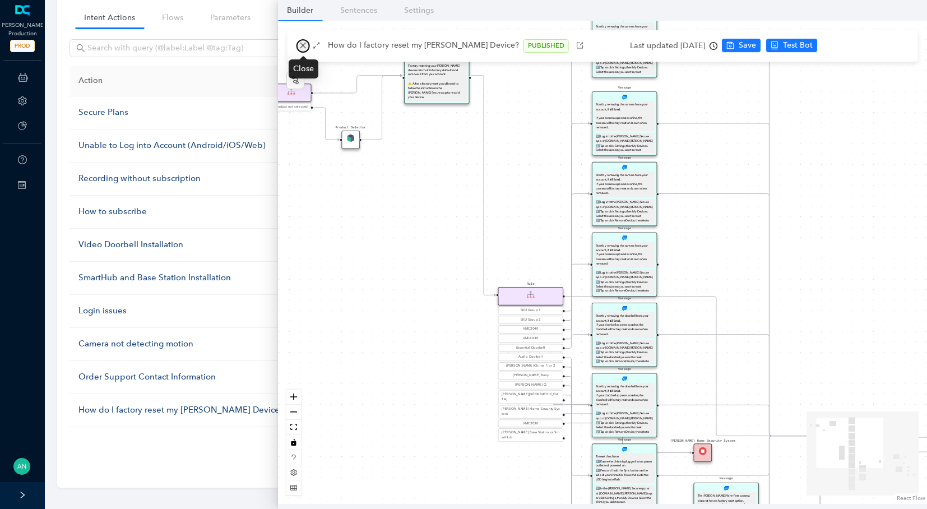
click at [304, 49] on icon "close" at bounding box center [303, 45] width 8 height 8
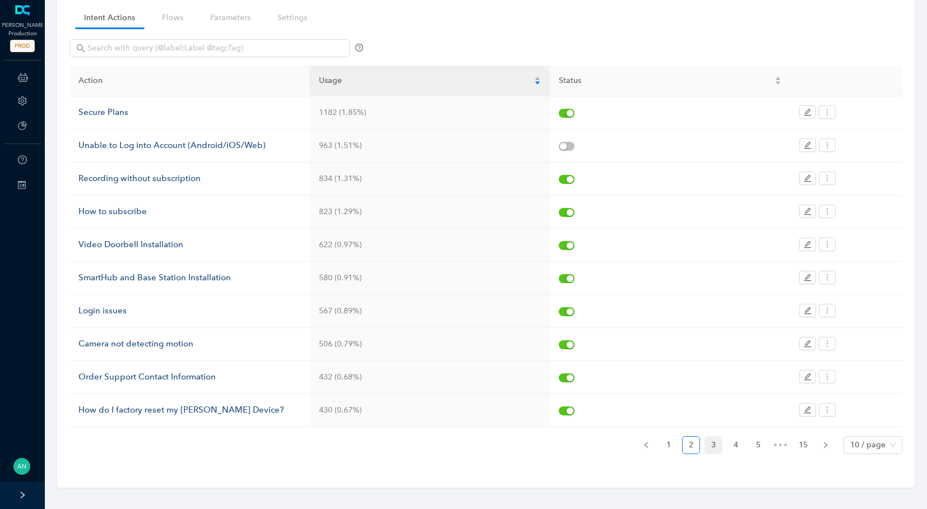
click at [708, 440] on link "3" at bounding box center [713, 445] width 17 height 17
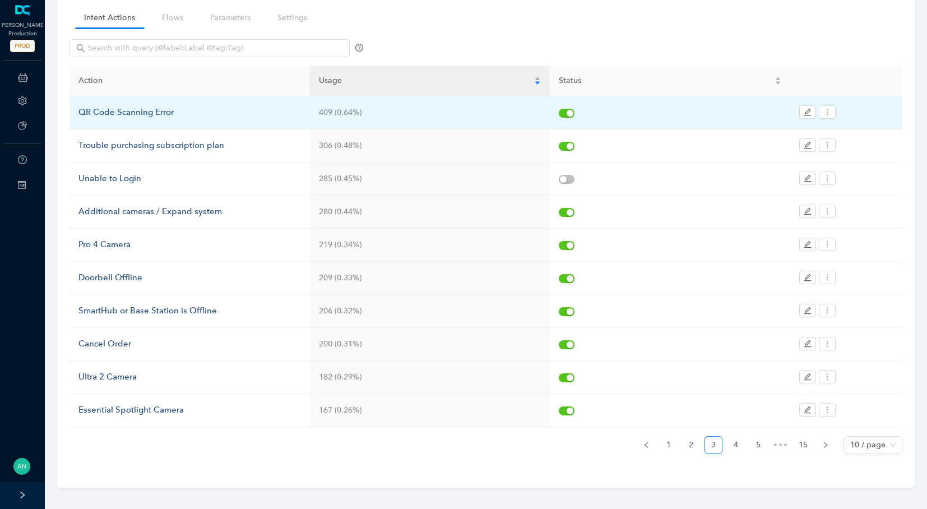
click at [128, 112] on div "QR Code Scanning Error" at bounding box center [189, 112] width 223 height 13
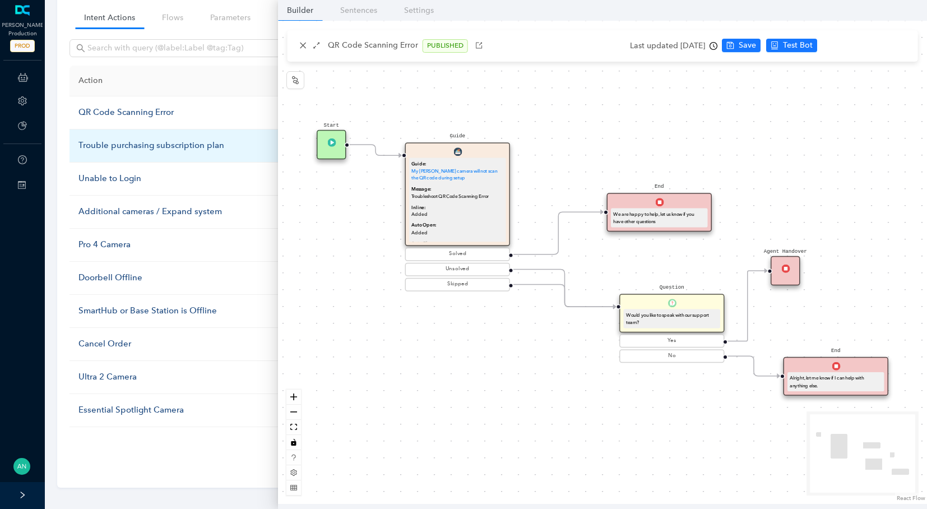
click at [118, 149] on div "Trouble purchasing subscription plan" at bounding box center [189, 145] width 223 height 13
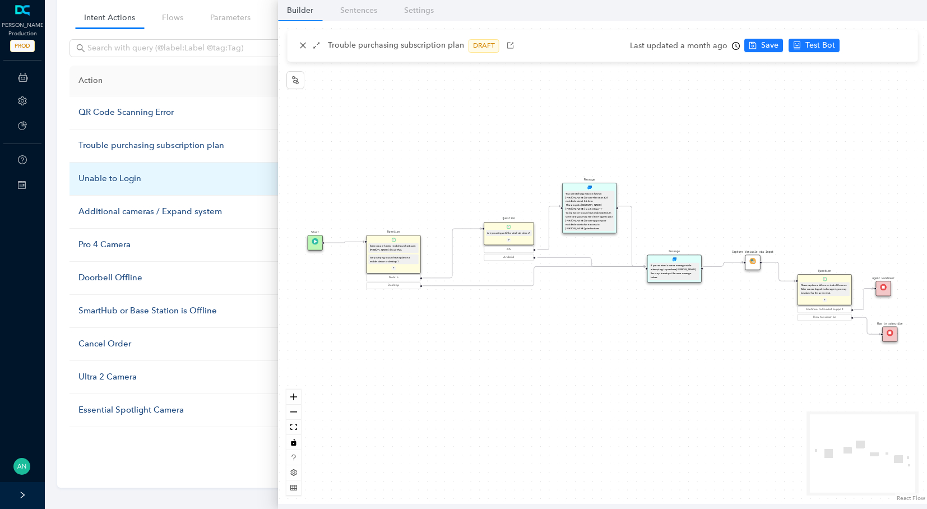
click at [119, 178] on div "Unable to Login" at bounding box center [189, 178] width 223 height 13
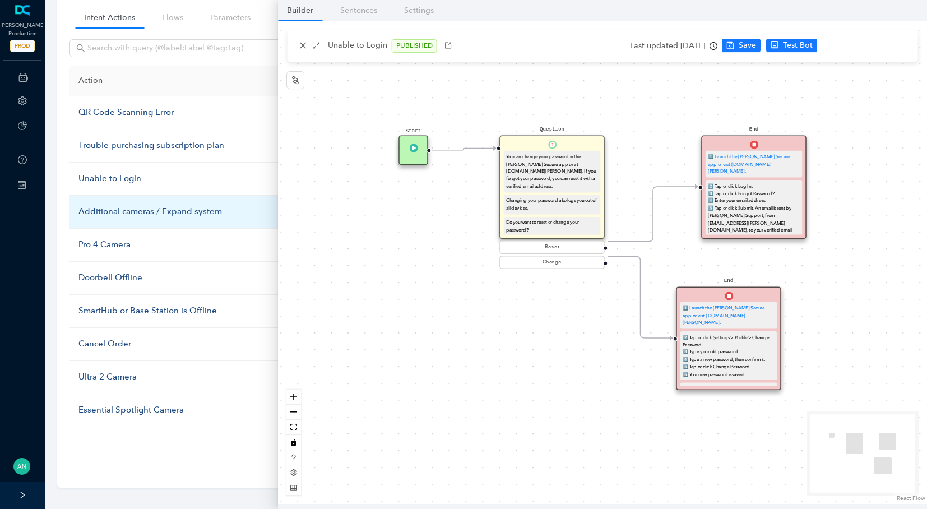
click at [128, 209] on div "Additional cameras / Expand system" at bounding box center [189, 211] width 223 height 13
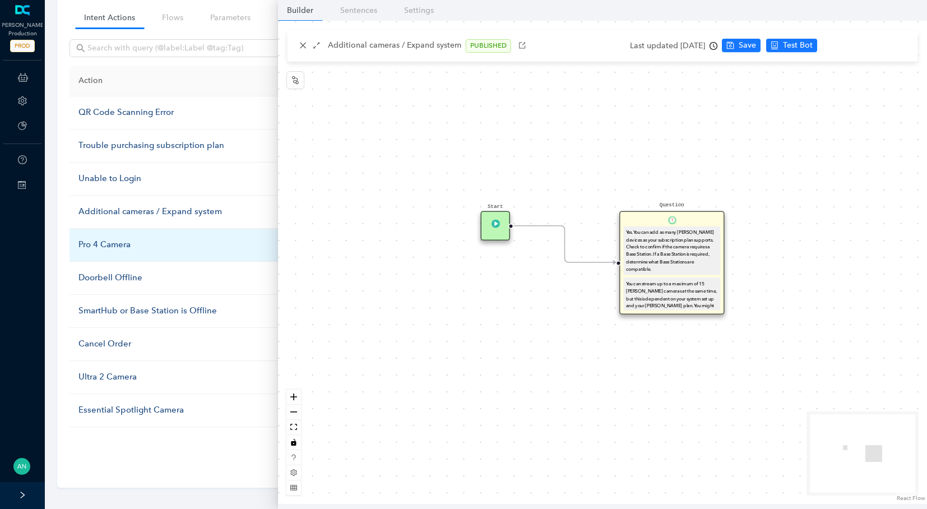
click at [107, 242] on div "Pro 4 Camera" at bounding box center [189, 244] width 223 height 13
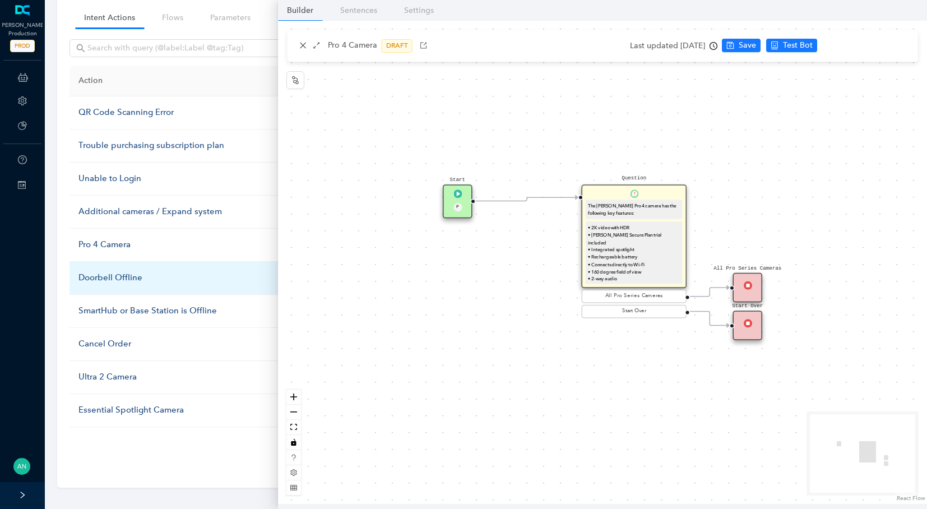
click at [110, 273] on div "Doorbell Offline" at bounding box center [189, 277] width 223 height 13
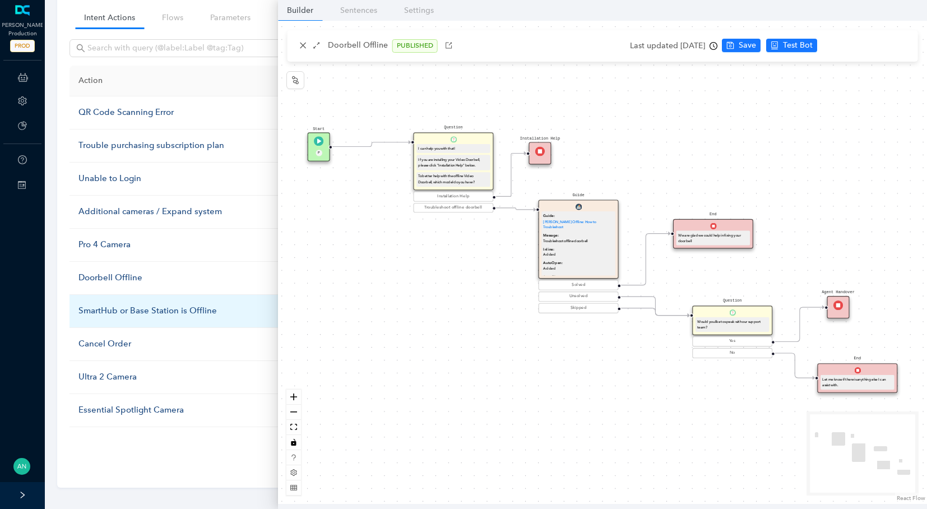
click at [109, 304] on div "SmartHub or Base Station is Offline" at bounding box center [189, 310] width 223 height 13
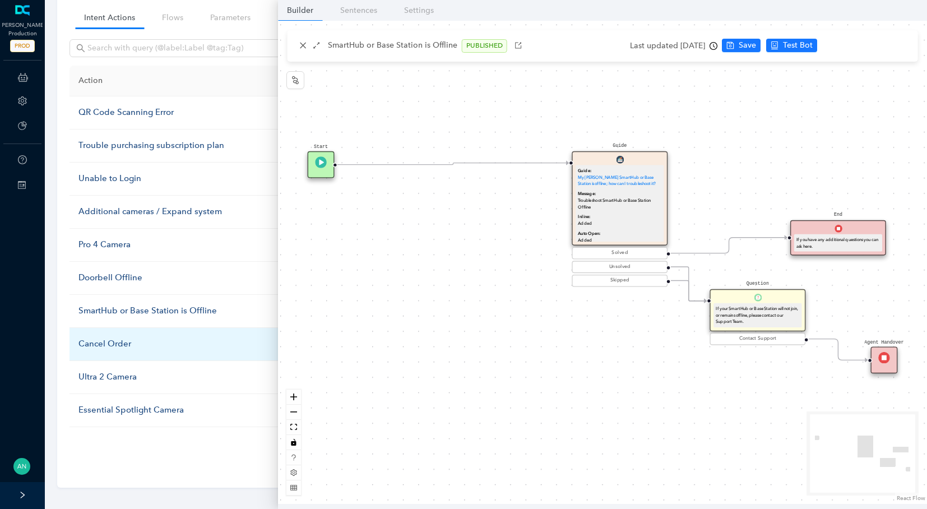
click at [126, 348] on td "Cancel Order" at bounding box center [190, 344] width 240 height 33
click at [119, 344] on div "Cancel Order" at bounding box center [189, 343] width 223 height 13
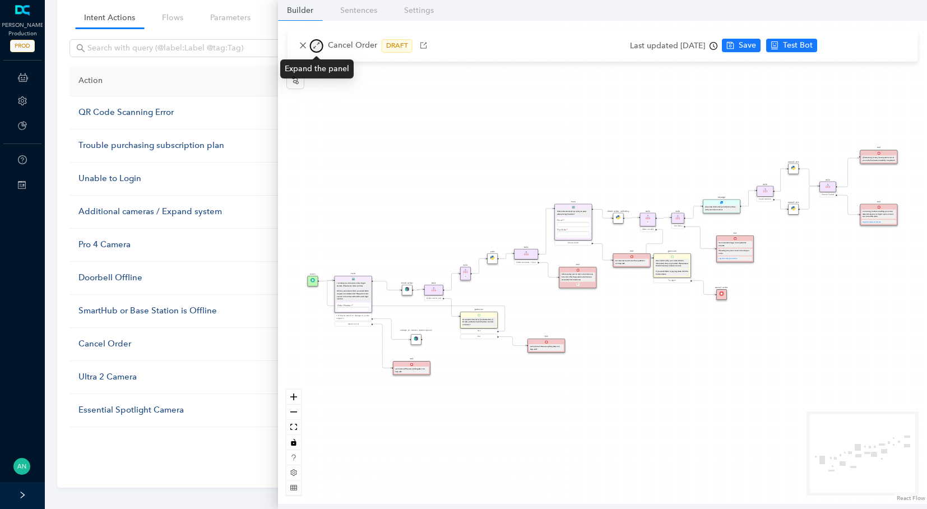
click at [312, 44] on button "button" at bounding box center [316, 45] width 13 height 13
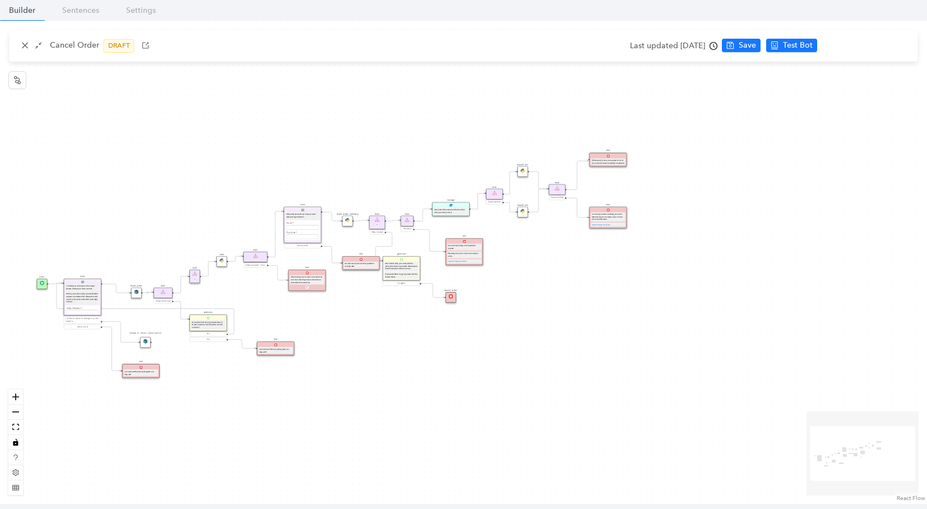
drag, startPoint x: 224, startPoint y: 372, endPoint x: 288, endPoint y: 388, distance: 65.9
click at [297, 391] on div "Cancel API Start Form I can help you cancel your order. To get started, I'll ne…" at bounding box center [463, 262] width 927 height 483
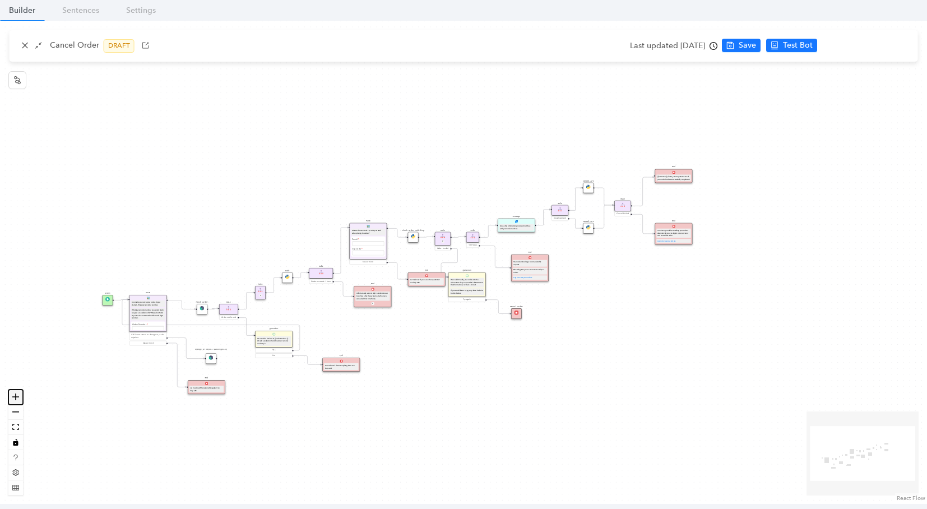
click at [18, 393] on icon "zoom in" at bounding box center [15, 396] width 7 height 7
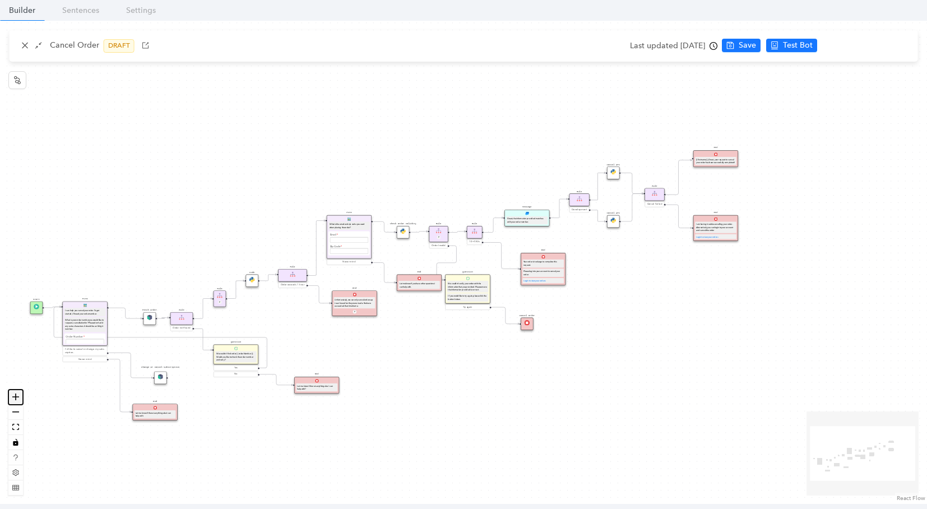
click at [18, 393] on icon "zoom in" at bounding box center [15, 396] width 7 height 7
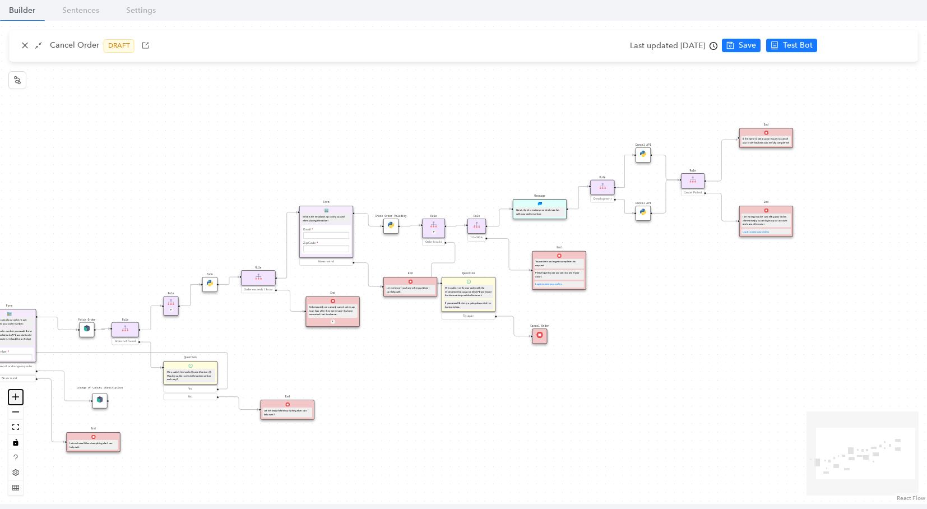
click at [18, 393] on icon "zoom in" at bounding box center [15, 396] width 7 height 7
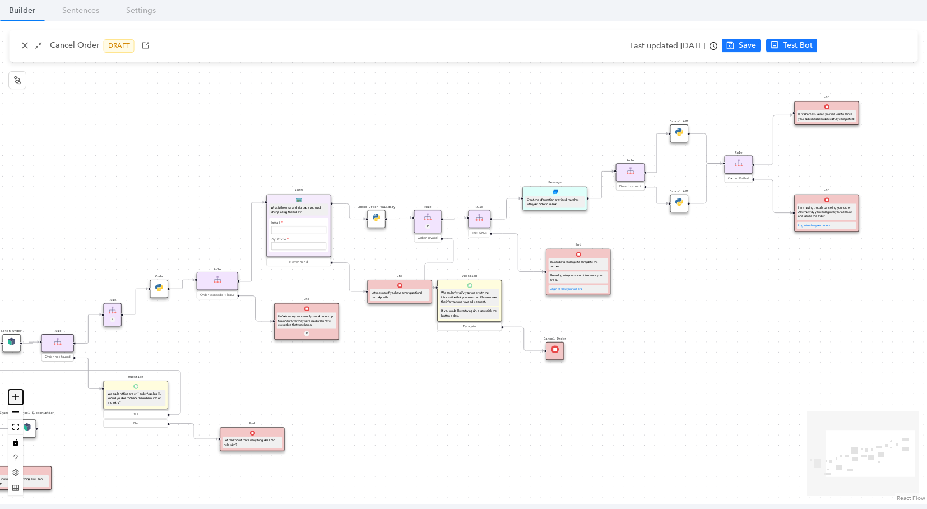
click at [18, 393] on icon "zoom in" at bounding box center [15, 396] width 7 height 7
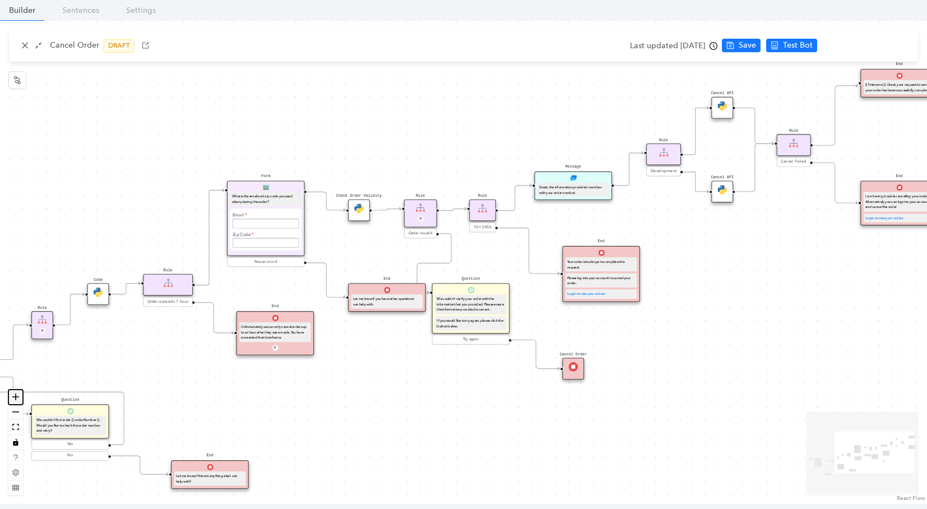
click at [18, 393] on icon "zoom in" at bounding box center [15, 396] width 7 height 7
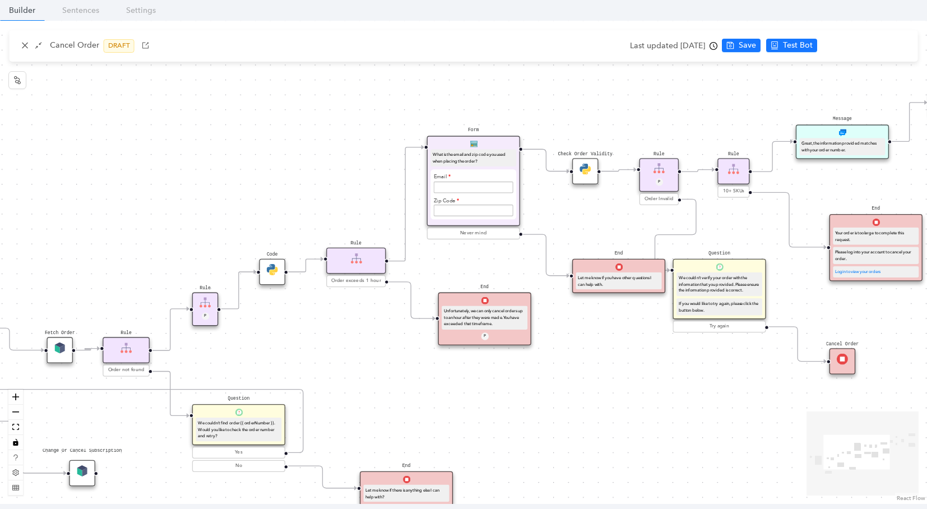
drag, startPoint x: 29, startPoint y: 169, endPoint x: 276, endPoint y: 140, distance: 248.8
click at [276, 140] on div "Cancel API Start Form I can help you cancel your order. To get started, I'll ne…" at bounding box center [463, 262] width 927 height 483
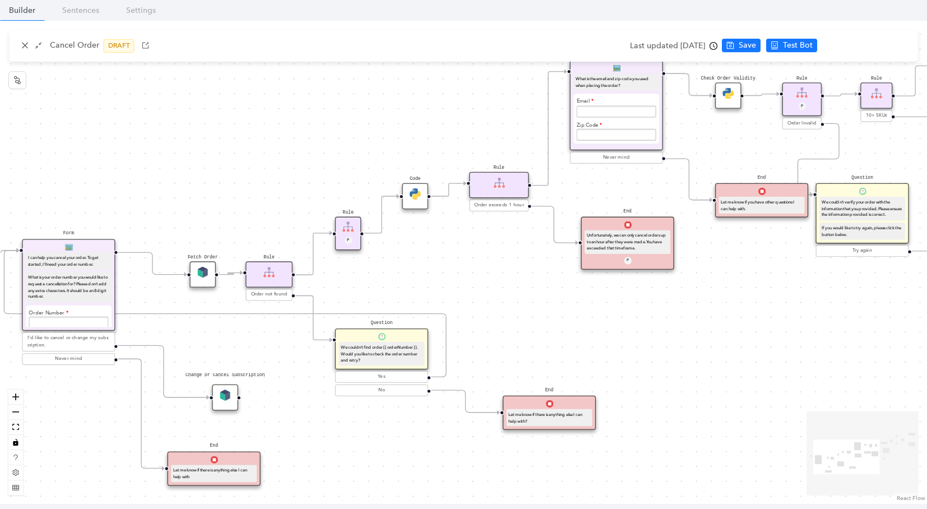
drag, startPoint x: 302, startPoint y: 94, endPoint x: 358, endPoint y: 76, distance: 59.0
click at [358, 76] on div "Cancel API Start Form I can help you cancel your order. To get started, I'll ne…" at bounding box center [463, 262] width 927 height 483
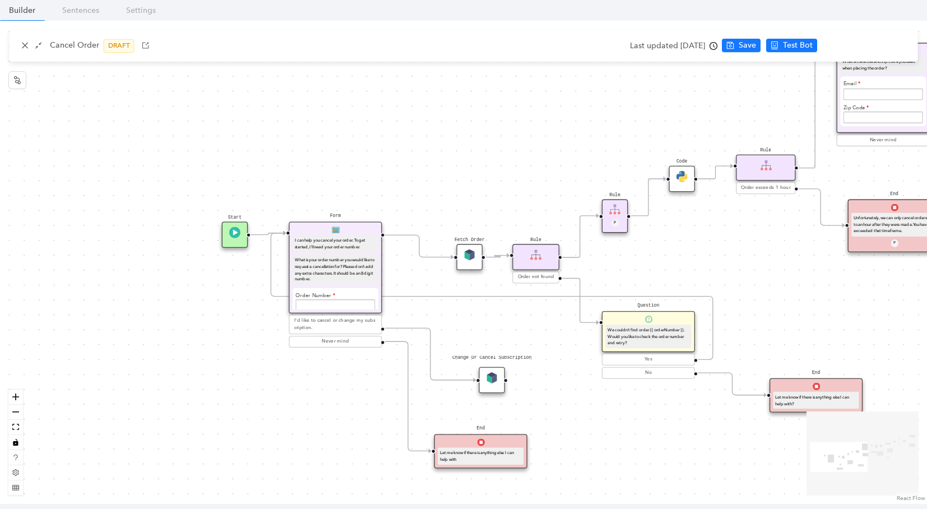
drag, startPoint x: 268, startPoint y: 127, endPoint x: 537, endPoint y: 110, distance: 269.0
click at [537, 110] on div "Cancel API Start Form I can help you cancel your order. To get started, I'll ne…" at bounding box center [463, 262] width 927 height 483
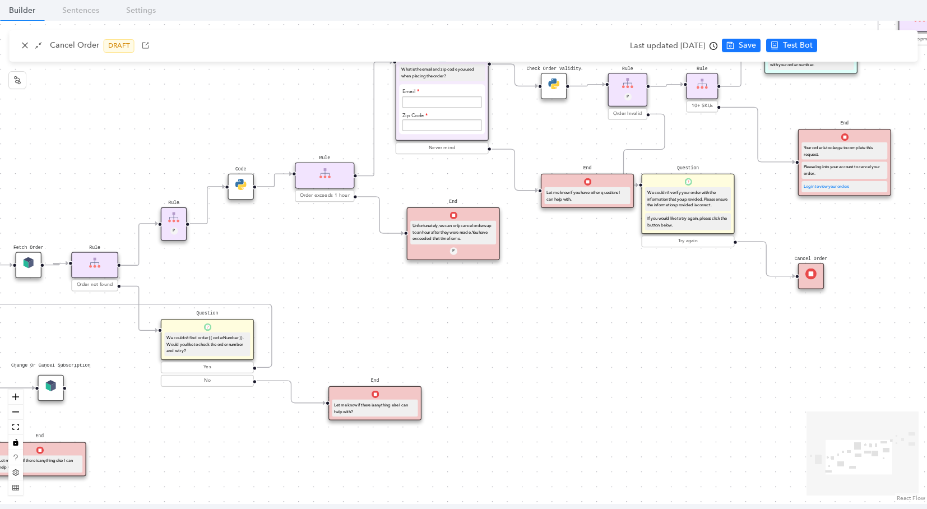
drag, startPoint x: 537, startPoint y: 110, endPoint x: 94, endPoint y: 118, distance: 442.9
click at [94, 118] on div "Cancel API Start Form I can help you cancel your order. To get started, I'll ne…" at bounding box center [463, 262] width 927 height 483
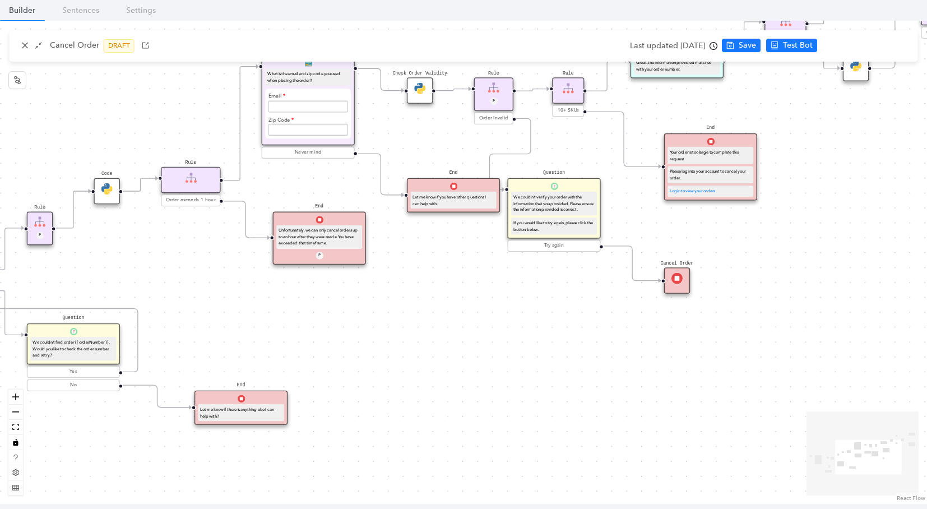
drag, startPoint x: 566, startPoint y: 340, endPoint x: 337, endPoint y: 382, distance: 232.5
click at [339, 382] on div "Cancel API Start Form I can help you cancel your order. To get started, I'll ne…" at bounding box center [463, 262] width 927 height 483
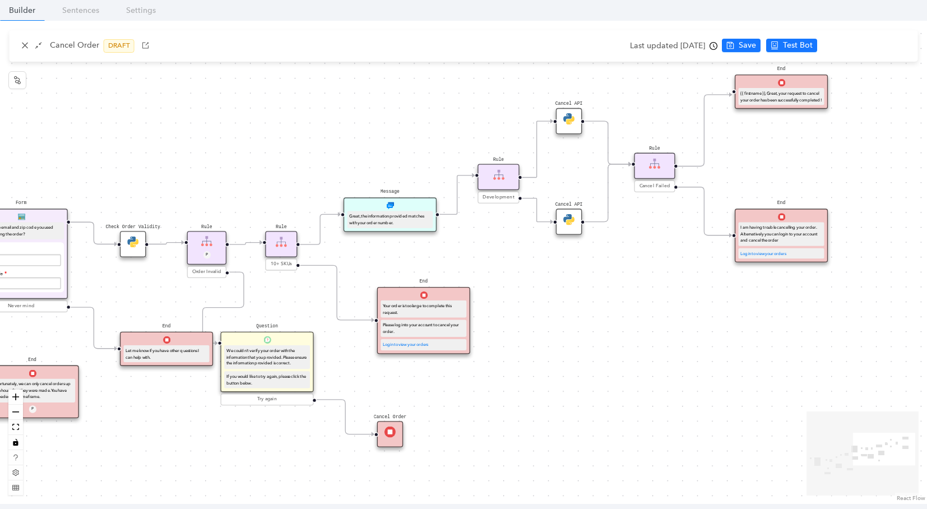
drag, startPoint x: 699, startPoint y: 223, endPoint x: 516, endPoint y: 336, distance: 214.7
click at [516, 336] on div "Cancel API Start Form I can help you cancel your order. To get started, I'll ne…" at bounding box center [463, 262] width 927 height 483
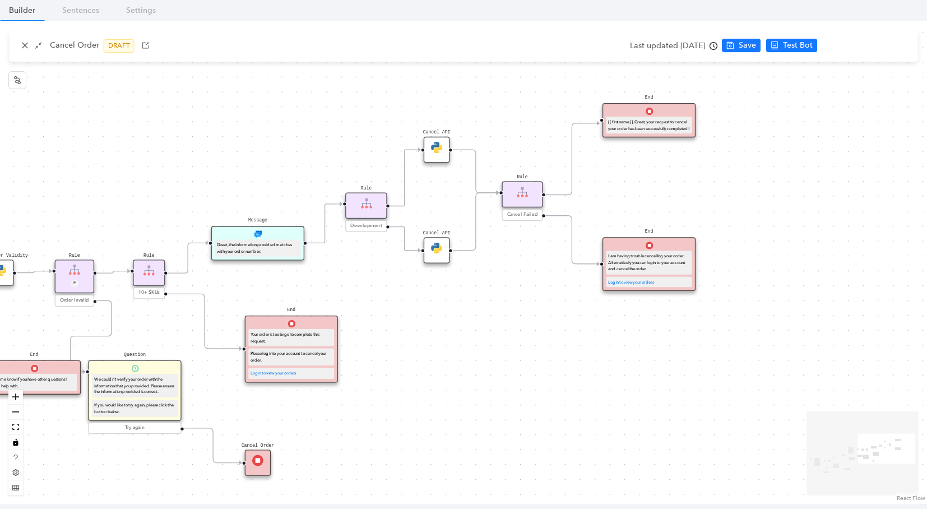
drag, startPoint x: 585, startPoint y: 290, endPoint x: 452, endPoint y: 321, distance: 136.4
click at [452, 321] on div "Cancel API Start Form I can help you cancel your order. To get started, I'll ne…" at bounding box center [463, 262] width 927 height 483
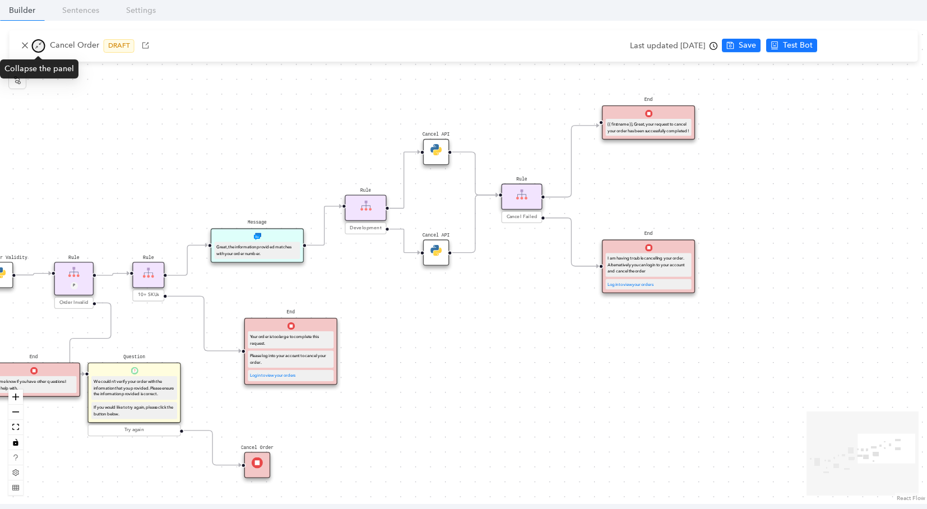
click at [35, 48] on icon "shrink" at bounding box center [38, 46] width 7 height 7
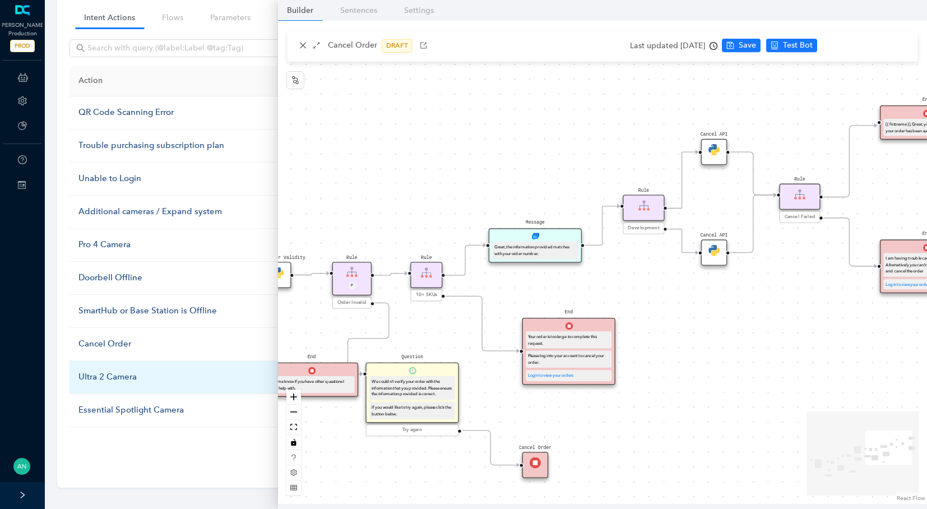
click at [129, 374] on div "Ultra 2 Camera" at bounding box center [189, 377] width 223 height 13
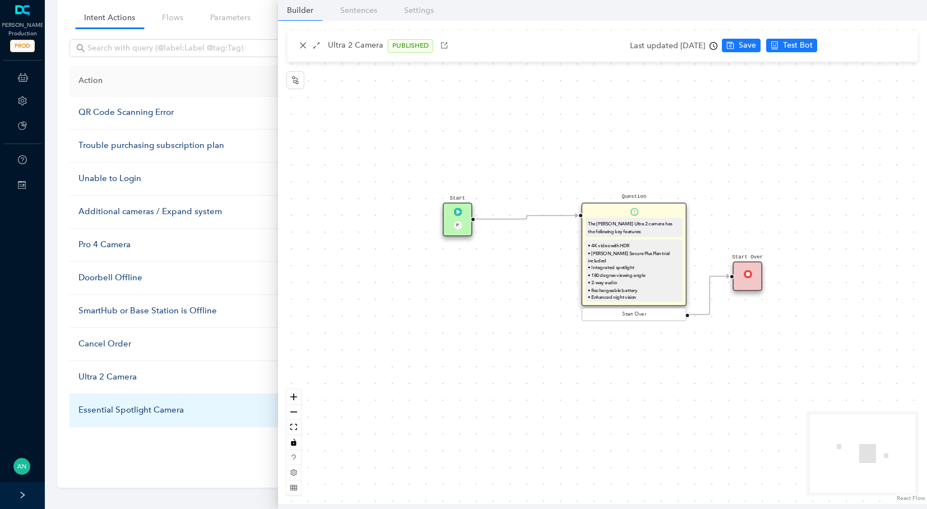
click at [133, 409] on div "Essential Spotlight Camera" at bounding box center [189, 410] width 223 height 13
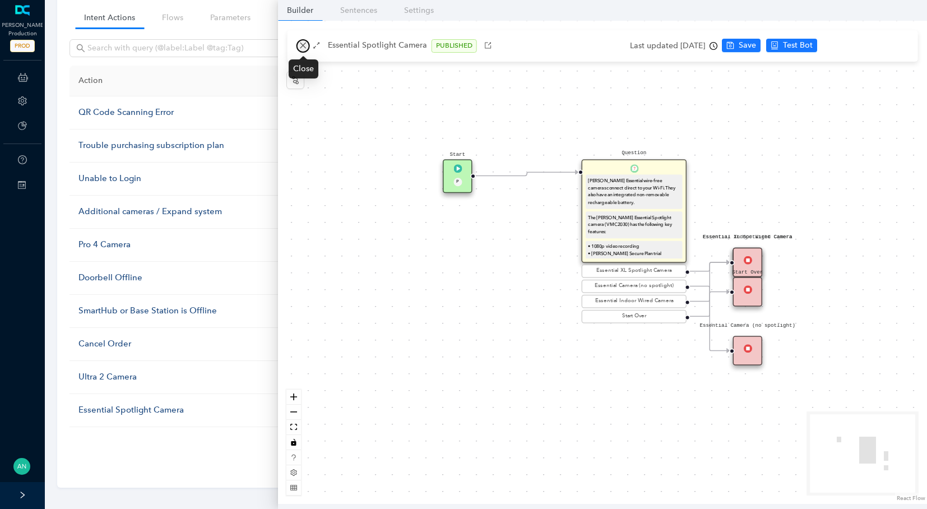
click at [297, 47] on button "button" at bounding box center [303, 45] width 13 height 13
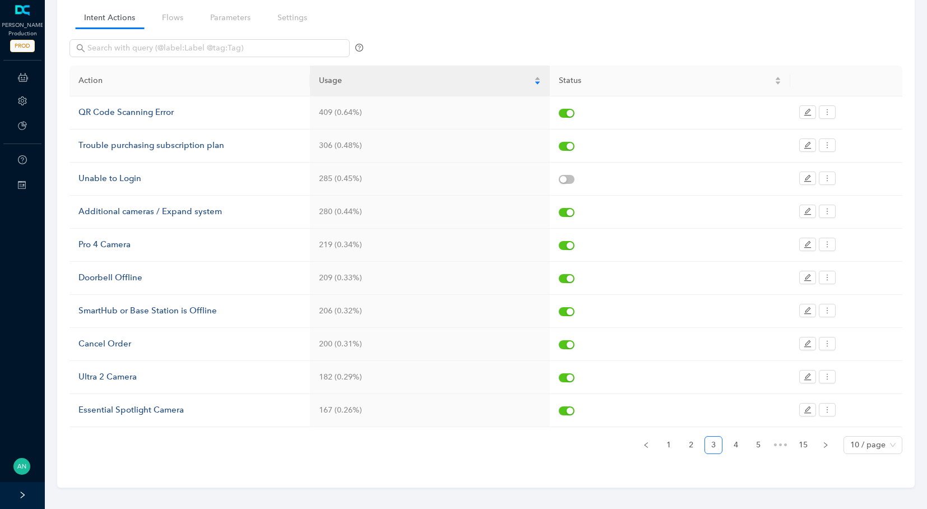
click at [734, 438] on link "4" at bounding box center [736, 445] width 17 height 17
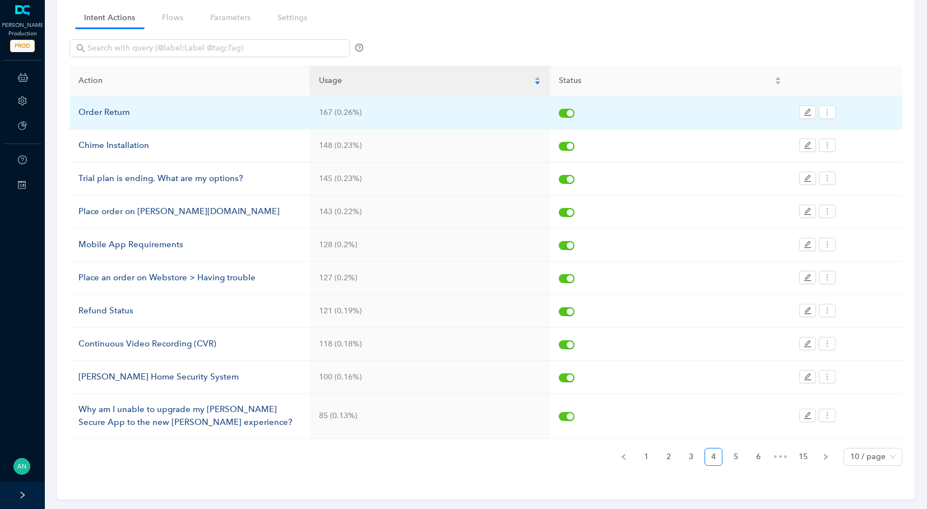
click at [126, 114] on div "Order Return" at bounding box center [189, 112] width 223 height 13
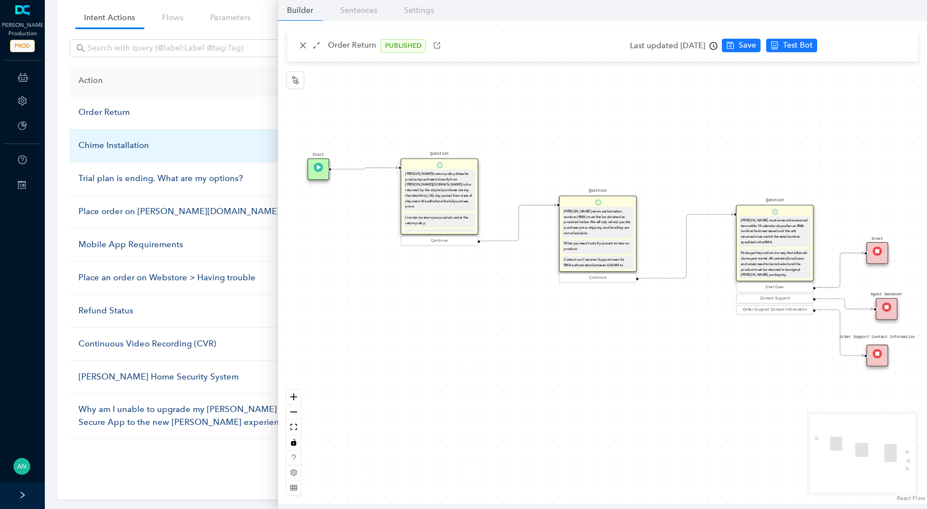
click at [104, 146] on div "Chime Installation" at bounding box center [189, 145] width 223 height 13
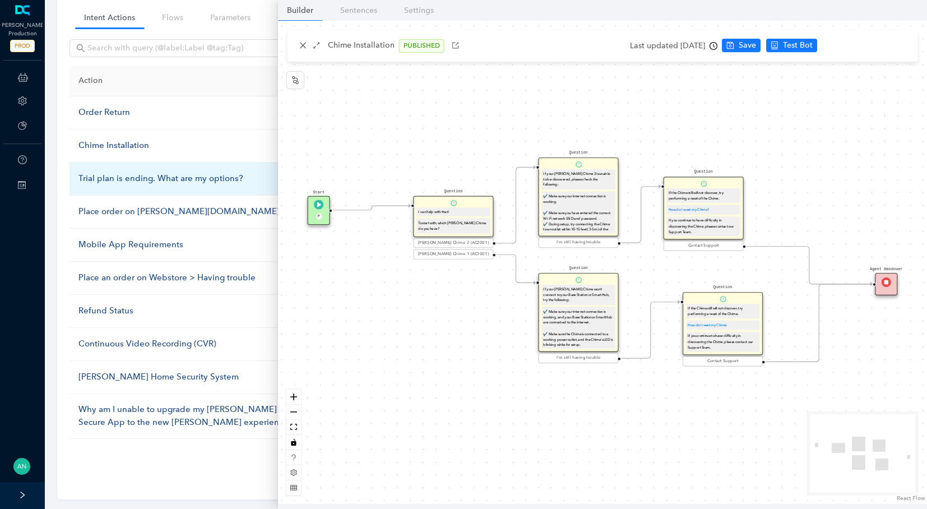
click at [131, 182] on div "Trial plan is ending. What are my options?" at bounding box center [189, 178] width 223 height 13
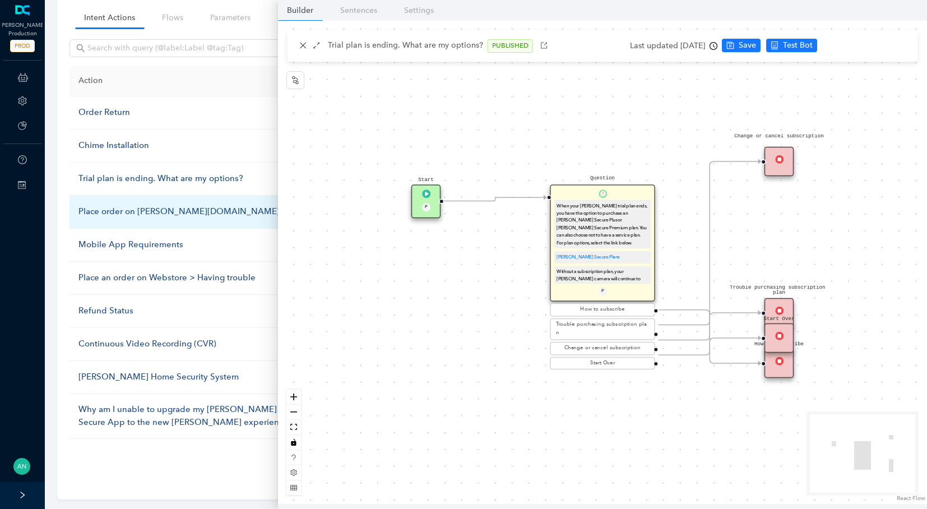
click at [150, 208] on div "Place order on [PERSON_NAME][DOMAIN_NAME]" at bounding box center [189, 211] width 223 height 13
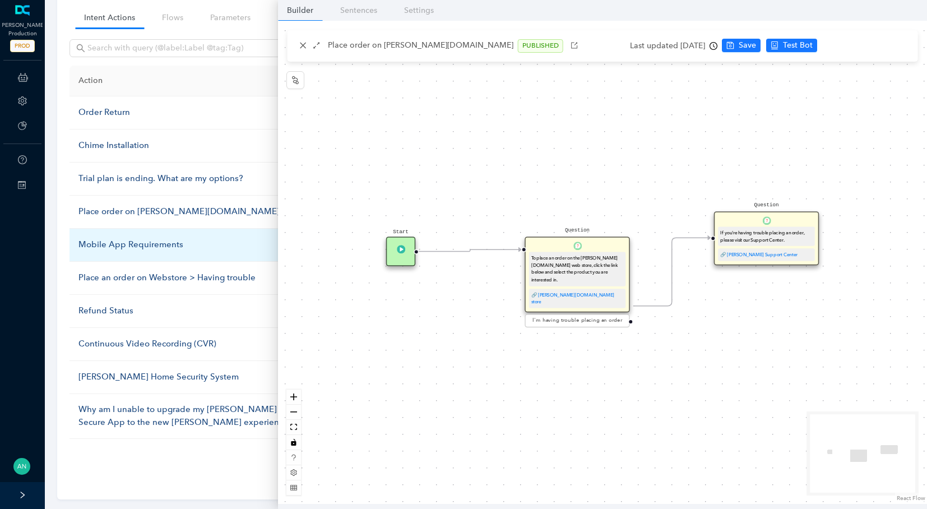
click at [142, 238] on div "Mobile App Requirements" at bounding box center [189, 244] width 223 height 13
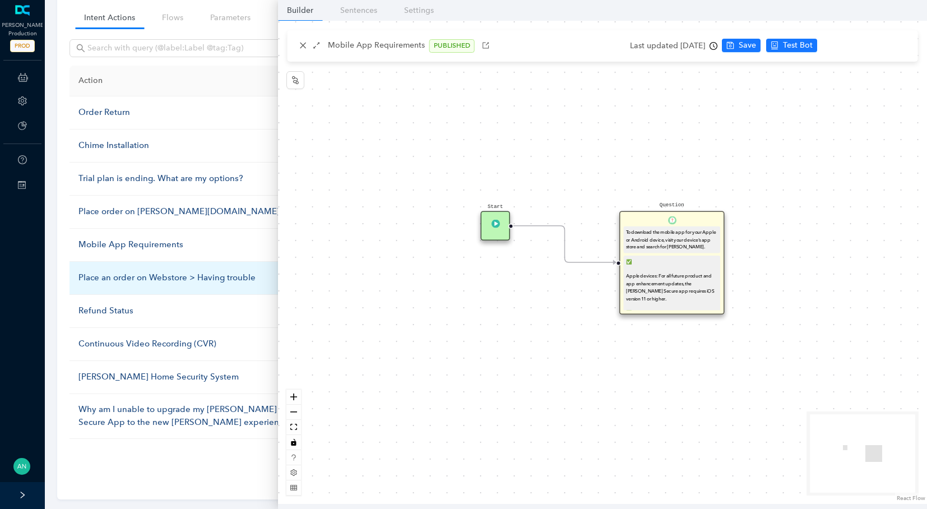
click at [128, 273] on div "Place an order on Webstore > Having trouble" at bounding box center [189, 277] width 223 height 13
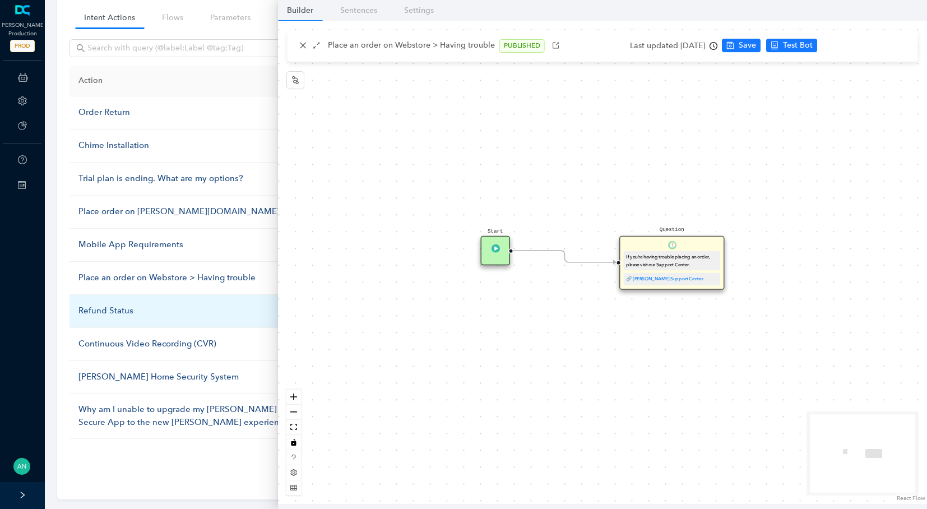
click at [110, 311] on div "Refund Status" at bounding box center [189, 310] width 223 height 13
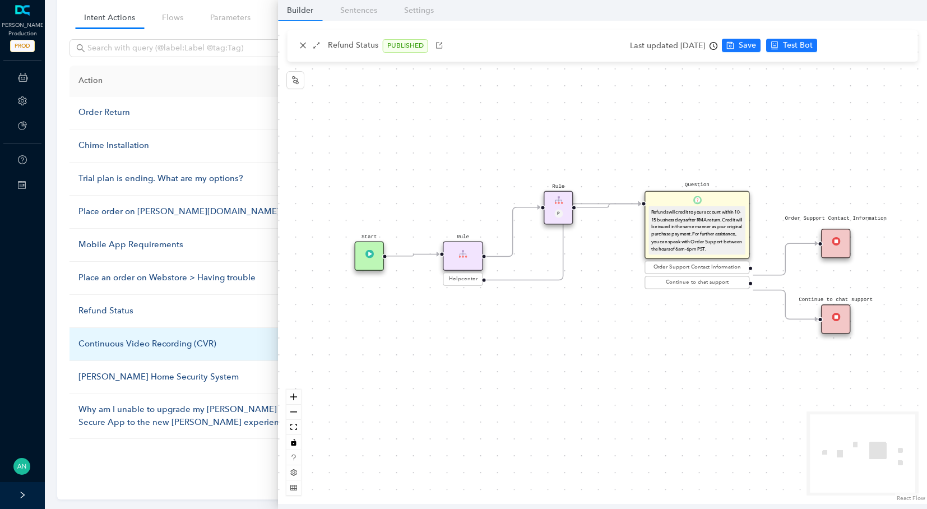
click at [129, 337] on div "Continuous Video Recording (CVR)" at bounding box center [189, 343] width 223 height 13
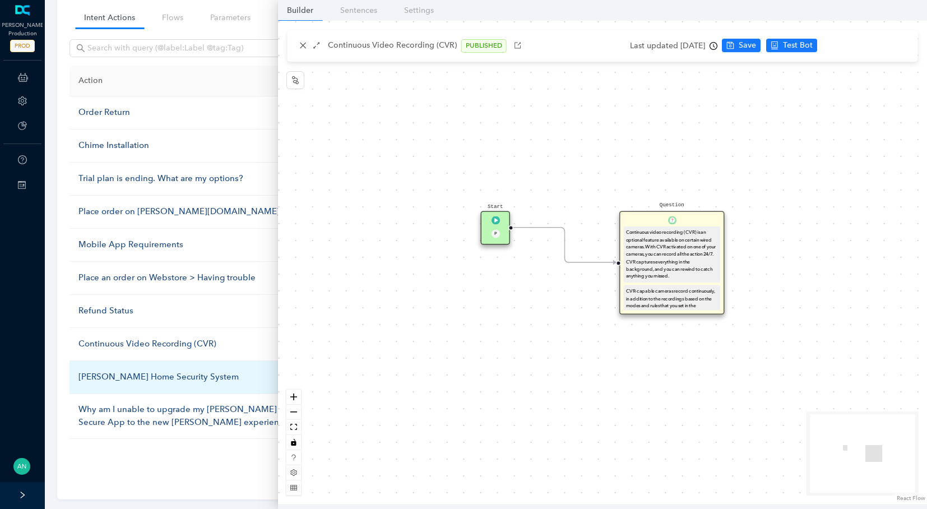
click at [127, 375] on div "[PERSON_NAME] Home Security System" at bounding box center [189, 377] width 223 height 13
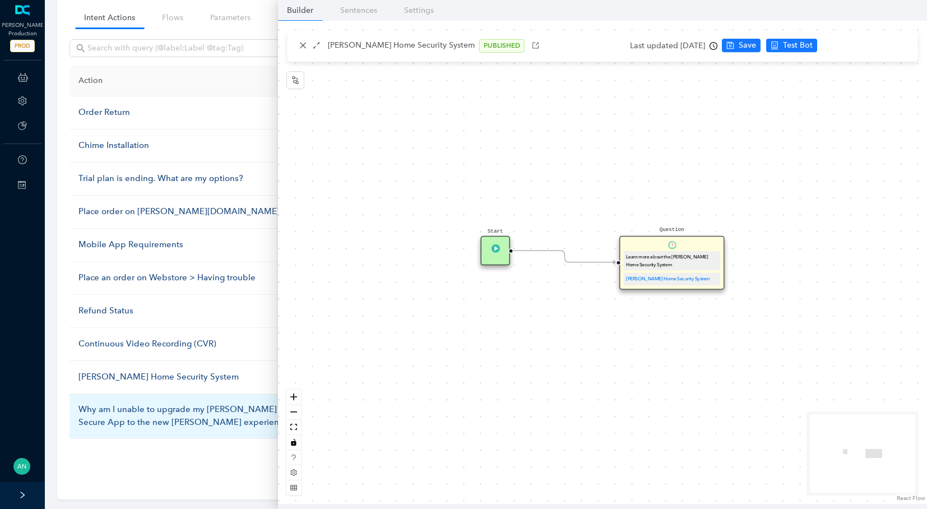
click at [122, 409] on div "Why am I unable to upgrade my [PERSON_NAME] Secure App to the new [PERSON_NAME]…" at bounding box center [189, 416] width 223 height 26
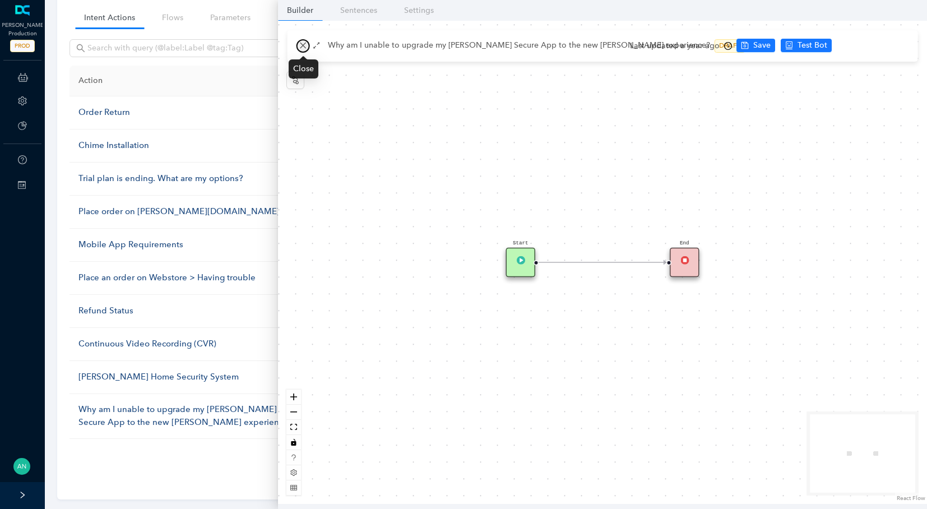
click at [303, 49] on icon "close" at bounding box center [303, 45] width 8 height 8
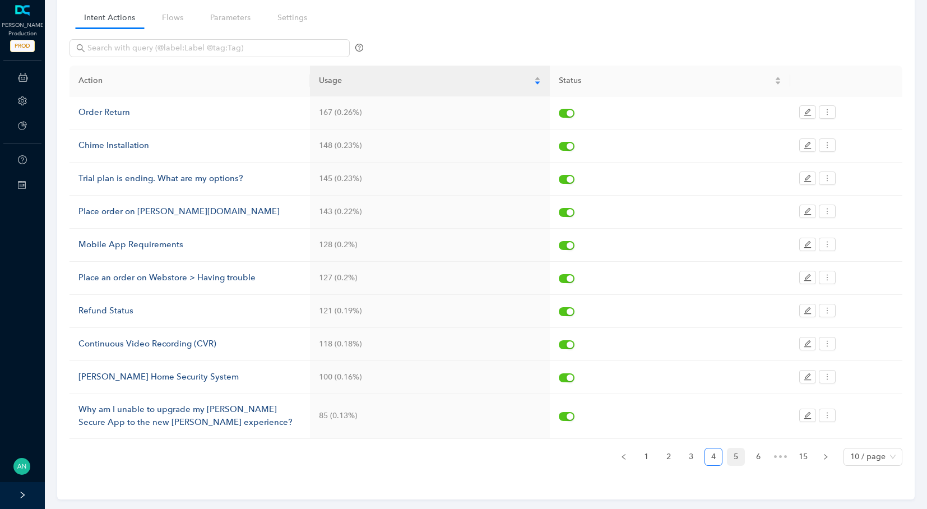
click at [739, 454] on link "5" at bounding box center [736, 456] width 17 height 17
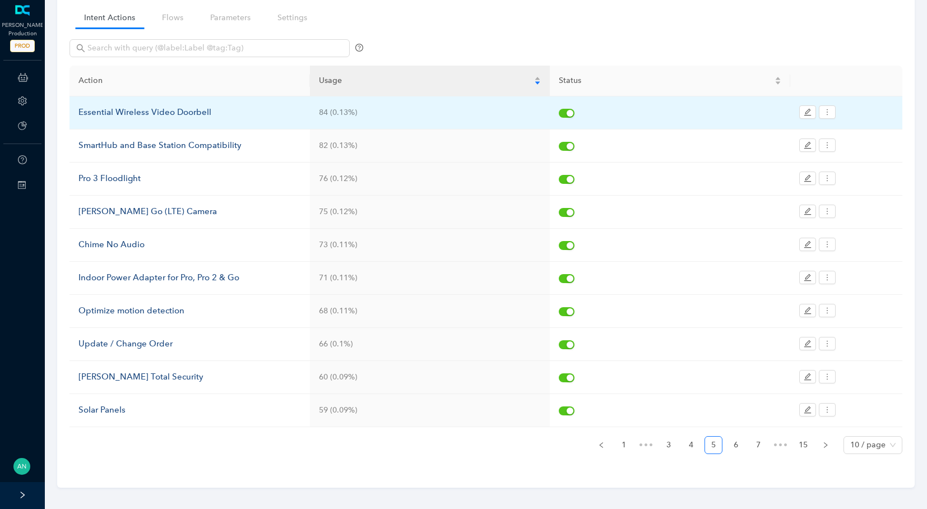
click at [147, 114] on div "Essential Wireless Video Doorbell" at bounding box center [189, 112] width 223 height 13
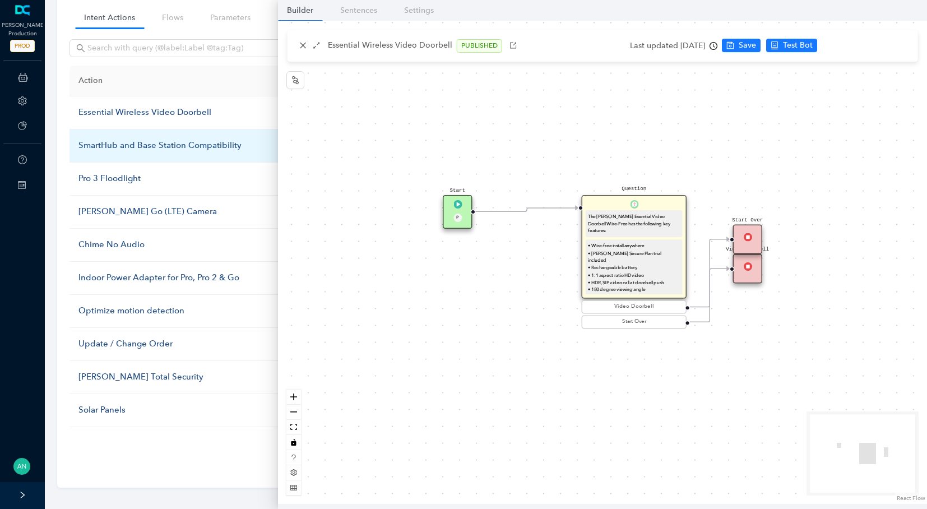
click at [116, 151] on td "SmartHub and Base Station Compatibility" at bounding box center [190, 145] width 240 height 33
click at [117, 142] on div "SmartHub and Base Station Compatibility" at bounding box center [189, 145] width 223 height 13
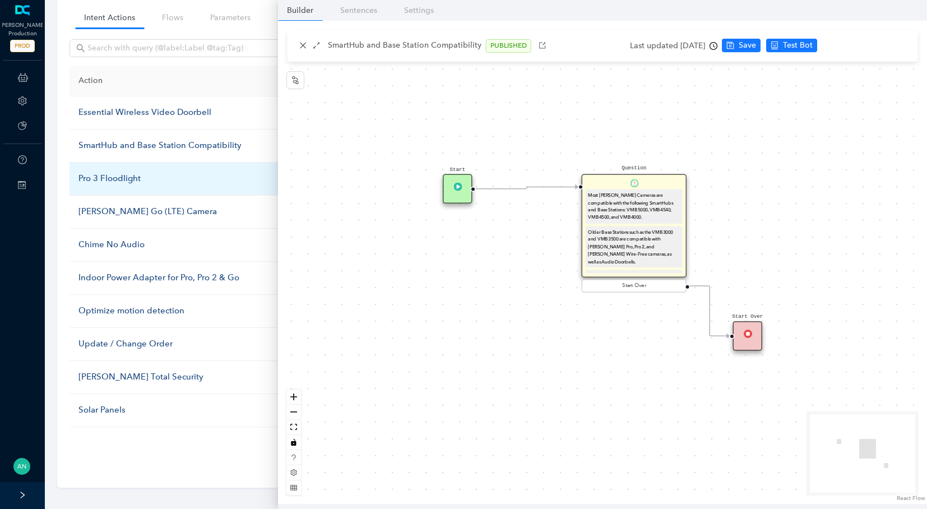
click at [123, 179] on div "Pro 3 Floodlight" at bounding box center [189, 178] width 223 height 13
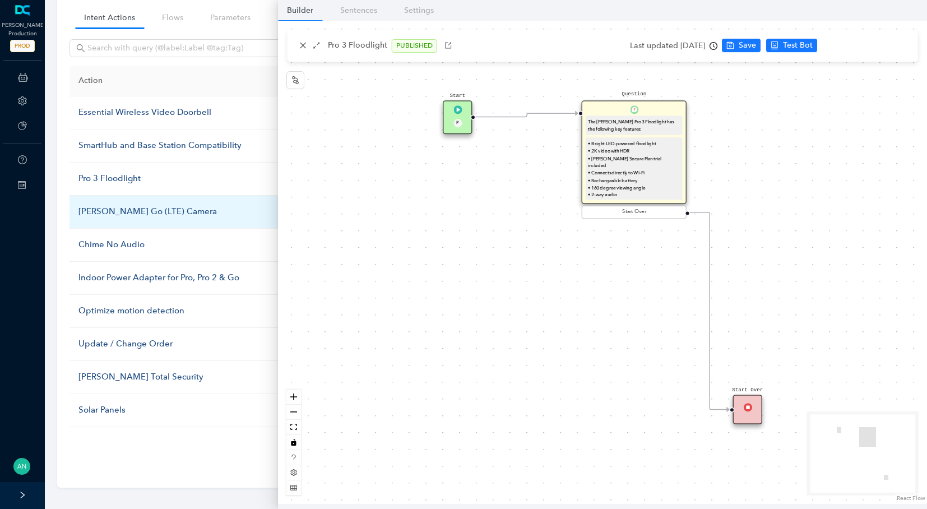
click at [144, 212] on div "[PERSON_NAME] Go (LTE) Camera" at bounding box center [189, 211] width 223 height 13
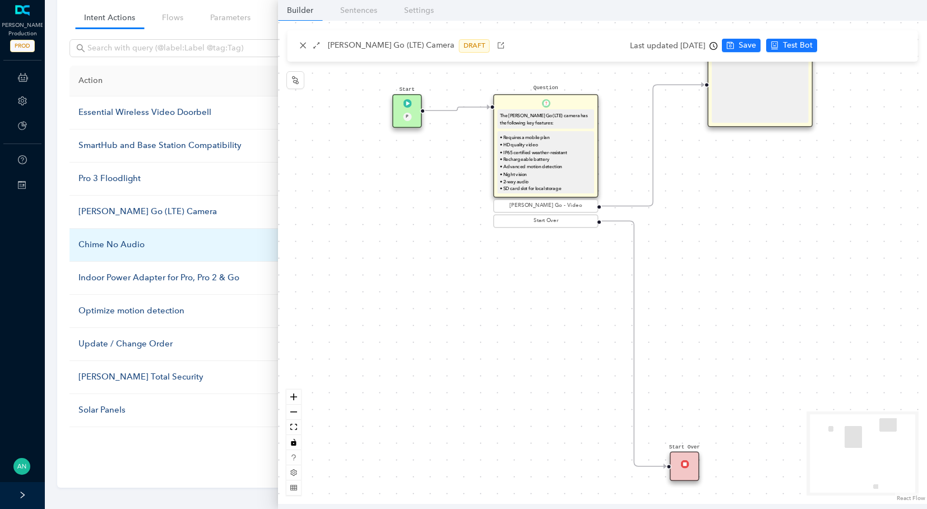
click at [137, 246] on div "Chime No Audio" at bounding box center [189, 244] width 223 height 13
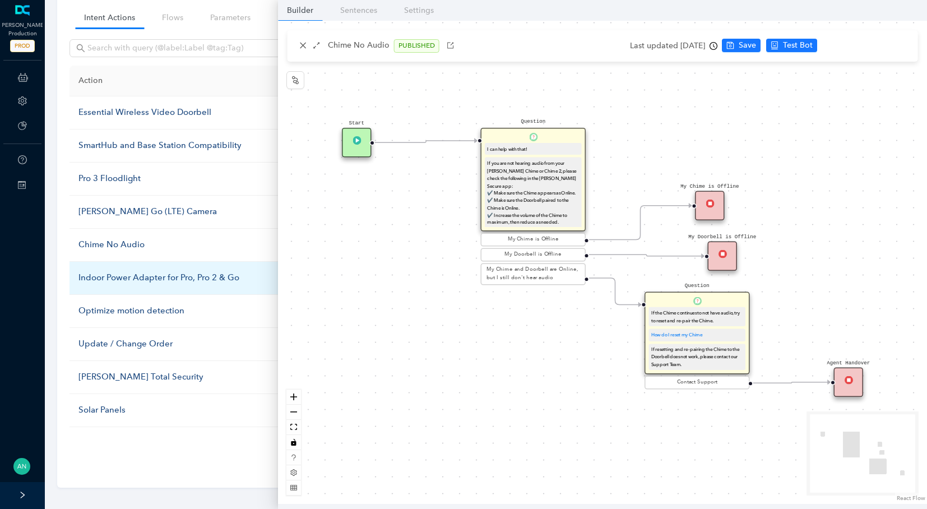
click at [145, 271] on div "Indoor Power Adapter for Pro, Pro 2 & Go" at bounding box center [189, 277] width 223 height 13
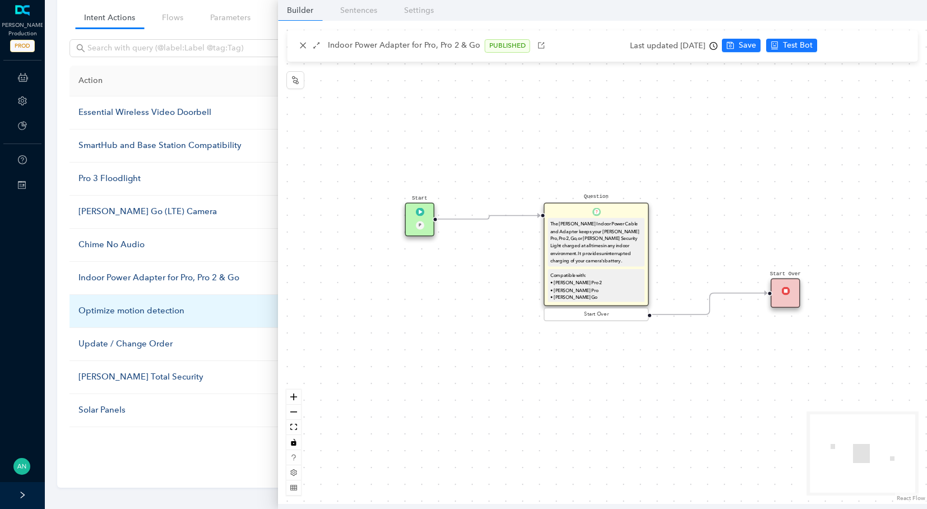
click at [136, 304] on div "Optimize motion detection" at bounding box center [189, 310] width 223 height 13
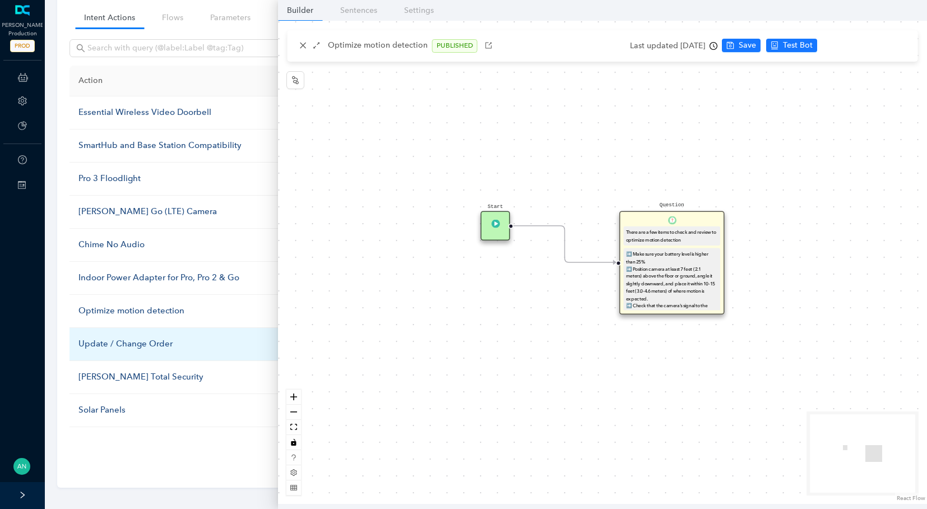
click at [131, 337] on div "Update / Change Order" at bounding box center [189, 343] width 223 height 13
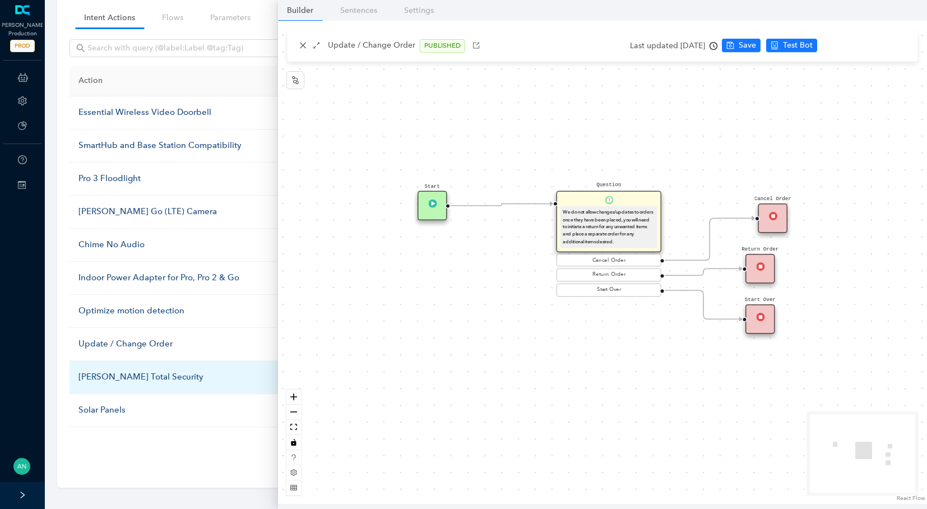
click at [127, 374] on div "[PERSON_NAME] Total Security" at bounding box center [189, 377] width 223 height 13
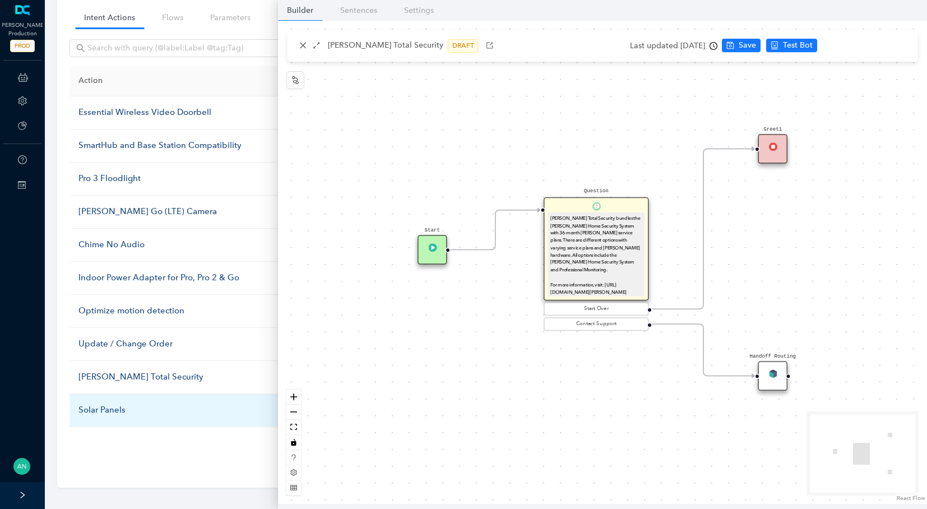
click at [129, 395] on td "Solar Panels" at bounding box center [190, 410] width 240 height 33
click at [126, 397] on td "Solar Panels" at bounding box center [190, 410] width 240 height 33
click at [124, 409] on div "Solar Panels" at bounding box center [189, 410] width 223 height 13
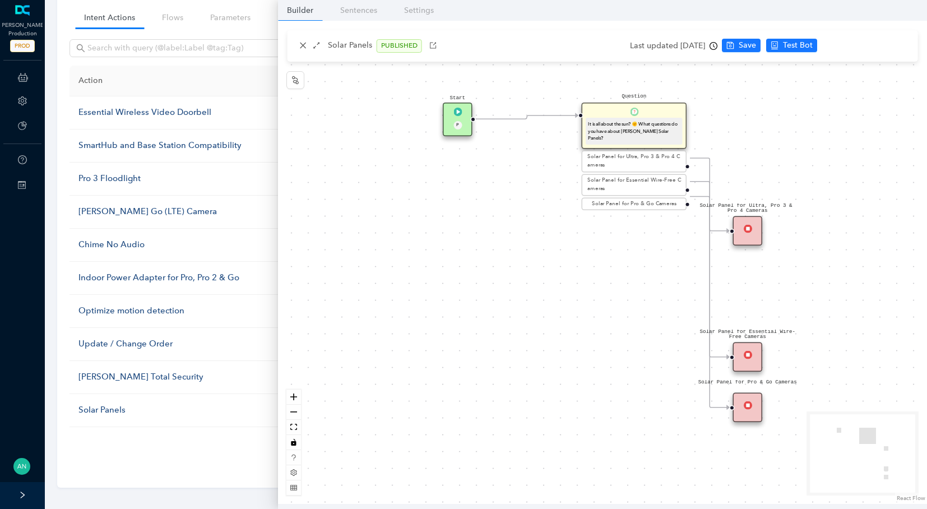
click at [178, 445] on ul "1 ••• 3 4 5 6 7 ••• 15 10 / page" at bounding box center [486, 445] width 833 height 18
click at [305, 43] on icon "close" at bounding box center [303, 46] width 6 height 6
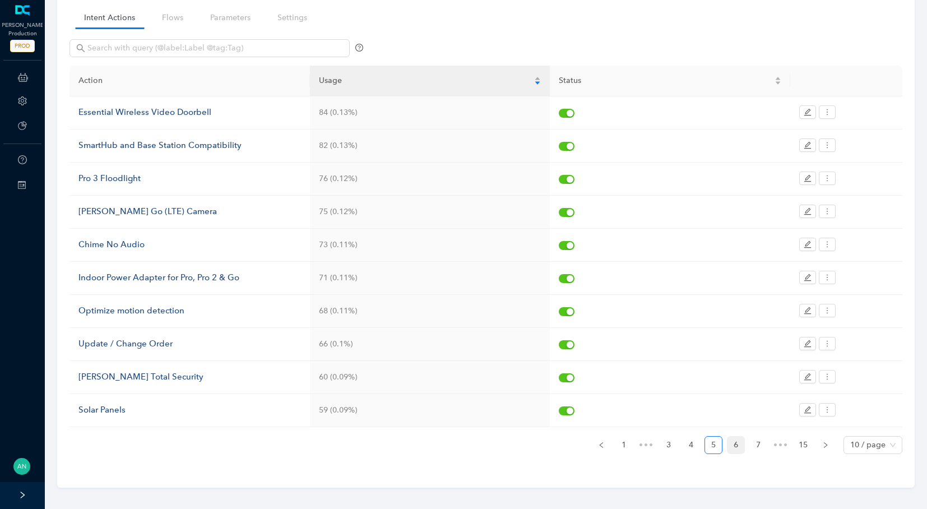
click at [733, 446] on link "6" at bounding box center [736, 445] width 17 height 17
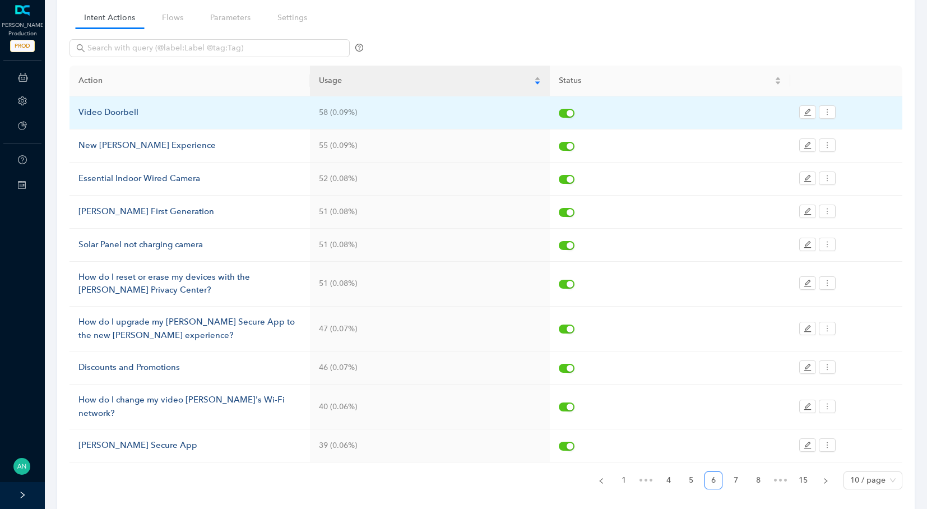
click at [140, 118] on div "Video Doorbell" at bounding box center [189, 112] width 223 height 13
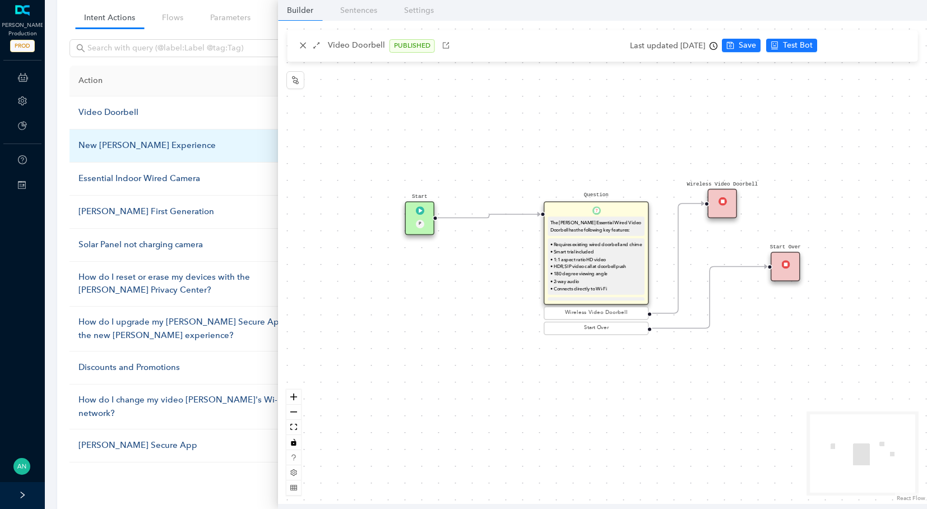
click at [104, 148] on div "New [PERSON_NAME] Experience" at bounding box center [189, 145] width 223 height 13
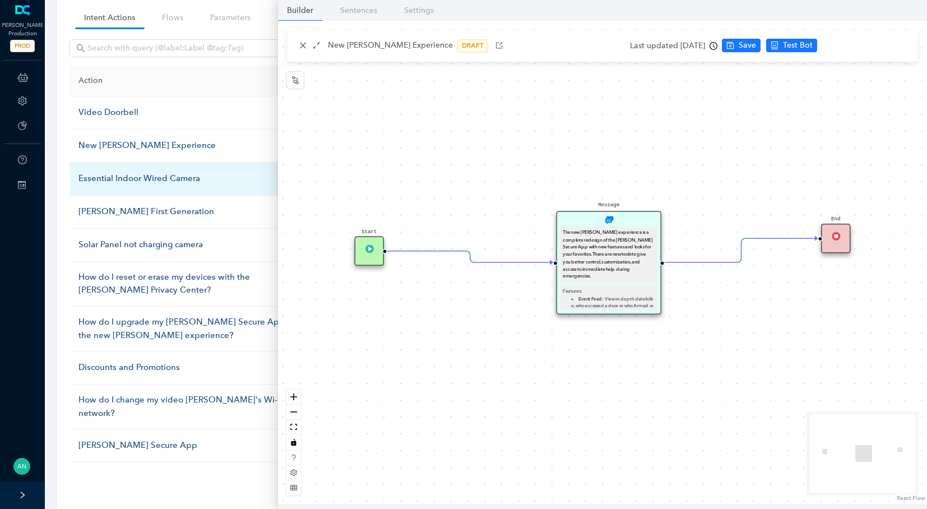
click at [100, 178] on div "Essential Indoor Wired Camera" at bounding box center [189, 178] width 223 height 13
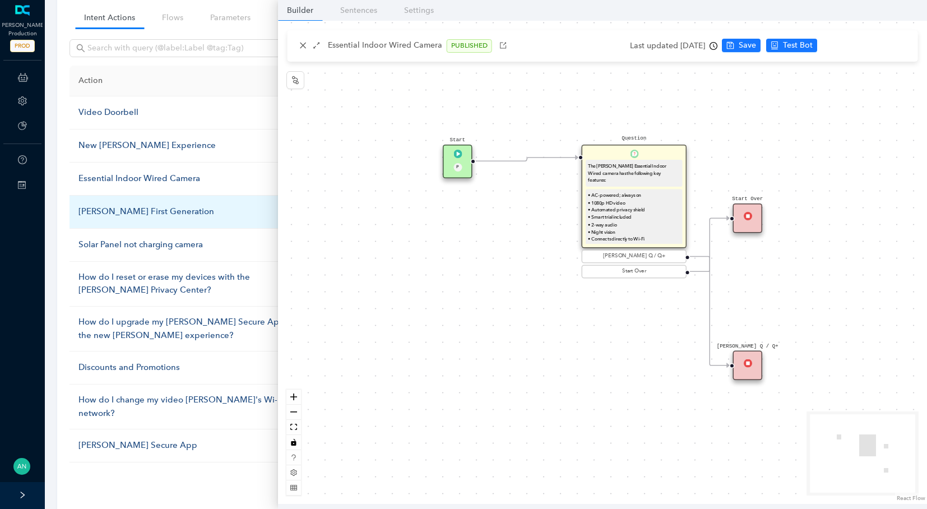
click at [110, 208] on div "[PERSON_NAME] First Generation" at bounding box center [189, 211] width 223 height 13
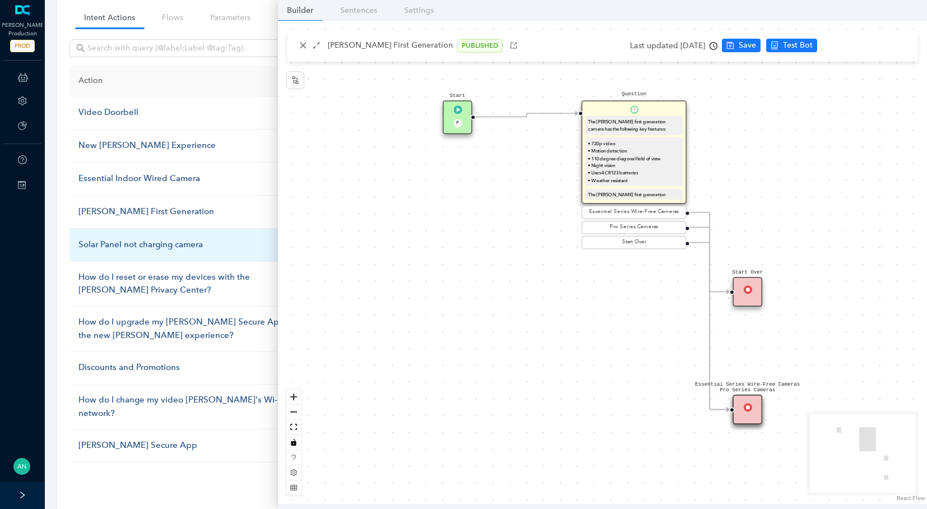
click at [114, 238] on div "Solar Panel not charging camera" at bounding box center [189, 244] width 223 height 13
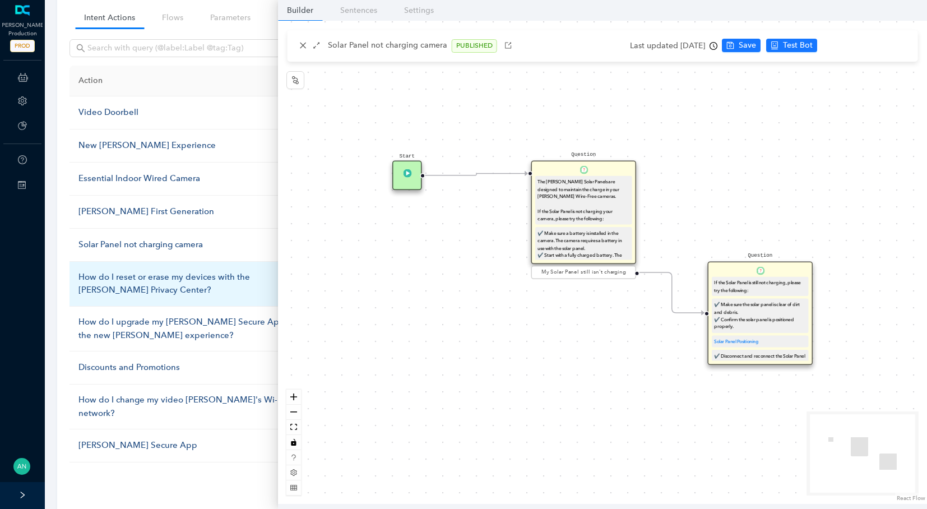
click at [122, 281] on div "How do I reset or erase my devices with the [PERSON_NAME] Privacy Center?" at bounding box center [189, 284] width 223 height 26
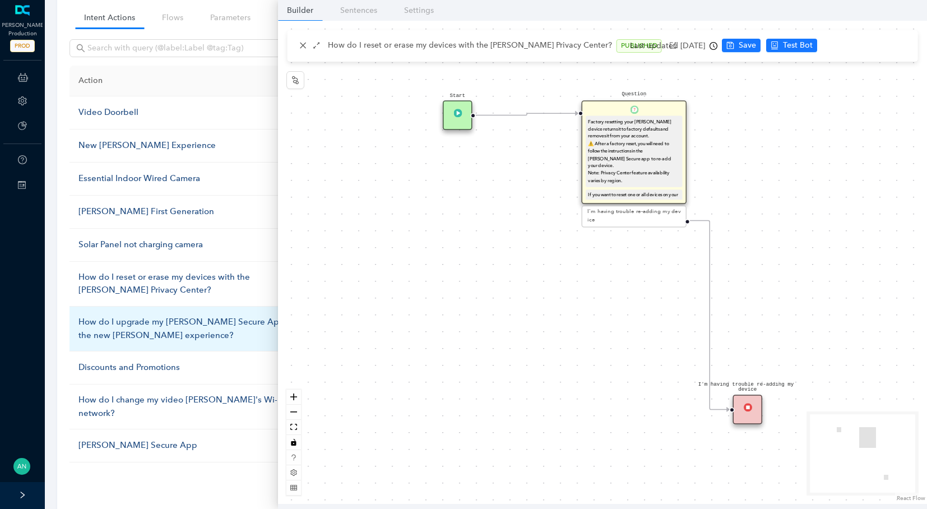
click at [127, 312] on td "How do I upgrade my [PERSON_NAME] Secure App to the new [PERSON_NAME] experienc…" at bounding box center [190, 329] width 240 height 45
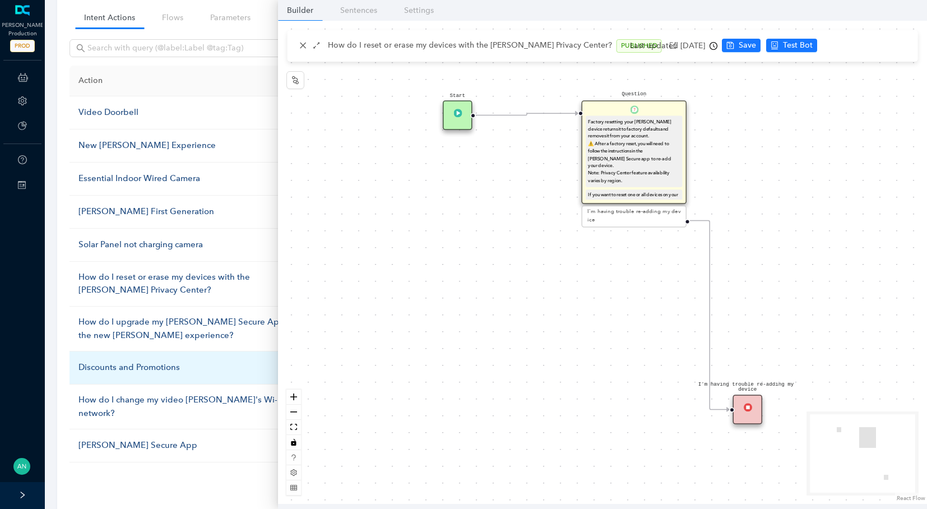
click at [122, 368] on div "Discounts and Promotions" at bounding box center [189, 367] width 223 height 13
